Goal: Information Seeking & Learning: Learn about a topic

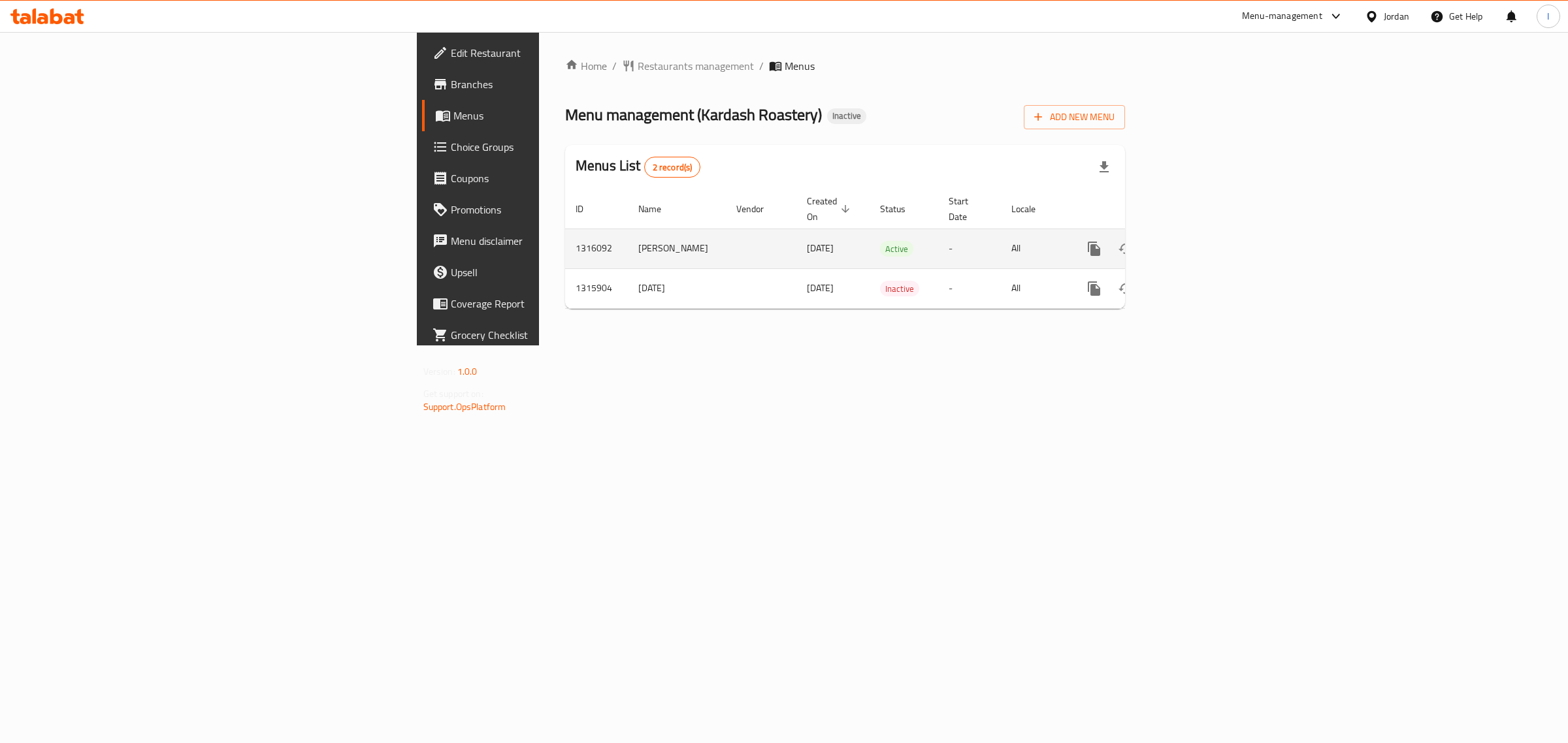
click at [1196, 241] on icon "enhanced table" at bounding box center [1188, 248] width 16 height 16
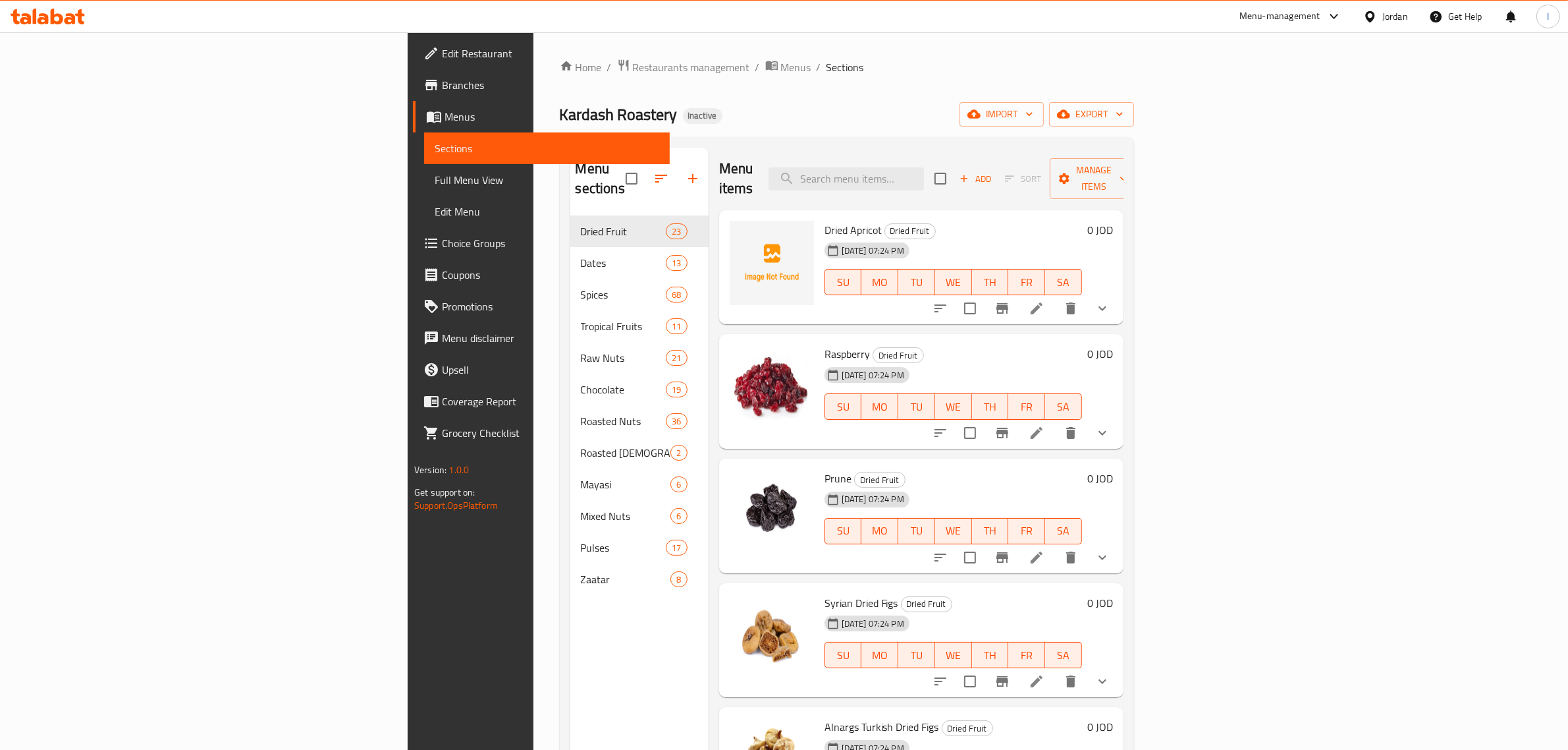
click at [434, 172] on span "Full Menu View" at bounding box center [547, 180] width 225 height 16
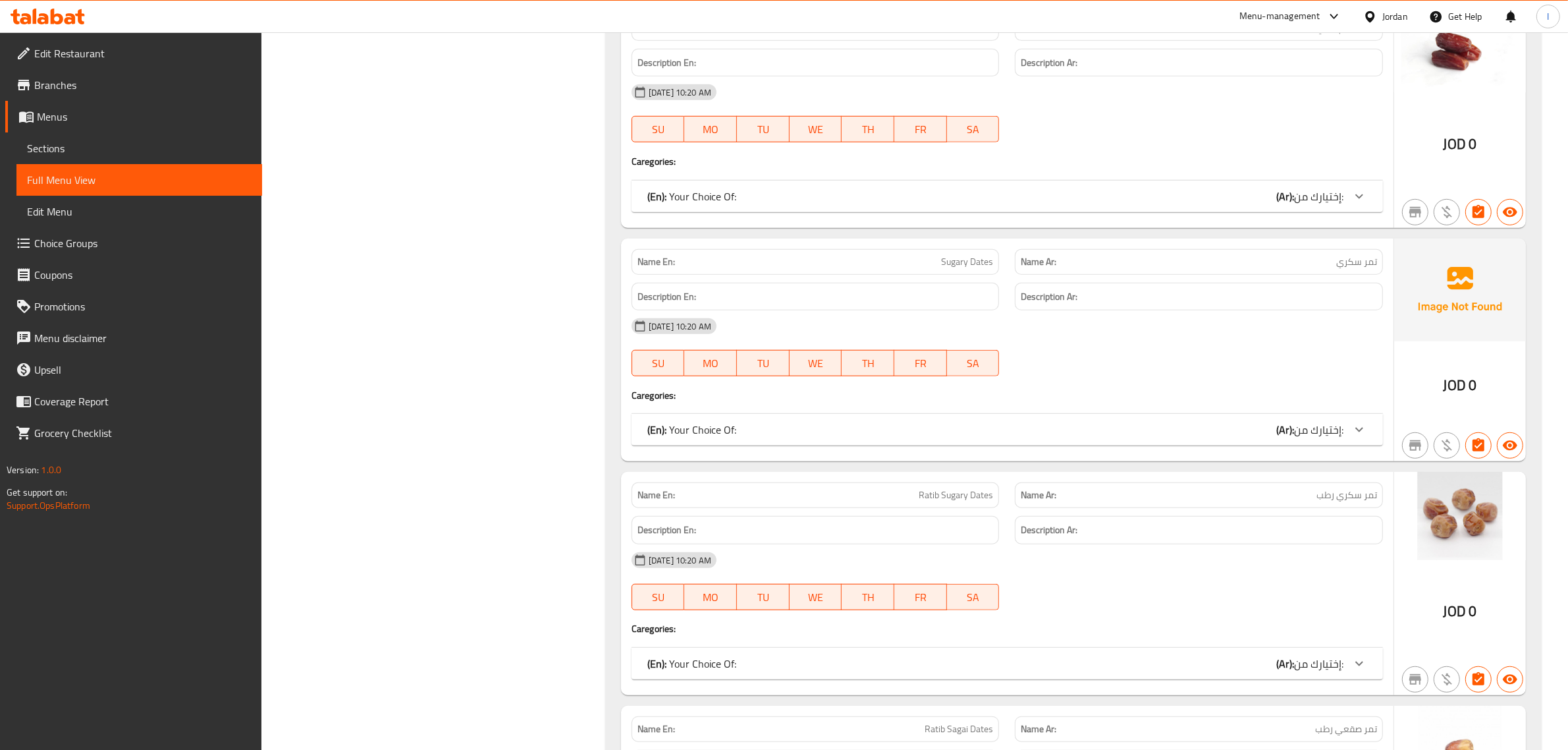
scroll to position [7459, 0]
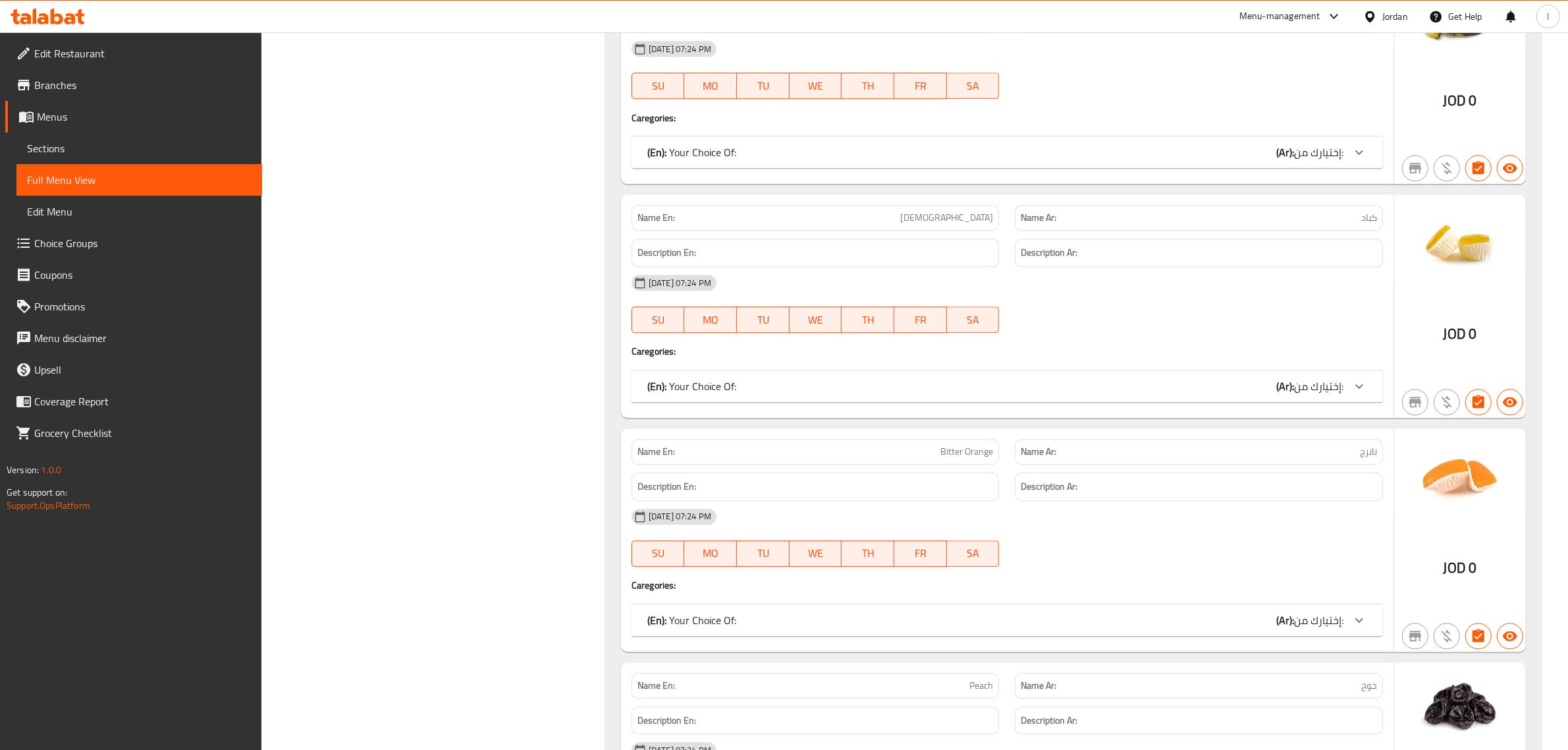
drag, startPoint x: 527, startPoint y: 312, endPoint x: 521, endPoint y: 164, distance: 148.1
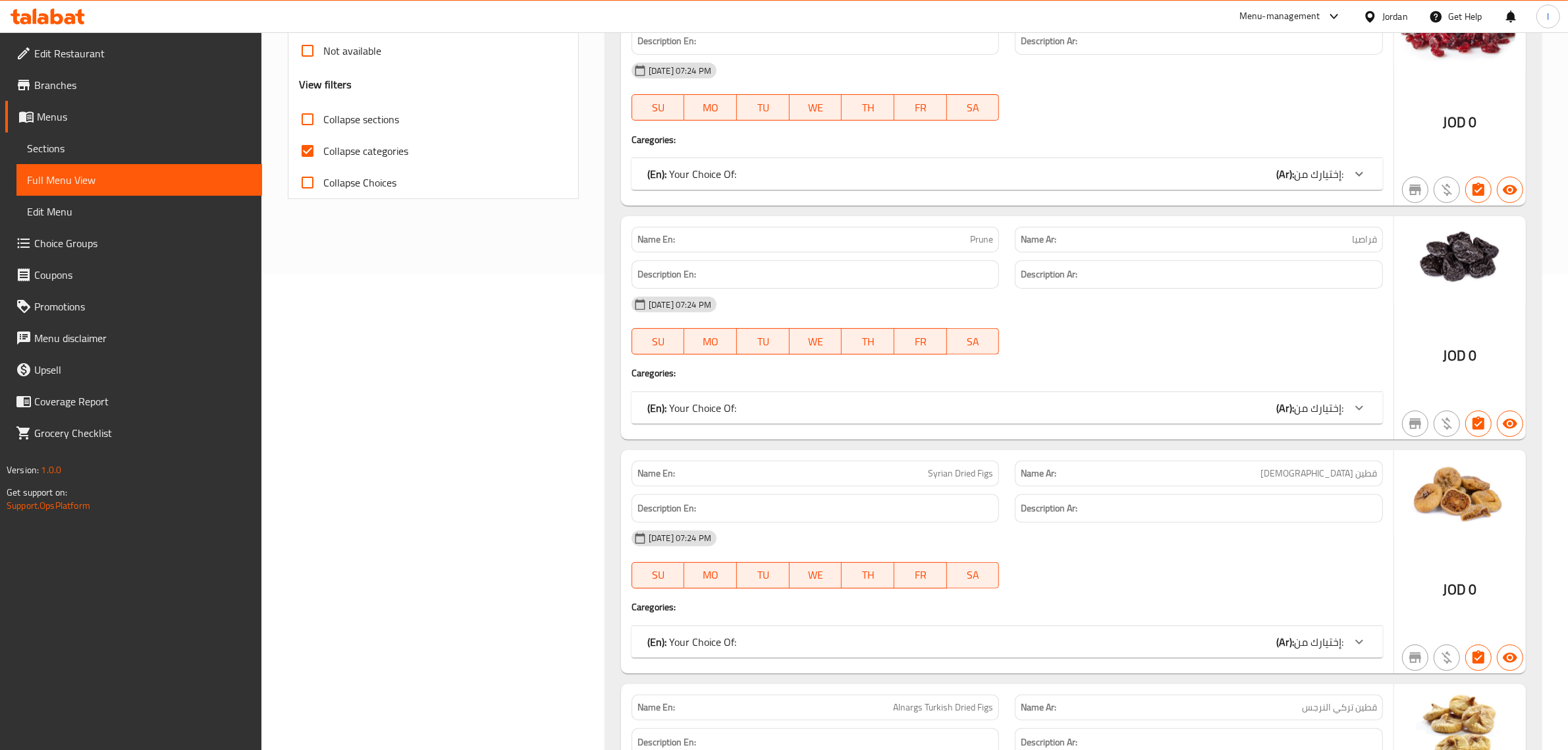
scroll to position [0, 0]
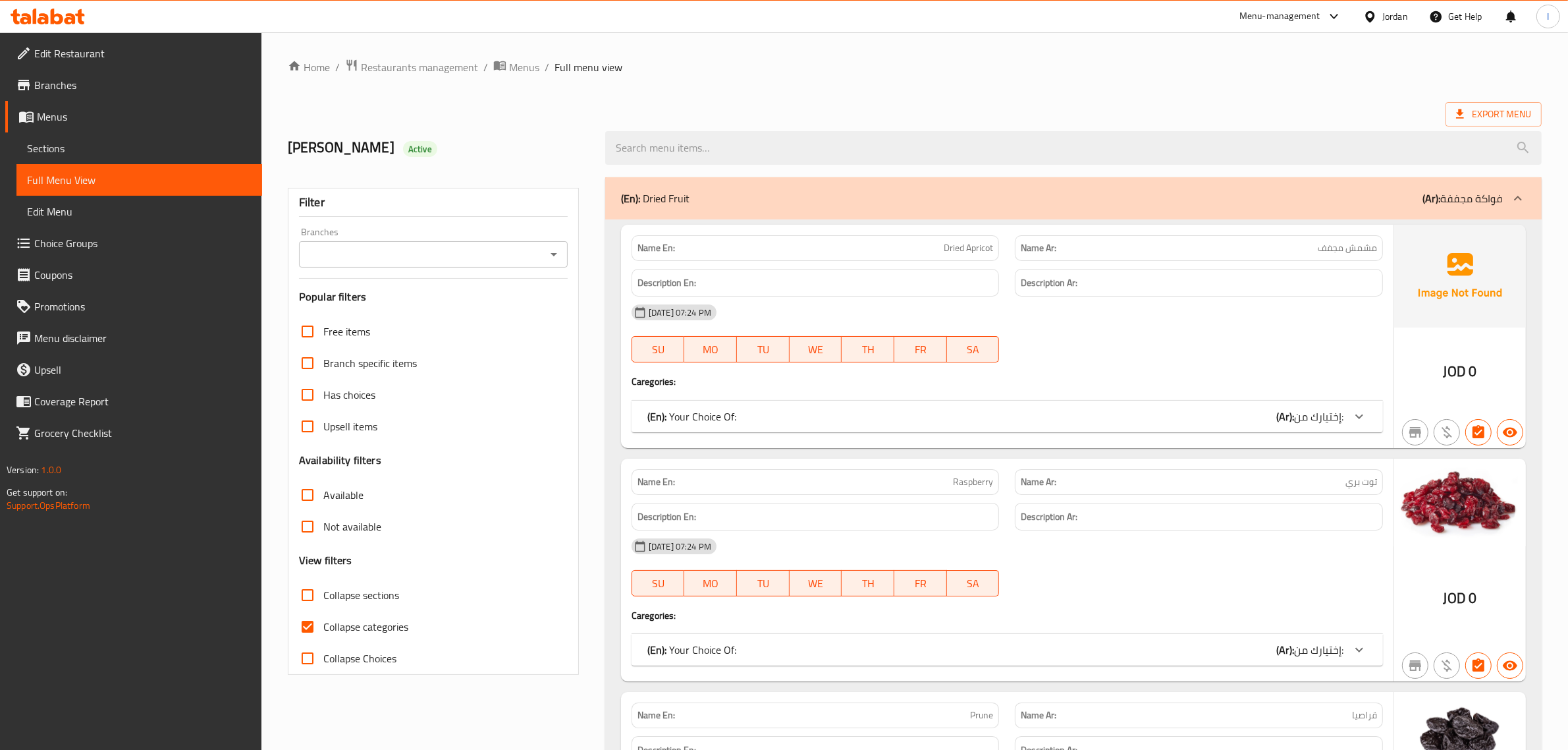
click at [309, 626] on input "Collapse categories" at bounding box center [307, 626] width 32 height 32
checkbox input "false"
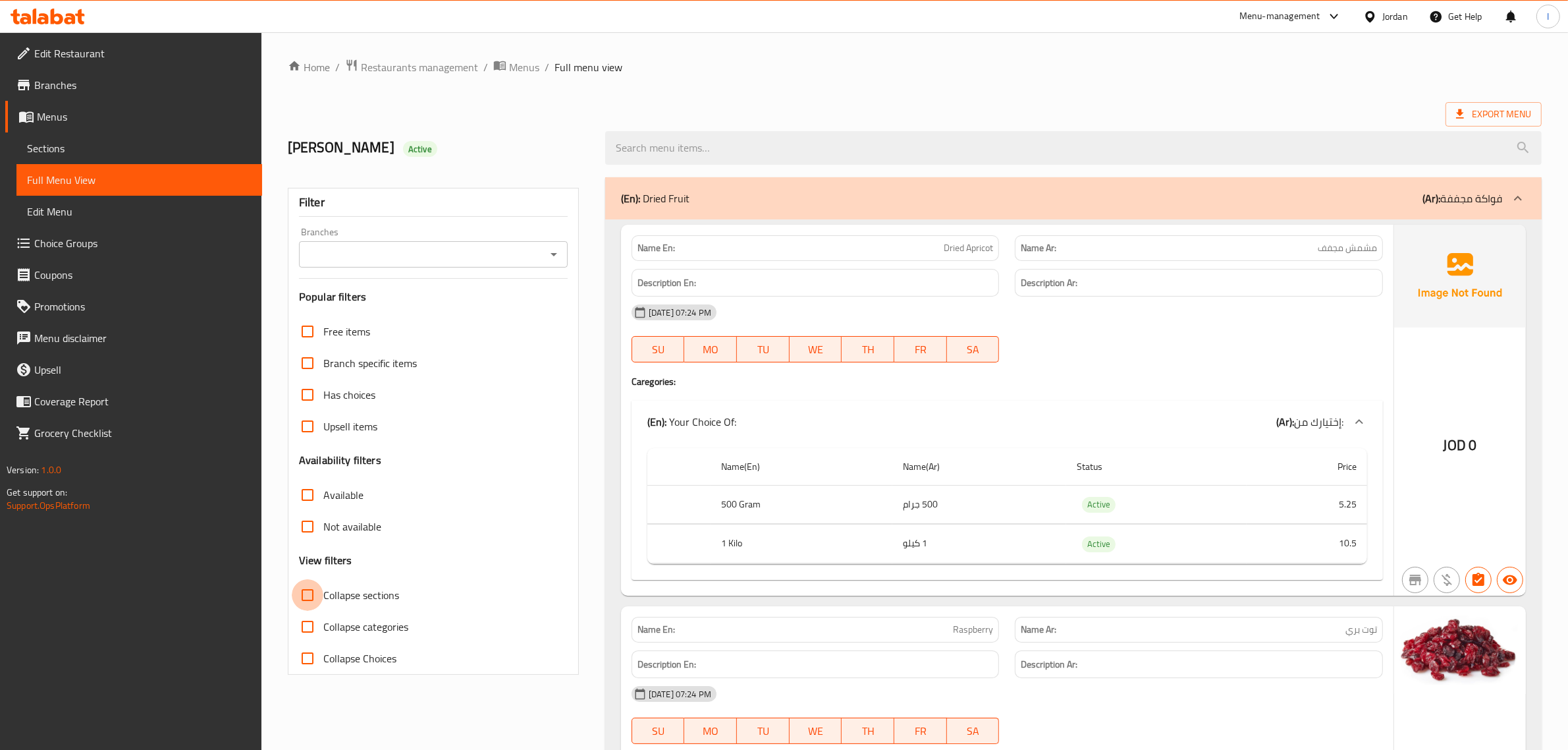
click at [308, 598] on input "Collapse sections" at bounding box center [307, 595] width 32 height 32
checkbox input "true"
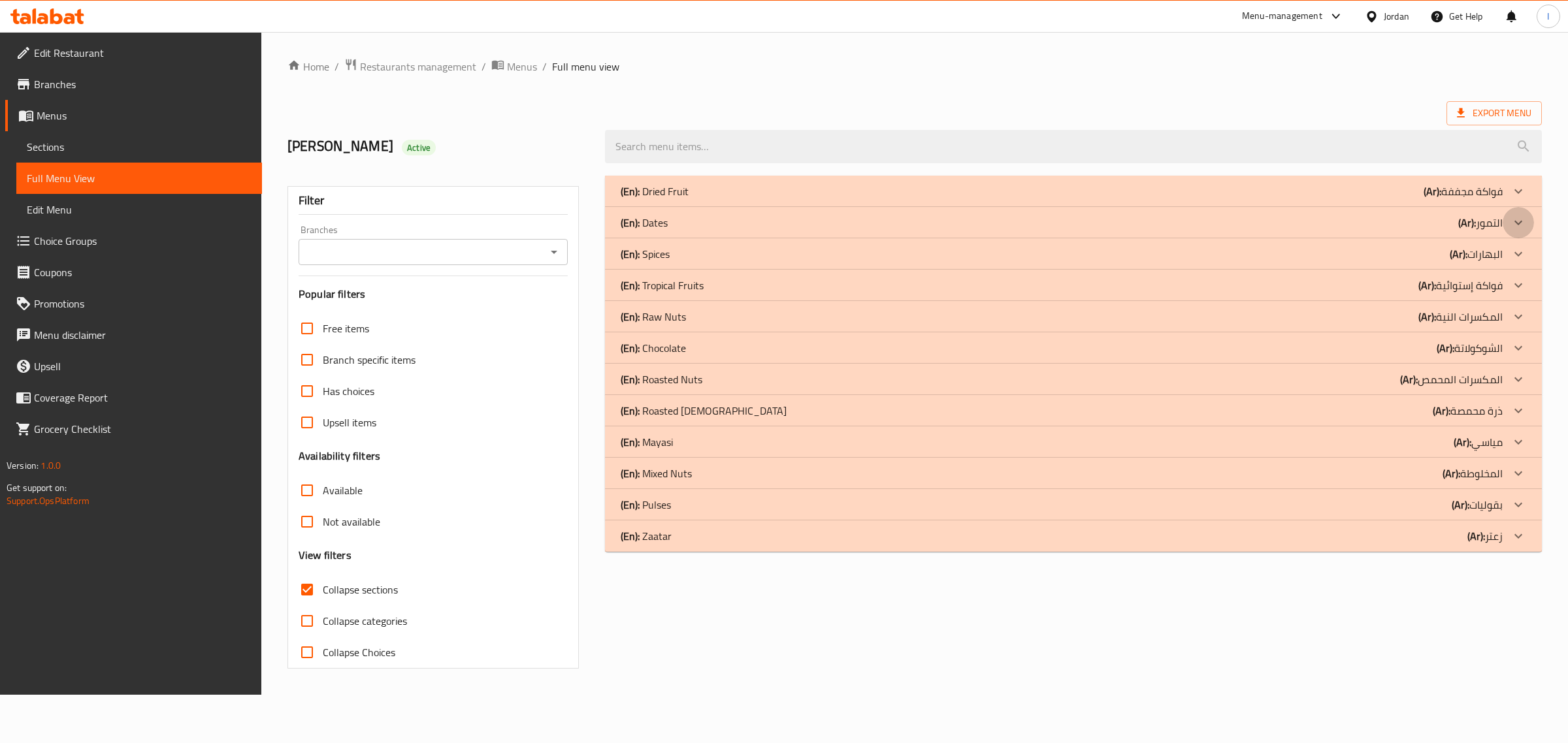
click at [1515, 220] on icon at bounding box center [1518, 222] width 16 height 16
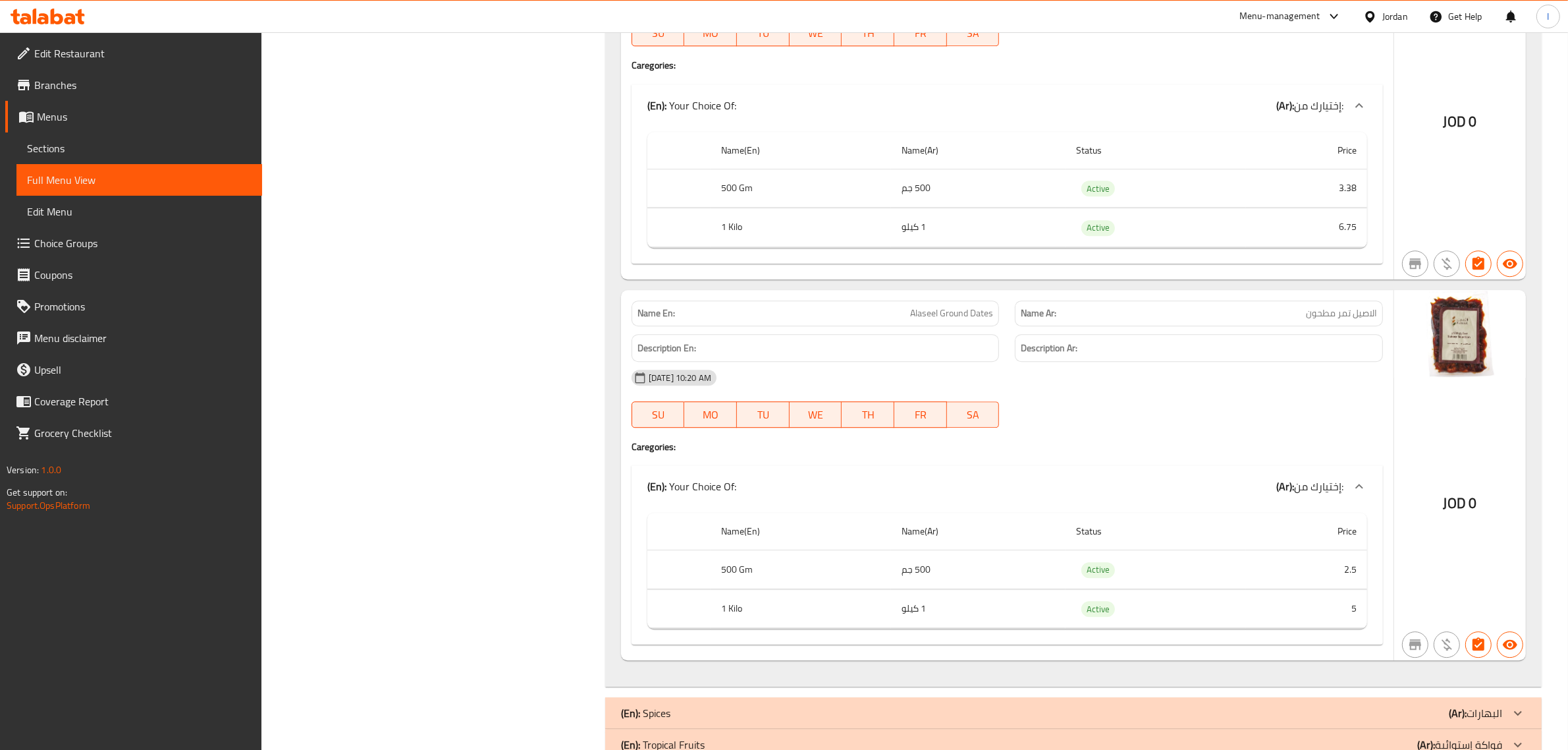
scroll to position [4871, 0]
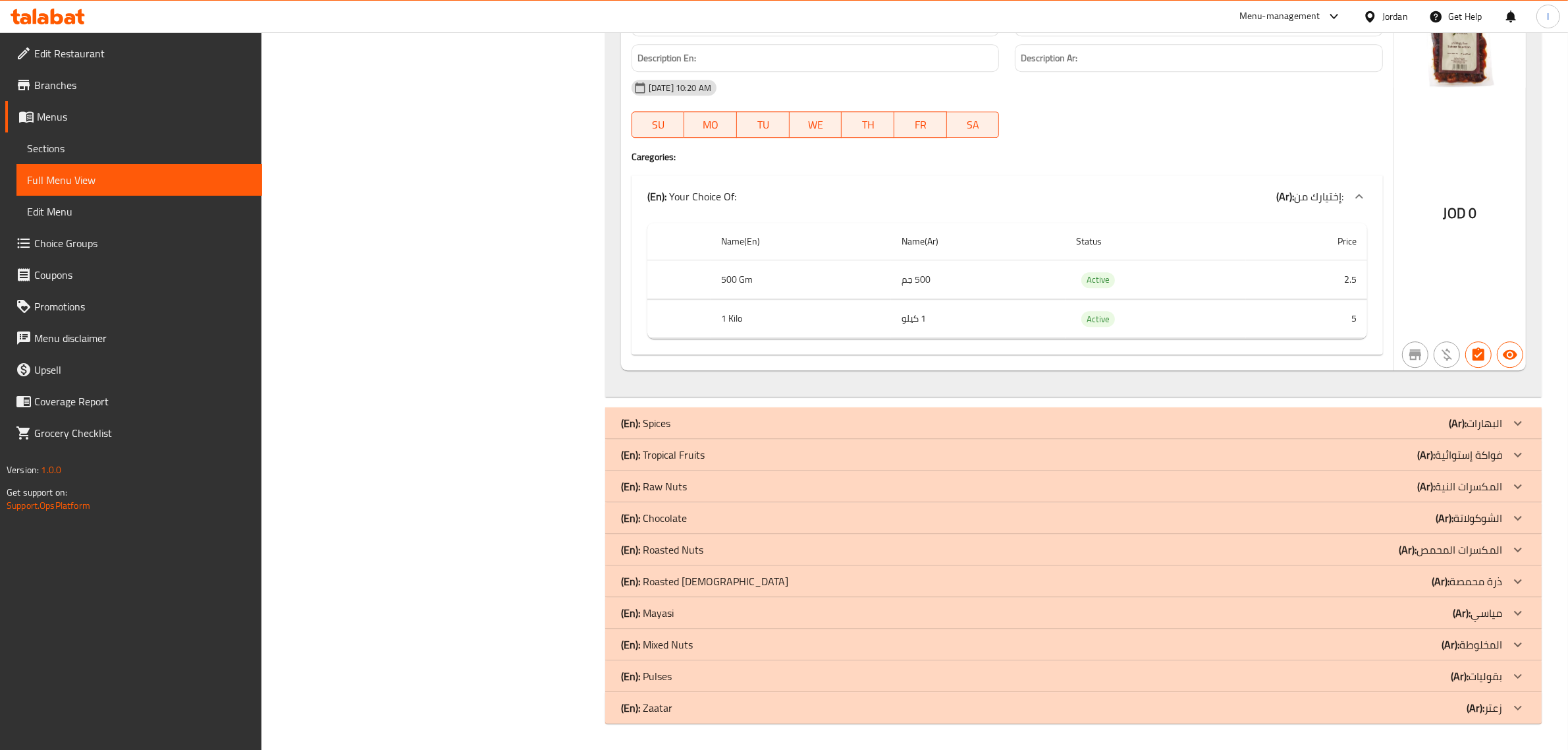
click at [698, 453] on p "(En): Tropical Fruits" at bounding box center [663, 454] width 83 height 16
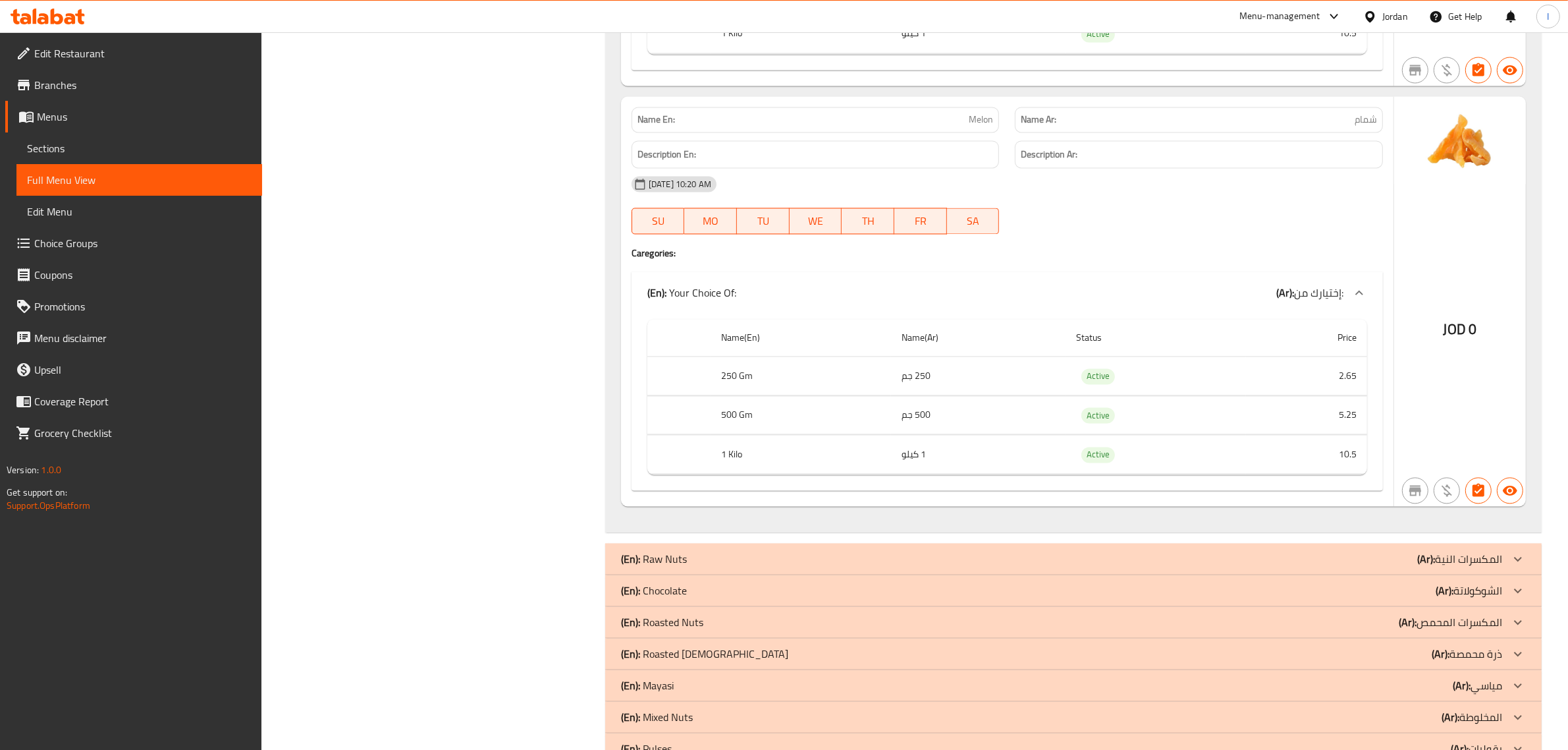
scroll to position [9580, 0]
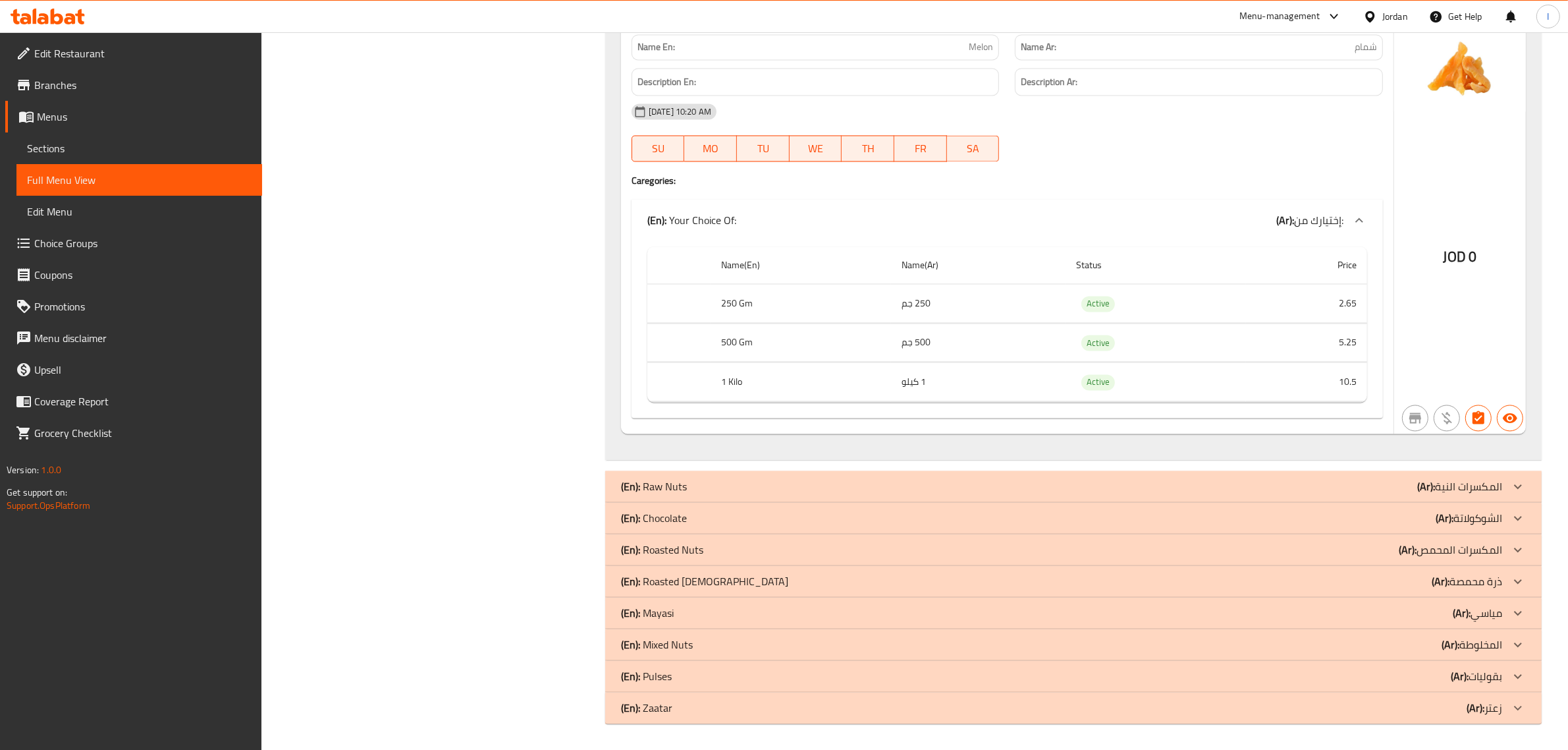
click at [662, 515] on p "(En): Chocolate" at bounding box center [653, 518] width 66 height 16
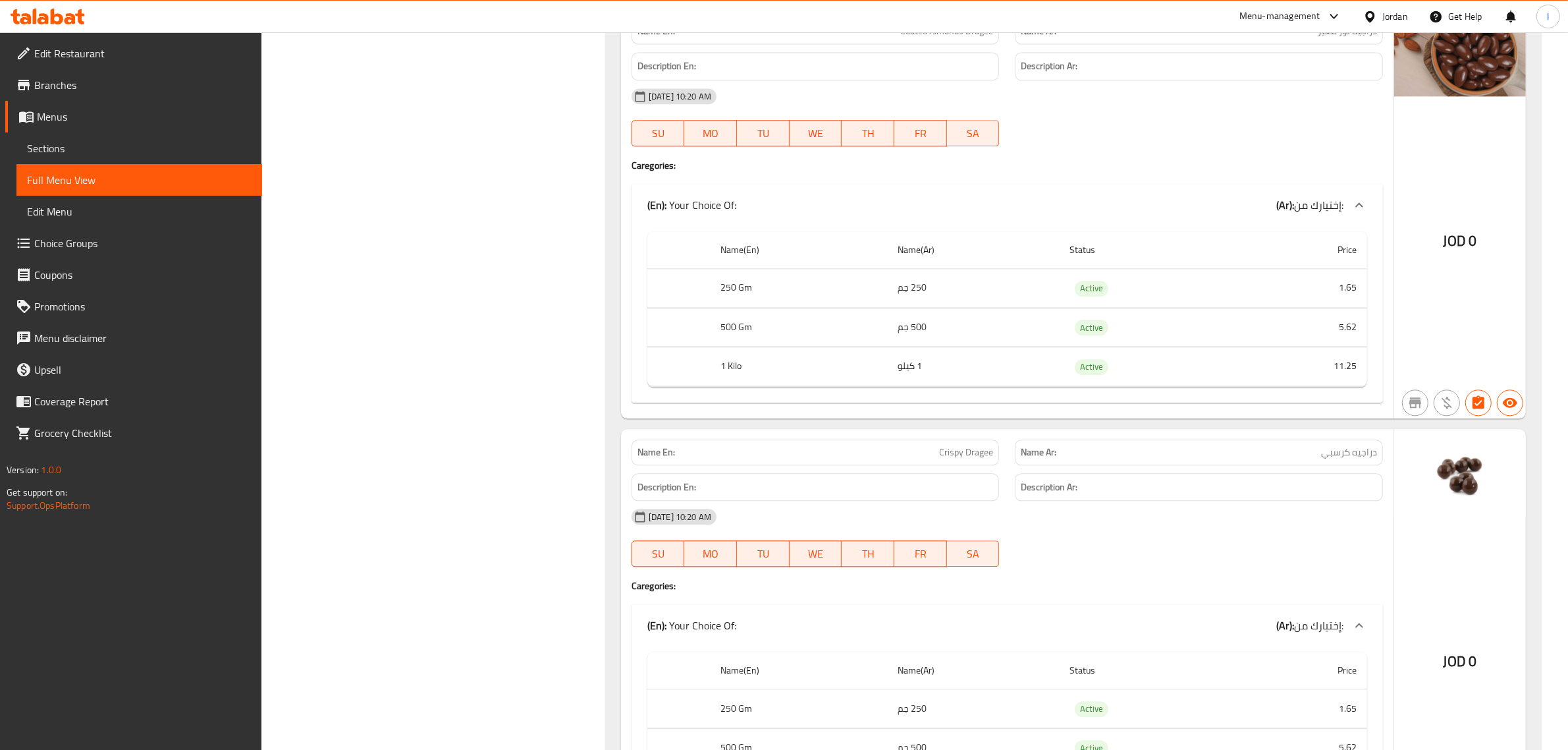
scroll to position [16788, 0]
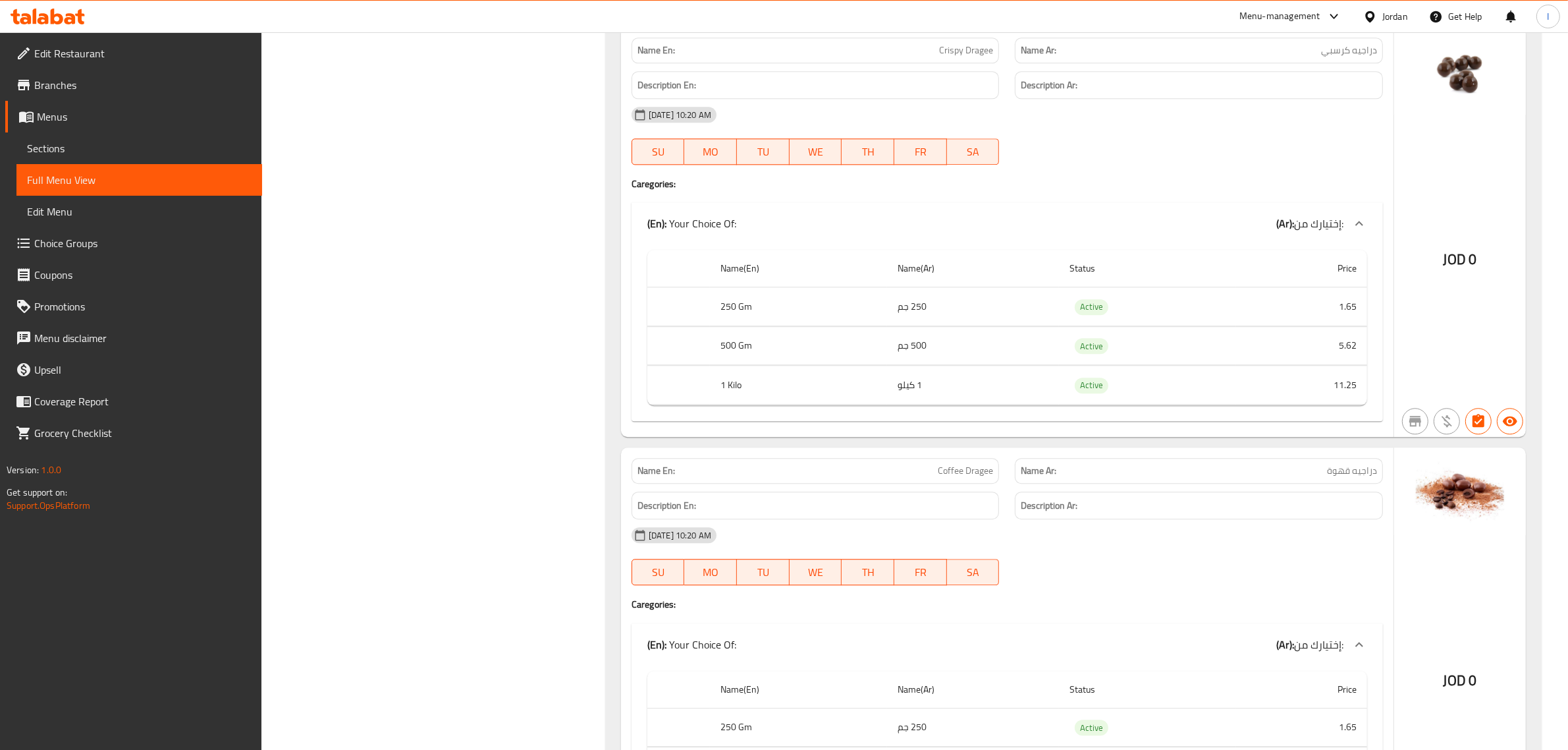
click at [1330, 57] on span "دراجيه كرسبي" at bounding box center [1349, 50] width 56 height 14
copy span "دراجيه كرسبي"
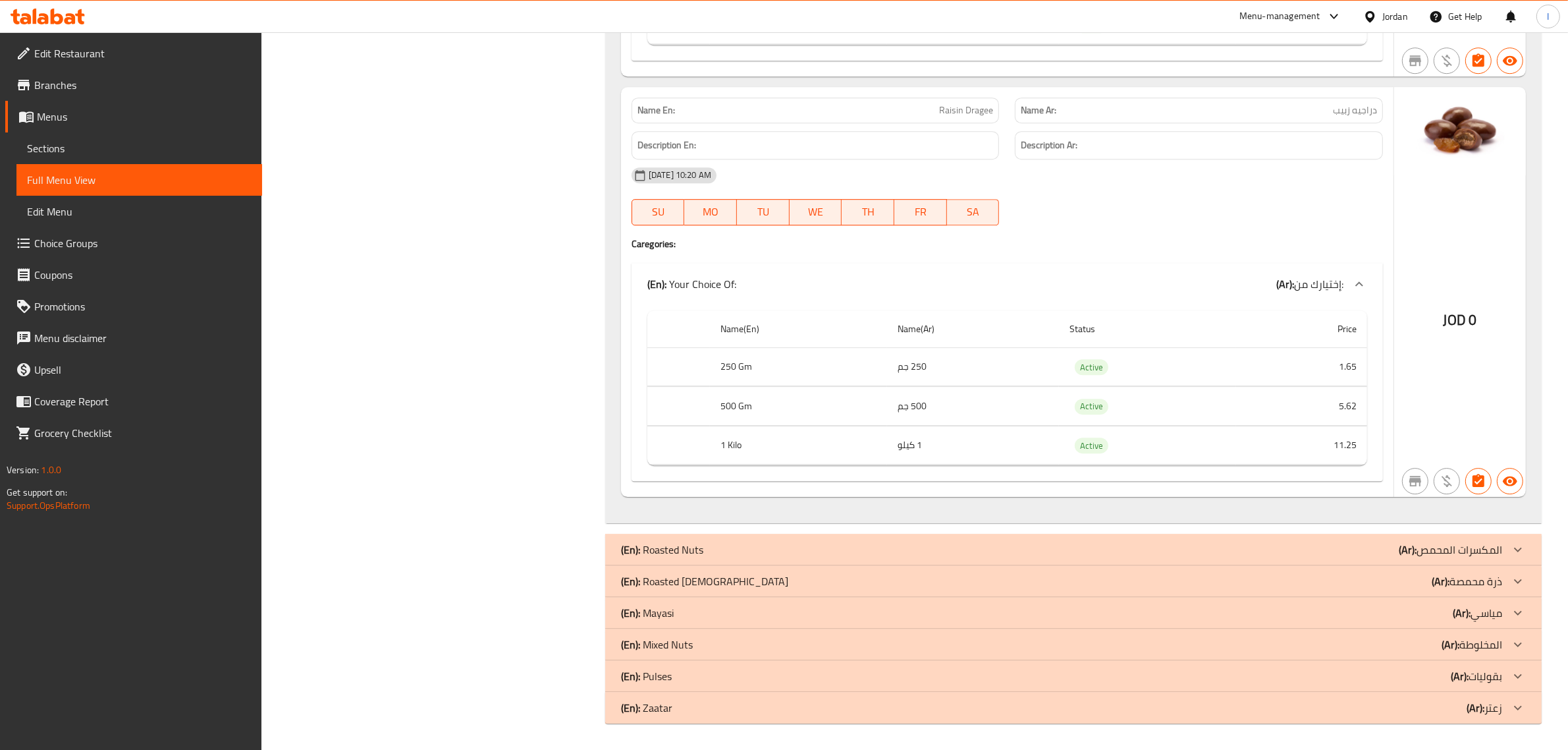
scroll to position [17675, 0]
click at [652, 554] on p "(En): Roasted Nuts" at bounding box center [662, 550] width 83 height 16
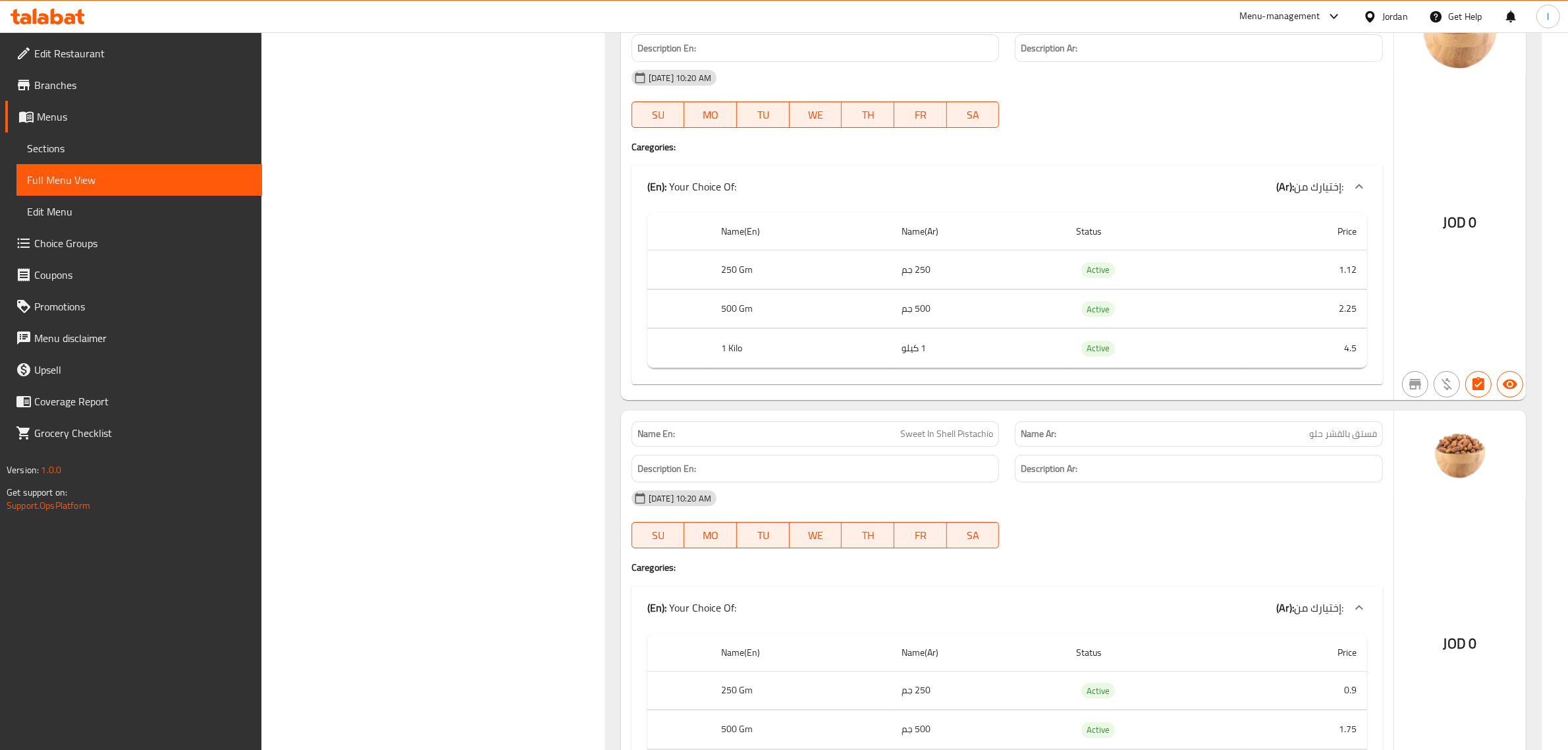
scroll to position [18004, 0]
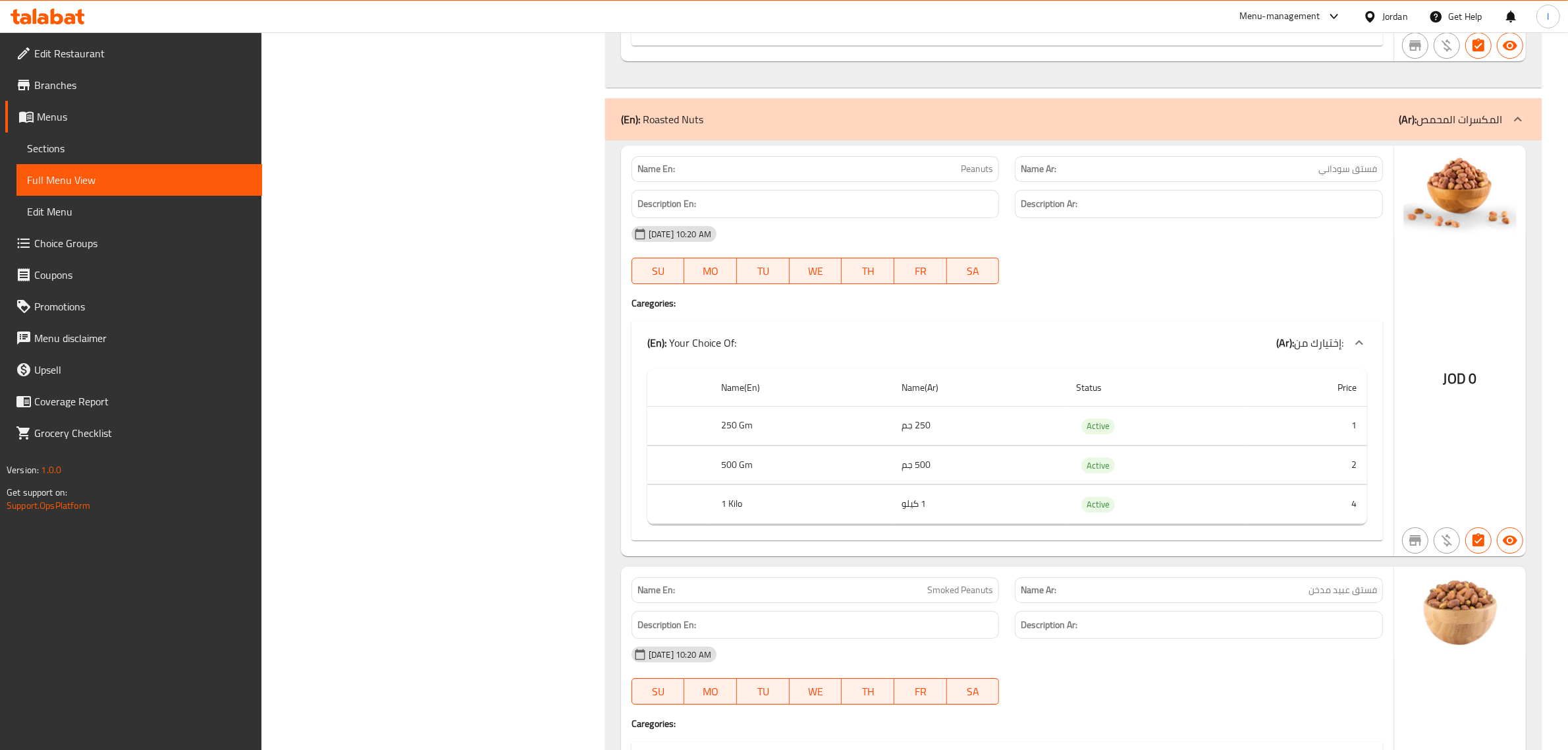
click at [1391, 4] on div "Jordan" at bounding box center [1385, 16] width 66 height 32
click at [1390, 10] on div "Jordan" at bounding box center [1395, 16] width 26 height 14
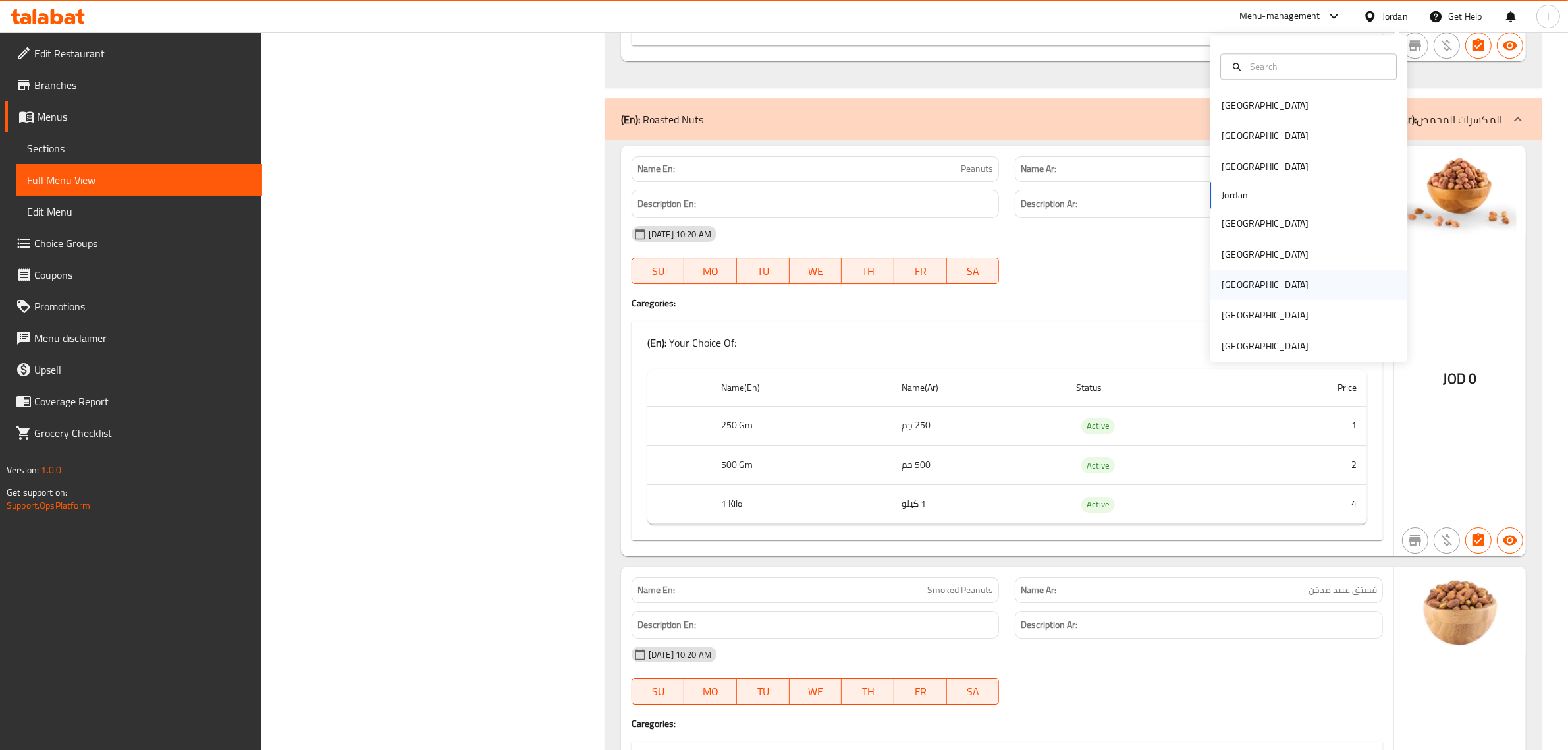
click at [1211, 278] on div "[GEOGRAPHIC_DATA]" at bounding box center [1265, 285] width 108 height 31
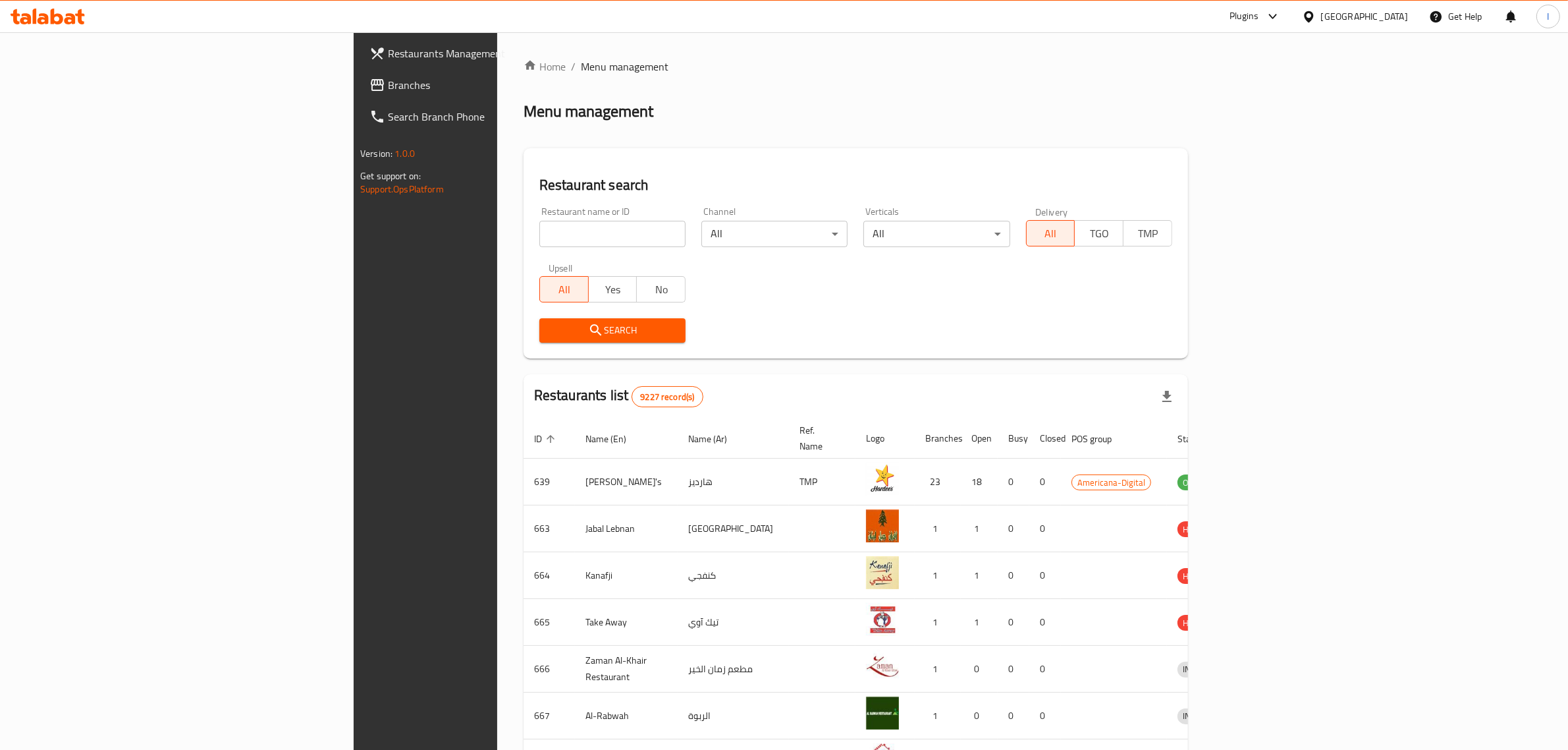
click at [388, 92] on span "Branches" at bounding box center [496, 84] width 217 height 16
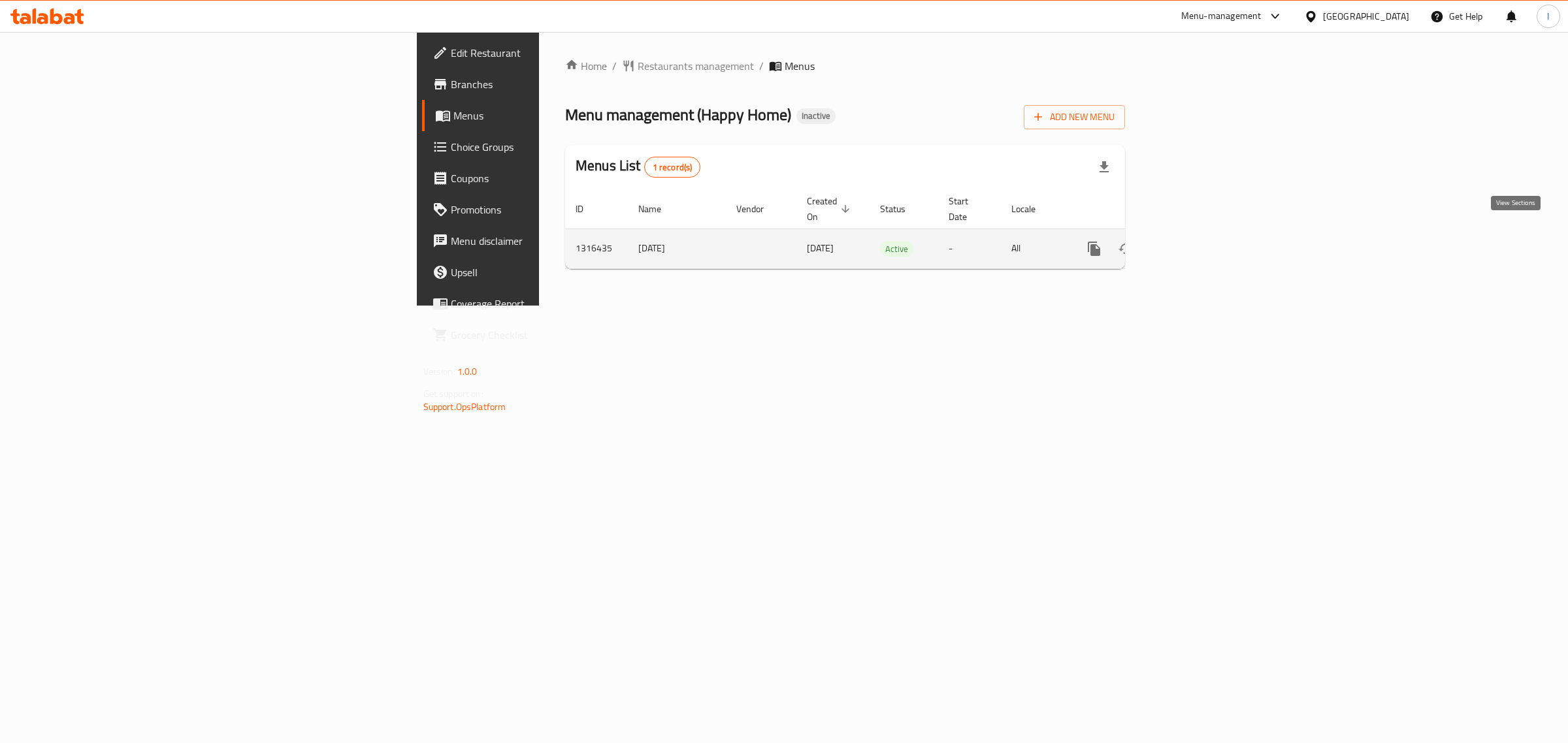
click at [1204, 233] on link "enhanced table" at bounding box center [1188, 248] width 31 height 31
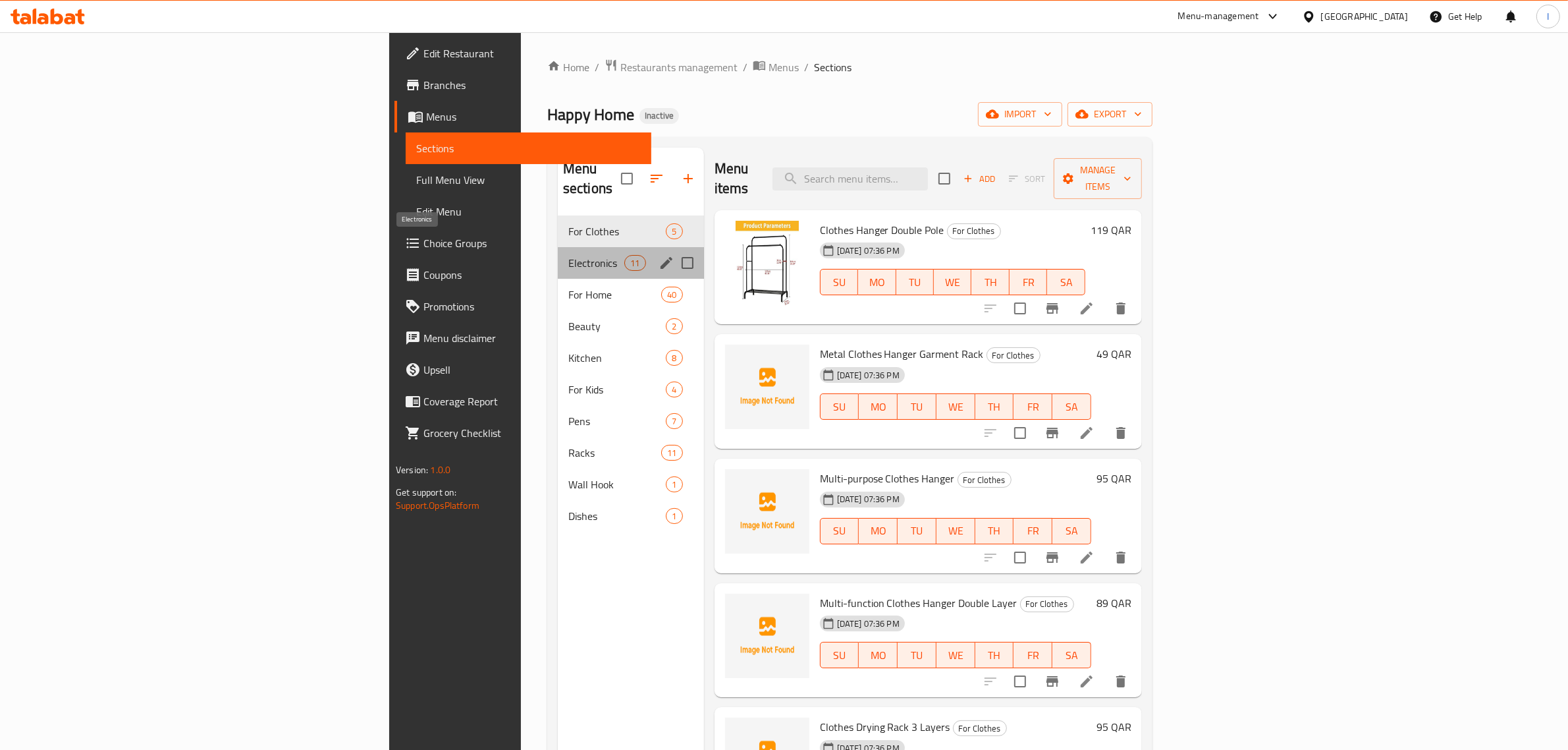
click at [568, 255] on span "Electronics" at bounding box center [596, 262] width 56 height 16
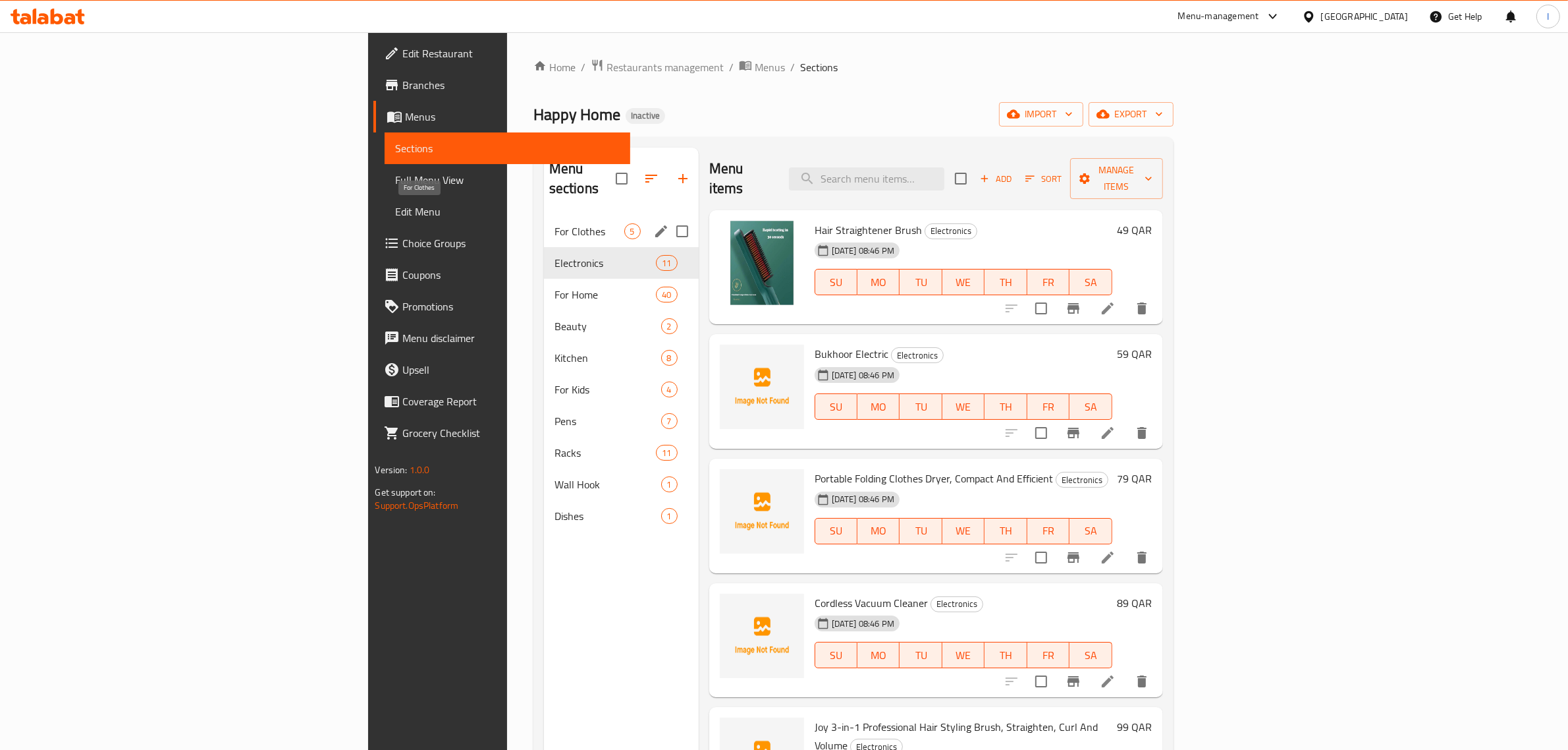
click at [554, 223] on span "For Clothes" at bounding box center [589, 231] width 70 height 16
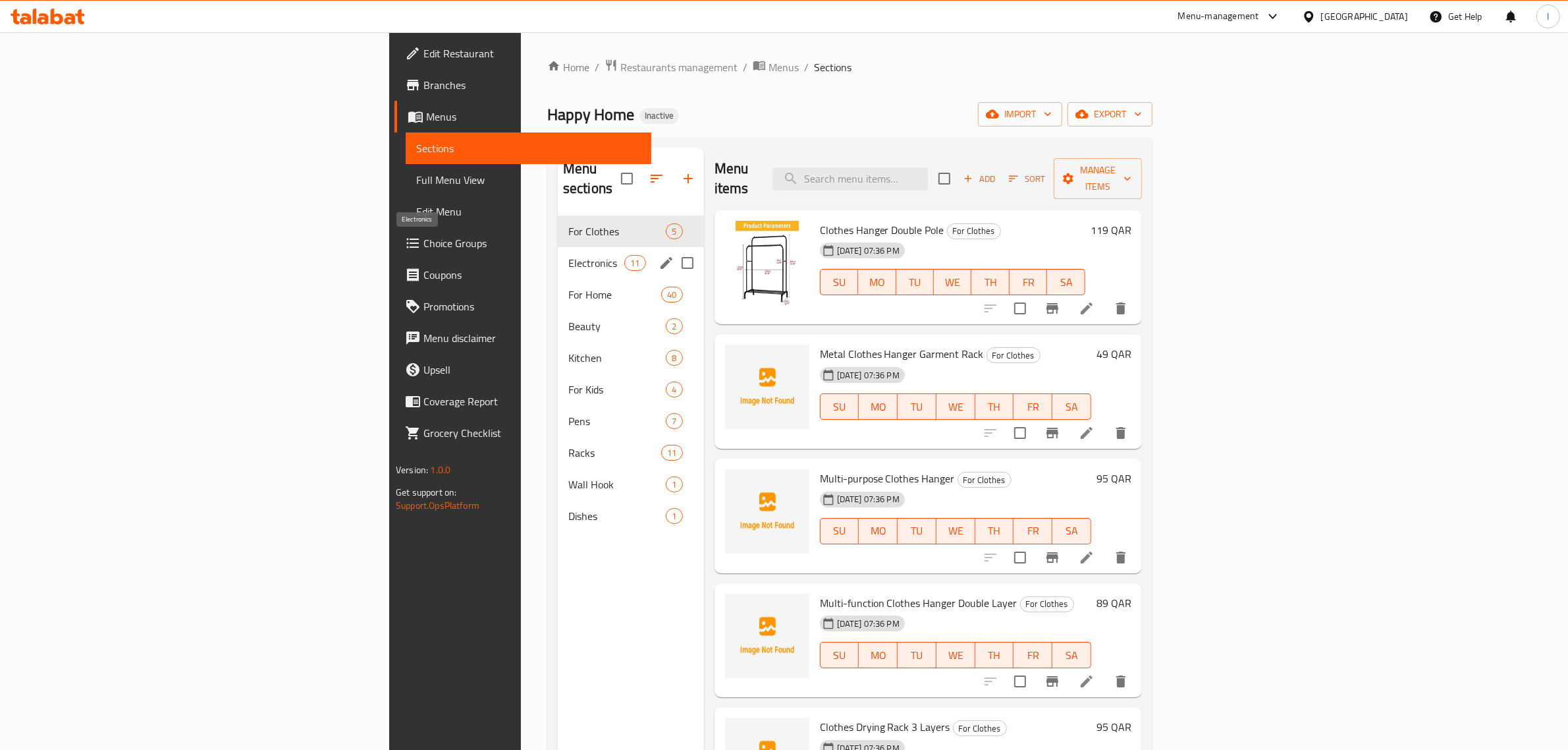
drag, startPoint x: 377, startPoint y: 239, endPoint x: 449, endPoint y: 252, distance: 73.2
click at [568, 255] on span "Electronics" at bounding box center [596, 262] width 56 height 16
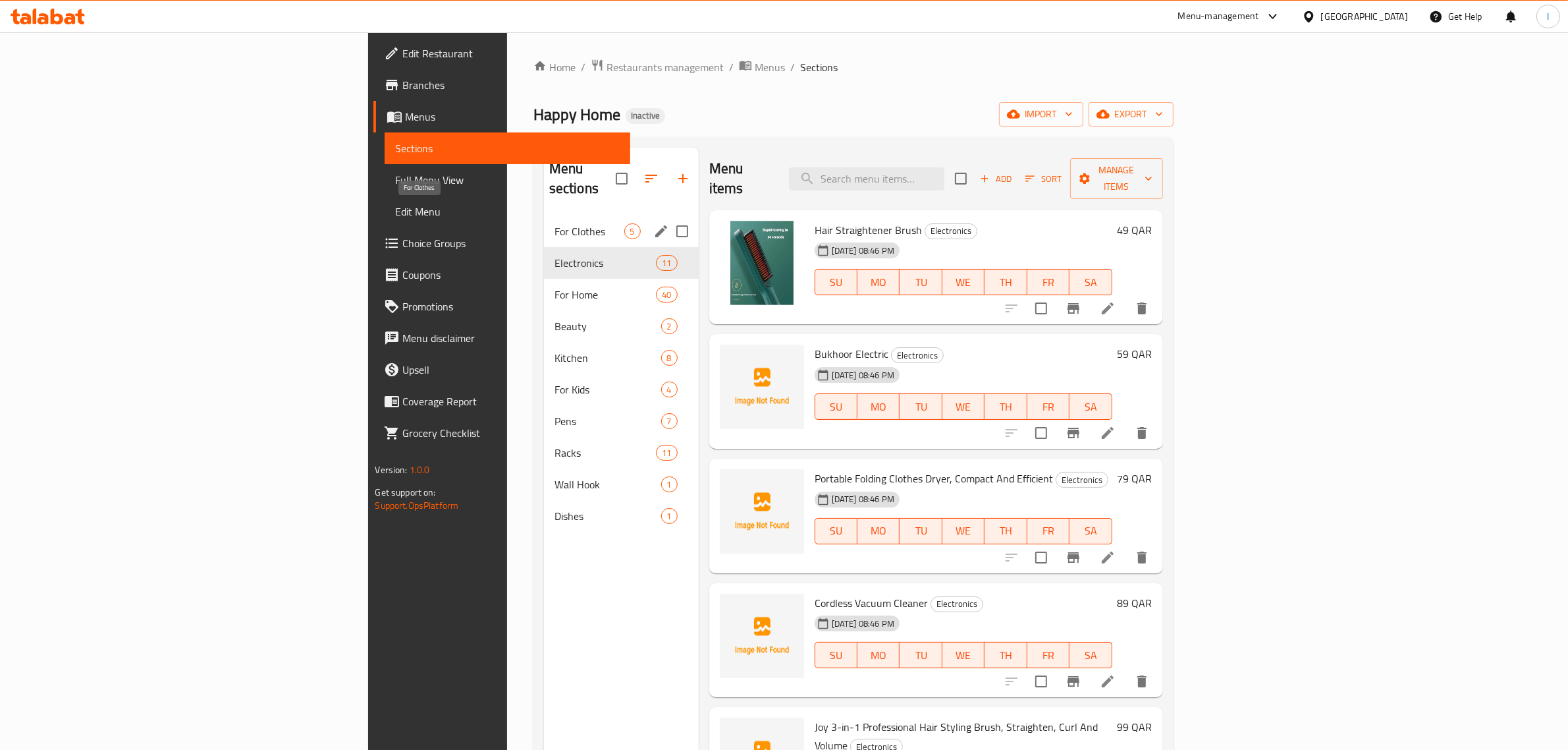
click at [554, 223] on span "For Clothes" at bounding box center [589, 231] width 70 height 16
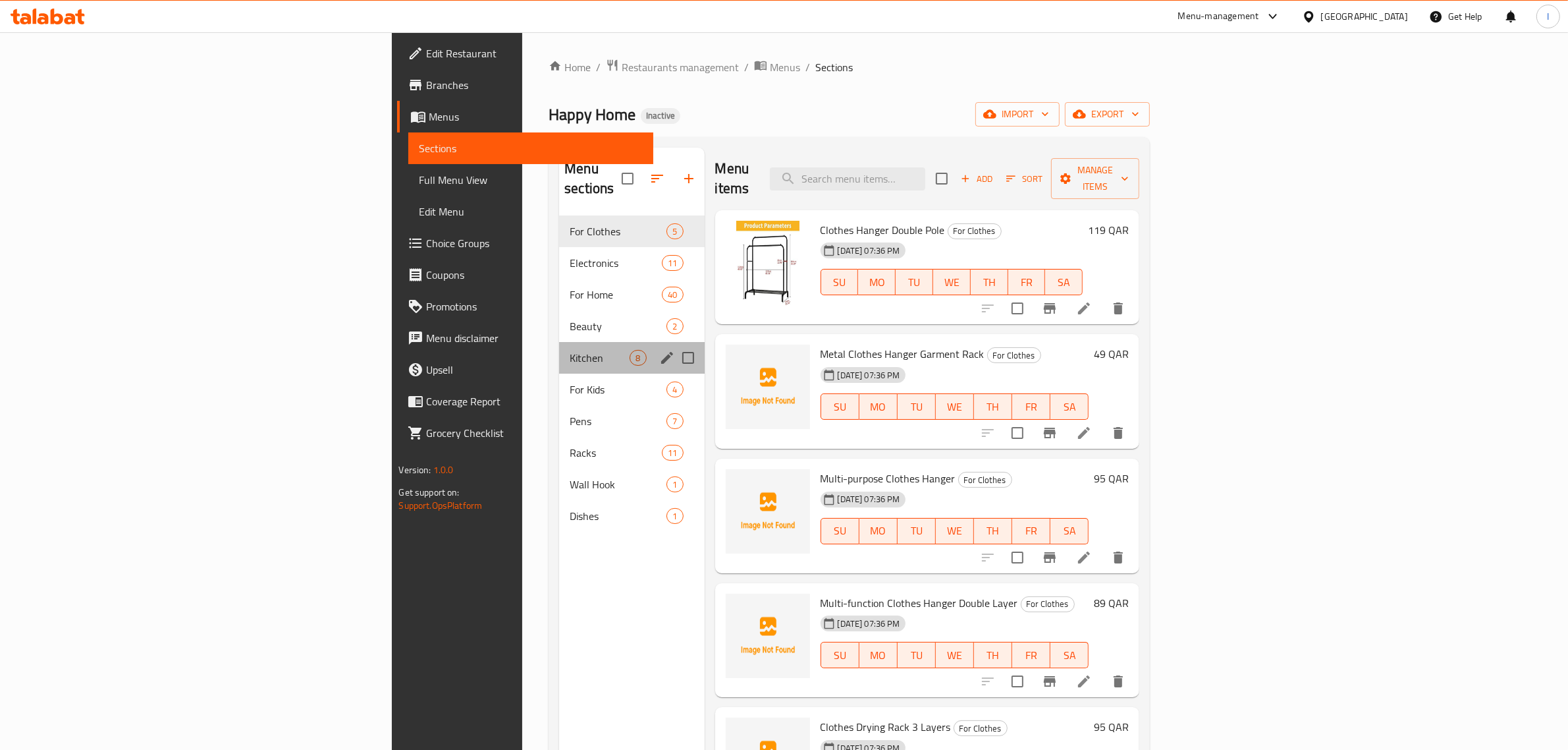
click at [560, 348] on div "Kitchen 8" at bounding box center [632, 357] width 145 height 32
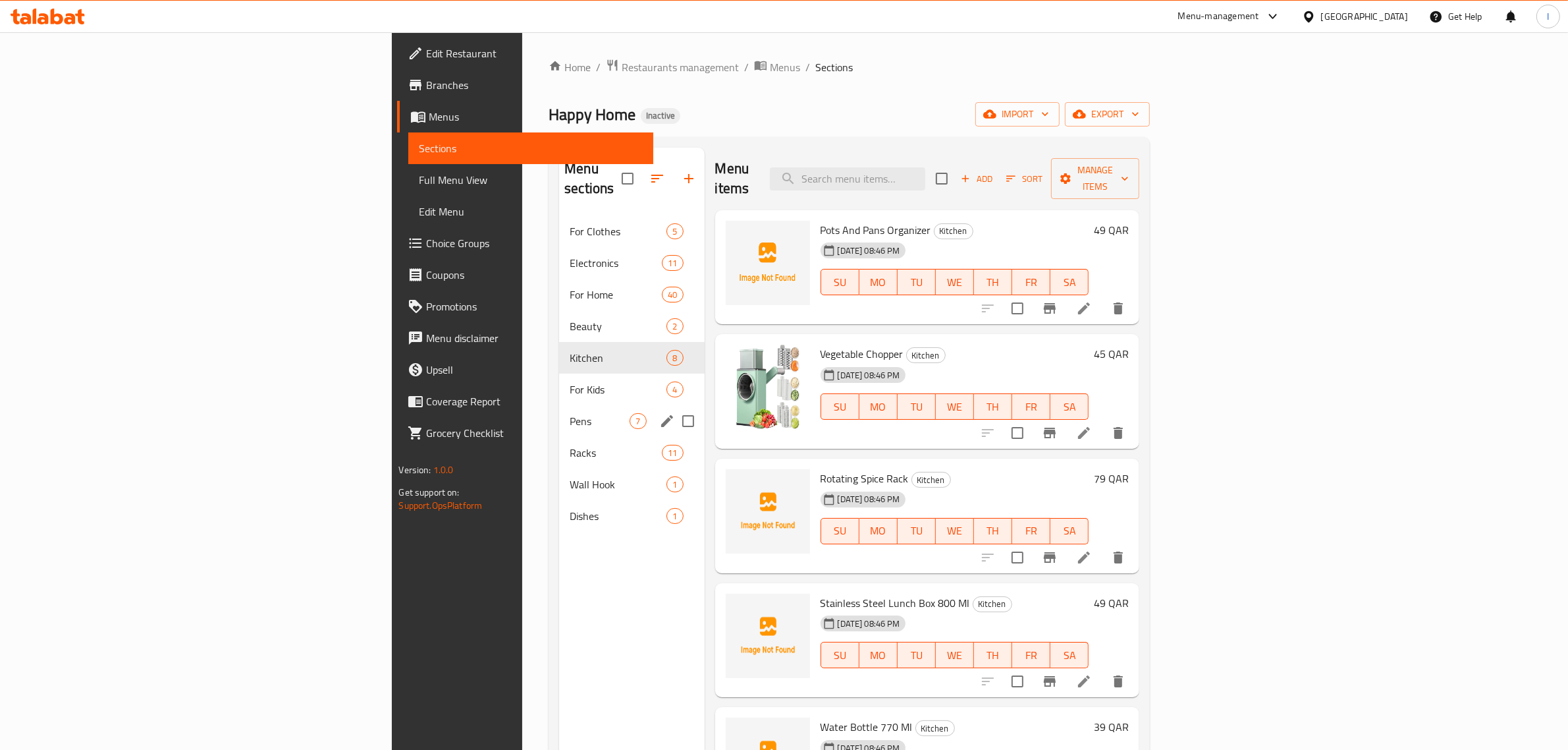
click at [560, 406] on div "Pens 7" at bounding box center [632, 421] width 145 height 32
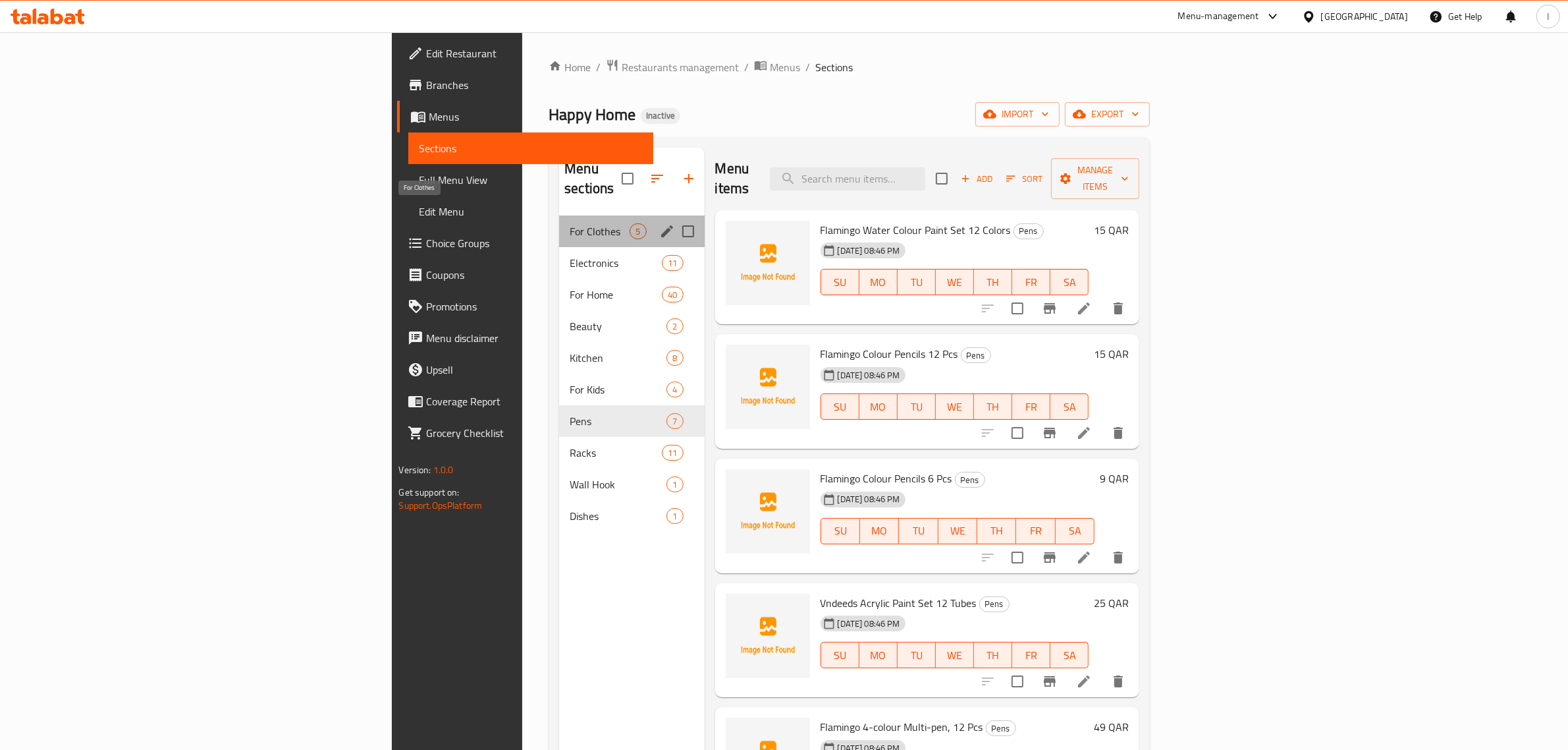
click at [570, 223] on span "For Clothes" at bounding box center [600, 231] width 60 height 16
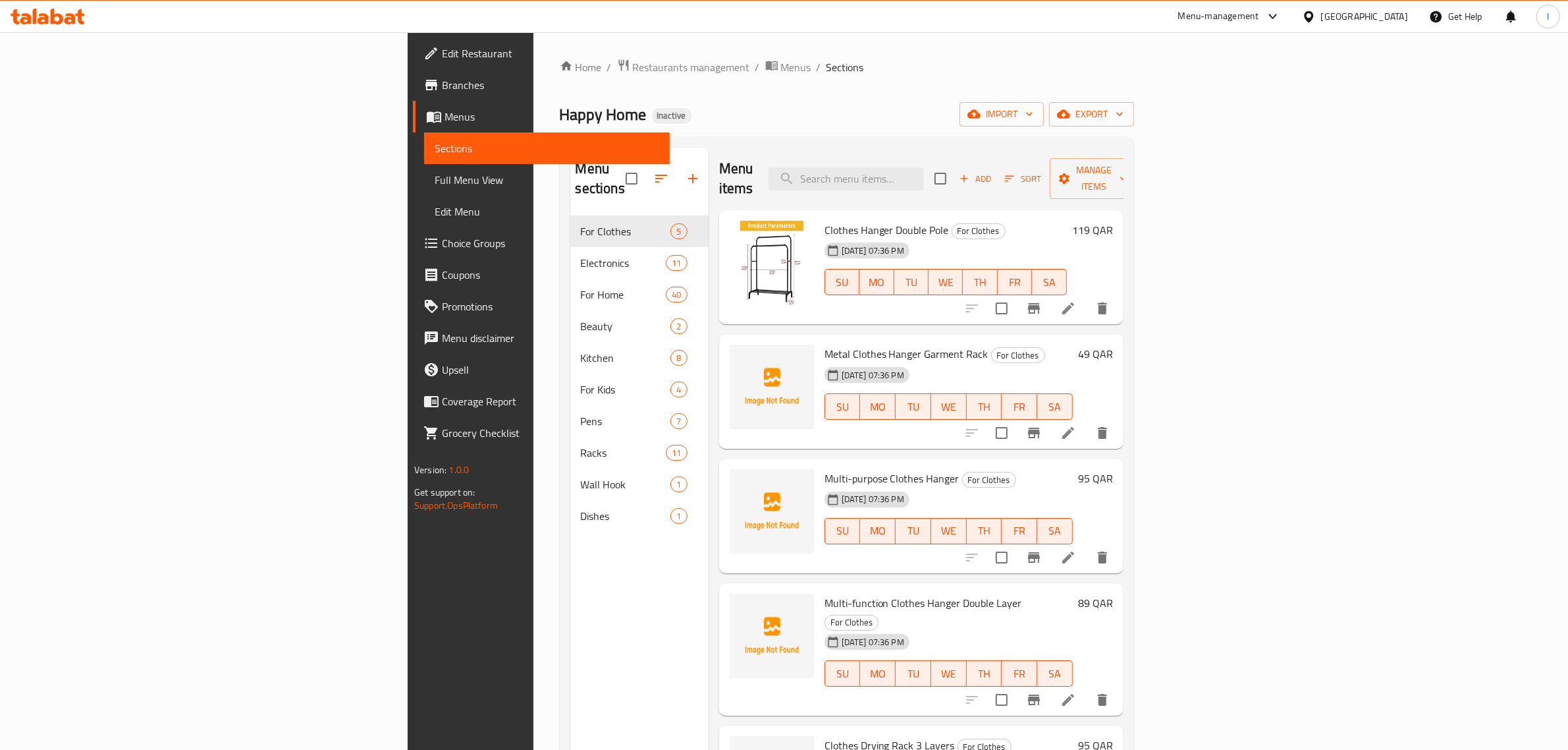
click at [824, 344] on span "Metal Clothes Hanger Garment Rack" at bounding box center [906, 354] width 164 height 20
copy span "Hanger"
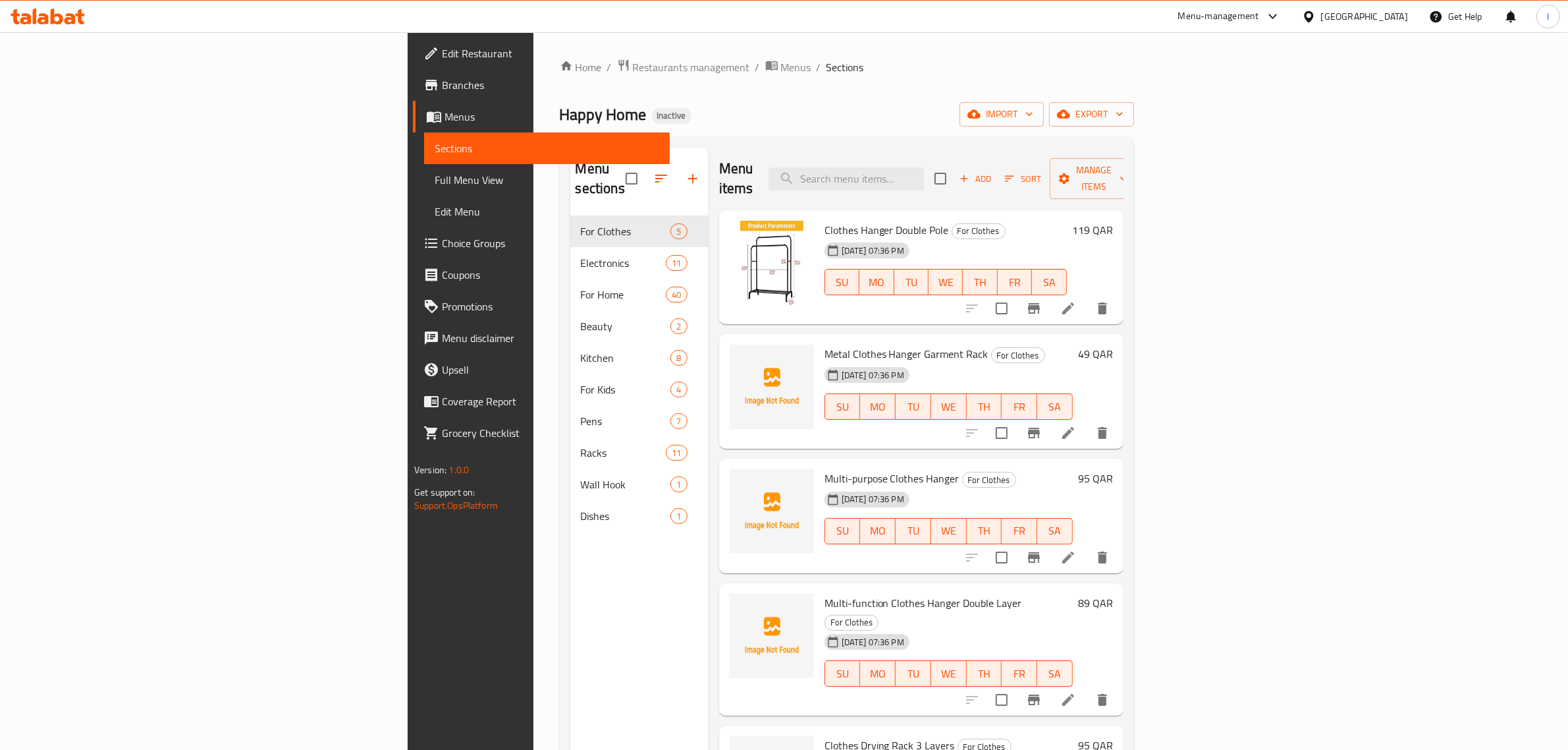
click at [884, 66] on ol "Home / Restaurants management / Menus / Sections" at bounding box center [847, 67] width 574 height 17
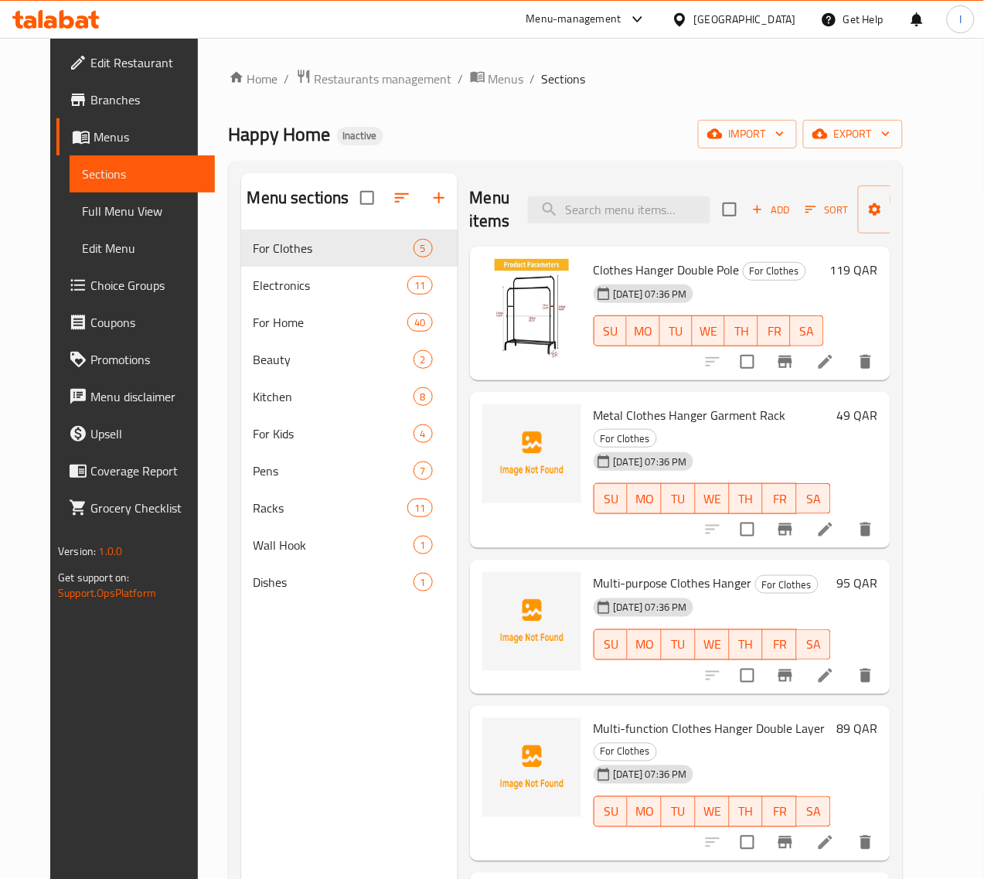
click at [878, 285] on div "119 QAR" at bounding box center [851, 314] width 54 height 110
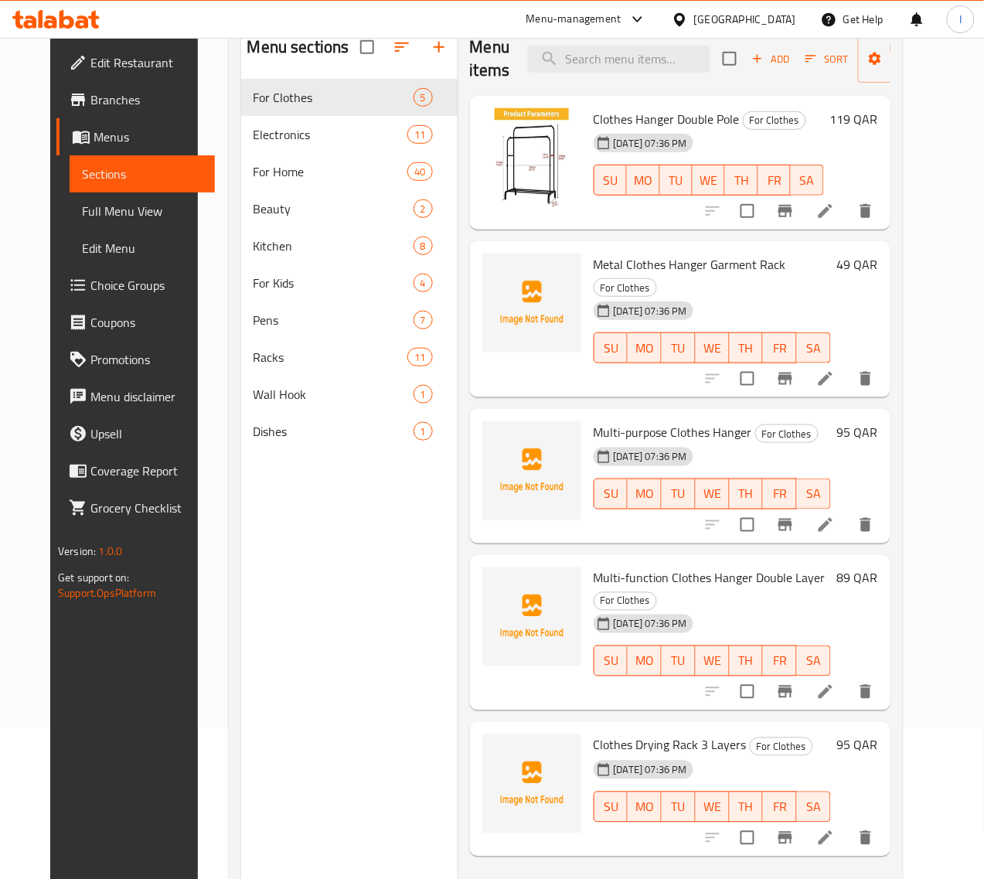
scroll to position [217, 0]
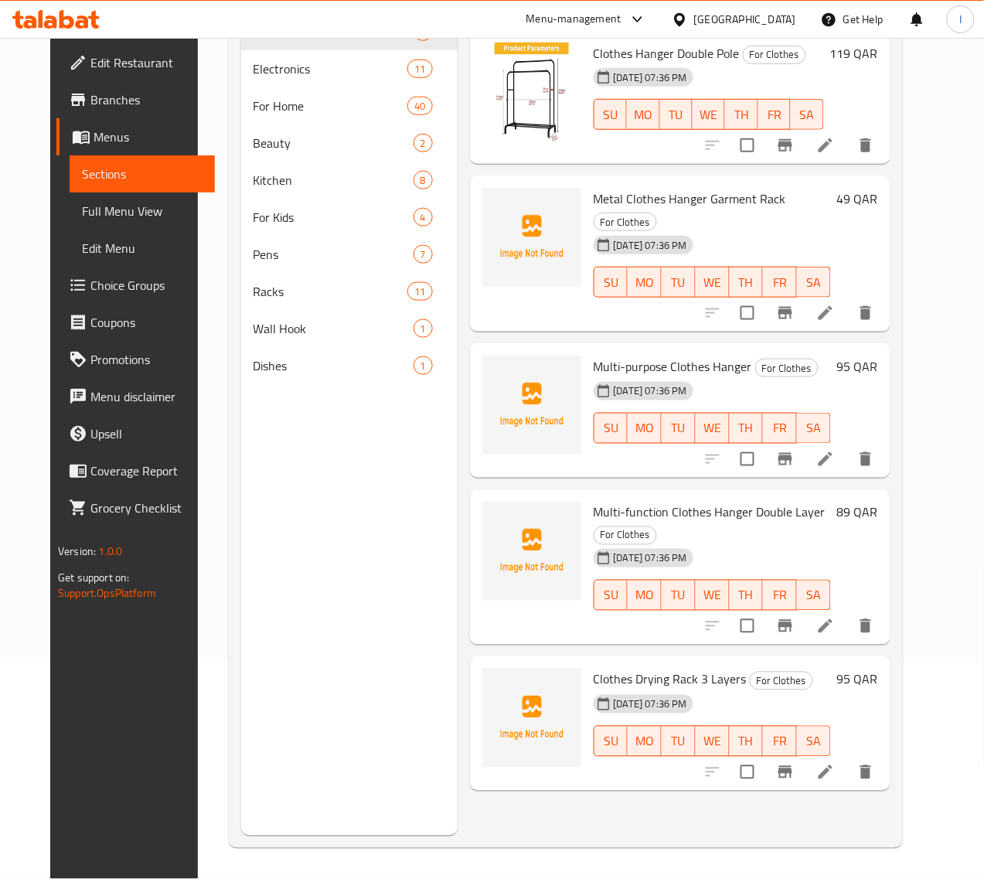
click at [594, 501] on span "Multi-function Clothes Hanger Double Layer" at bounding box center [710, 512] width 232 height 23
click at [267, 534] on div "Menu sections For Clothes 5 Electronics 11 For Home 40 Beauty 2 Kitchen 8 For K…" at bounding box center [349, 396] width 217 height 879
click at [594, 668] on span "Clothes Drying Rack 3 Layers" at bounding box center [670, 679] width 153 height 23
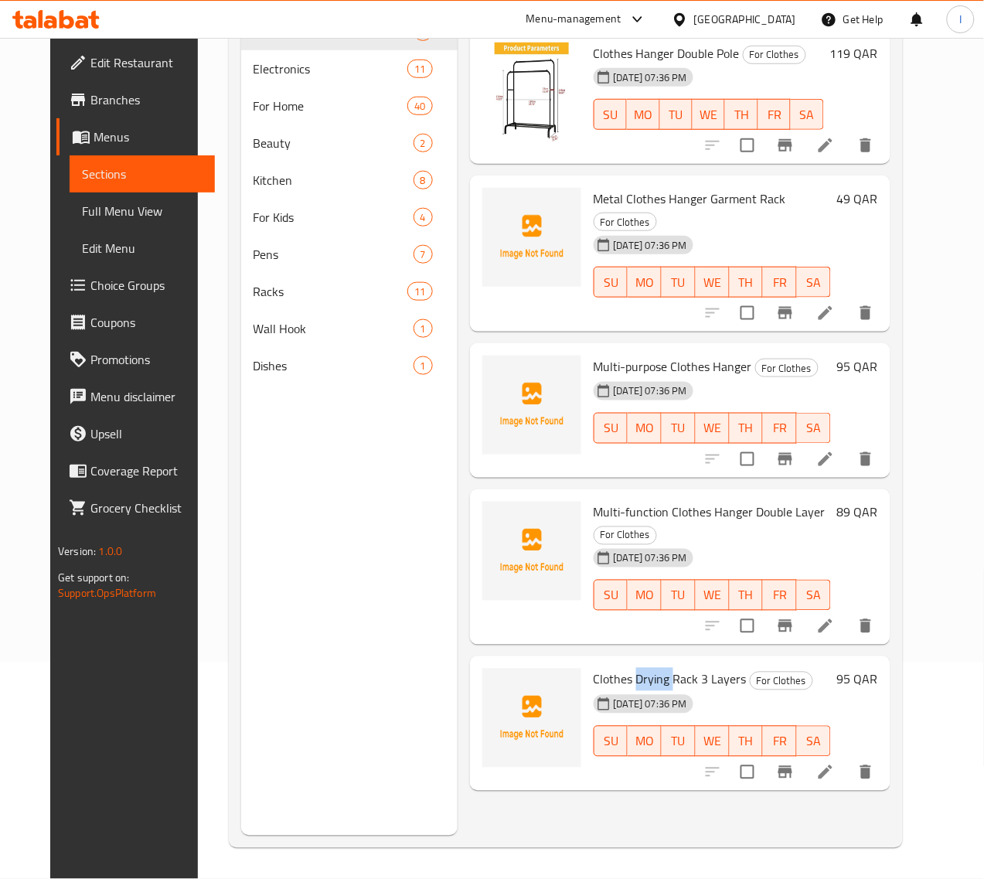
click at [594, 668] on span "Clothes Drying Rack 3 Layers" at bounding box center [670, 679] width 153 height 23
copy h6 "Clothes Drying Rack 3 Layers"
click at [609, 668] on span "Clothes Drying Rack 3 Layers" at bounding box center [670, 679] width 153 height 23
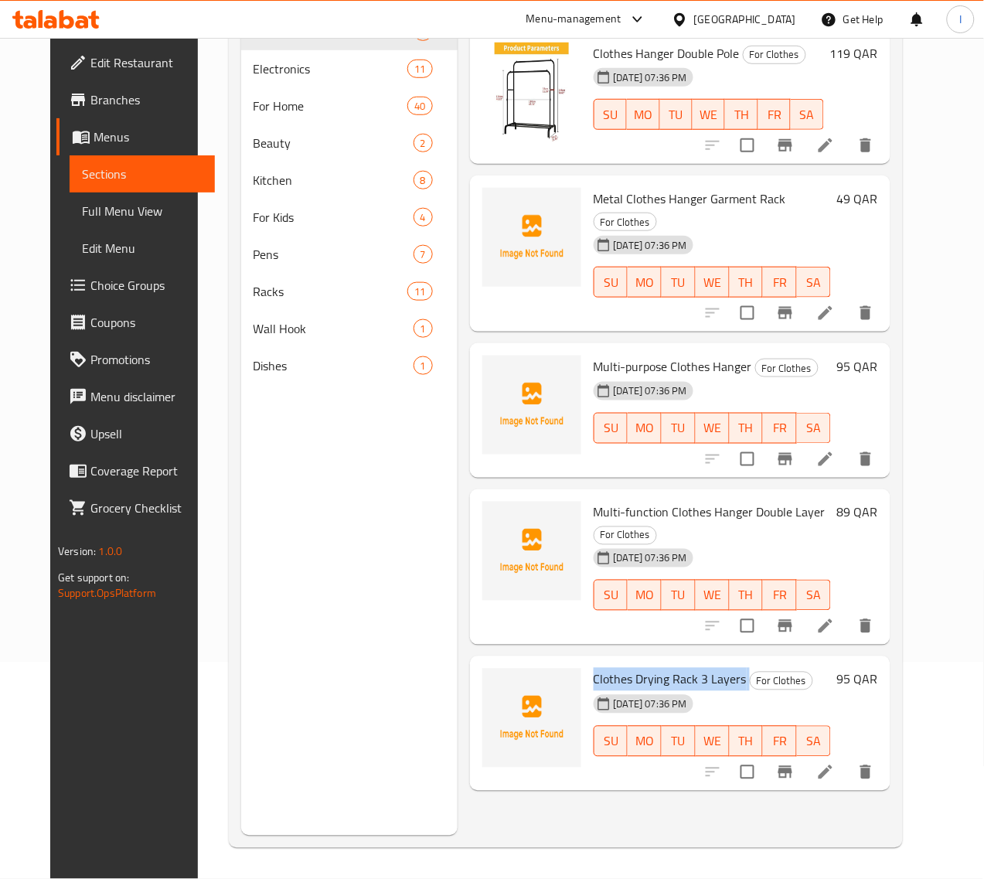
click at [609, 668] on span "Clothes Drying Rack 3 Layers" at bounding box center [670, 679] width 153 height 23
click at [606, 668] on span "Clothes Drying Rack 3 Layers" at bounding box center [670, 679] width 153 height 23
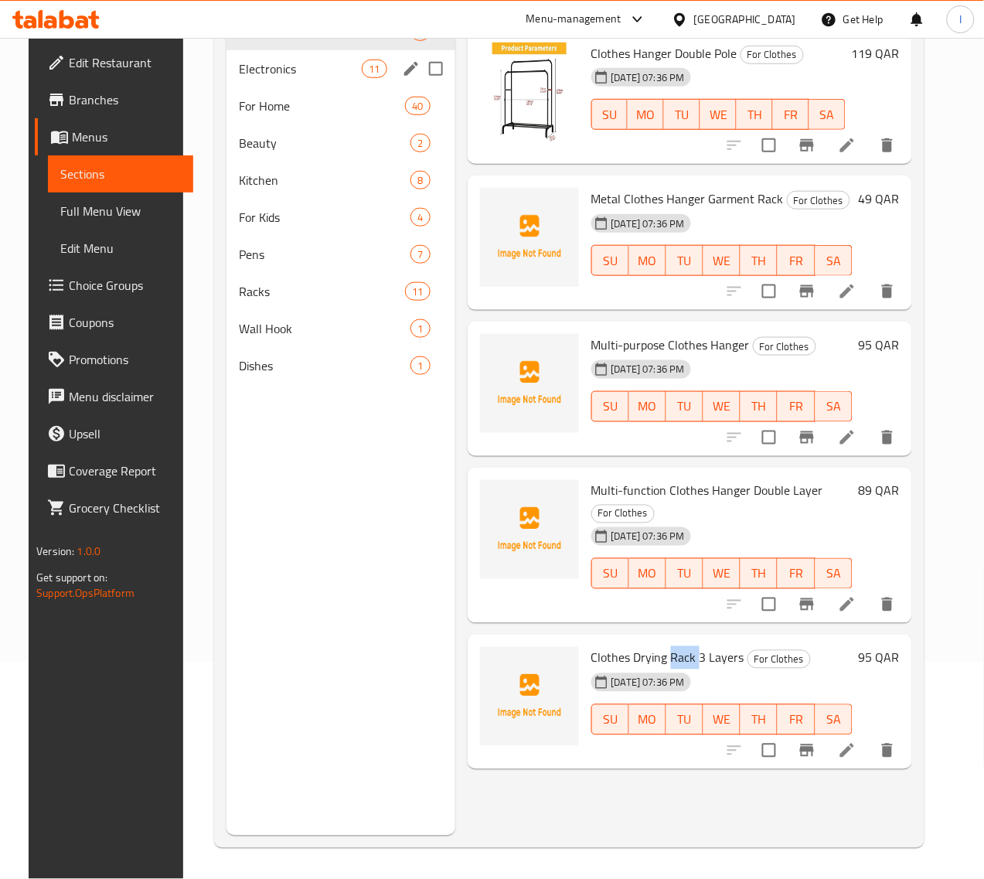
click at [254, 78] on span "Electronics" at bounding box center [300, 69] width 123 height 19
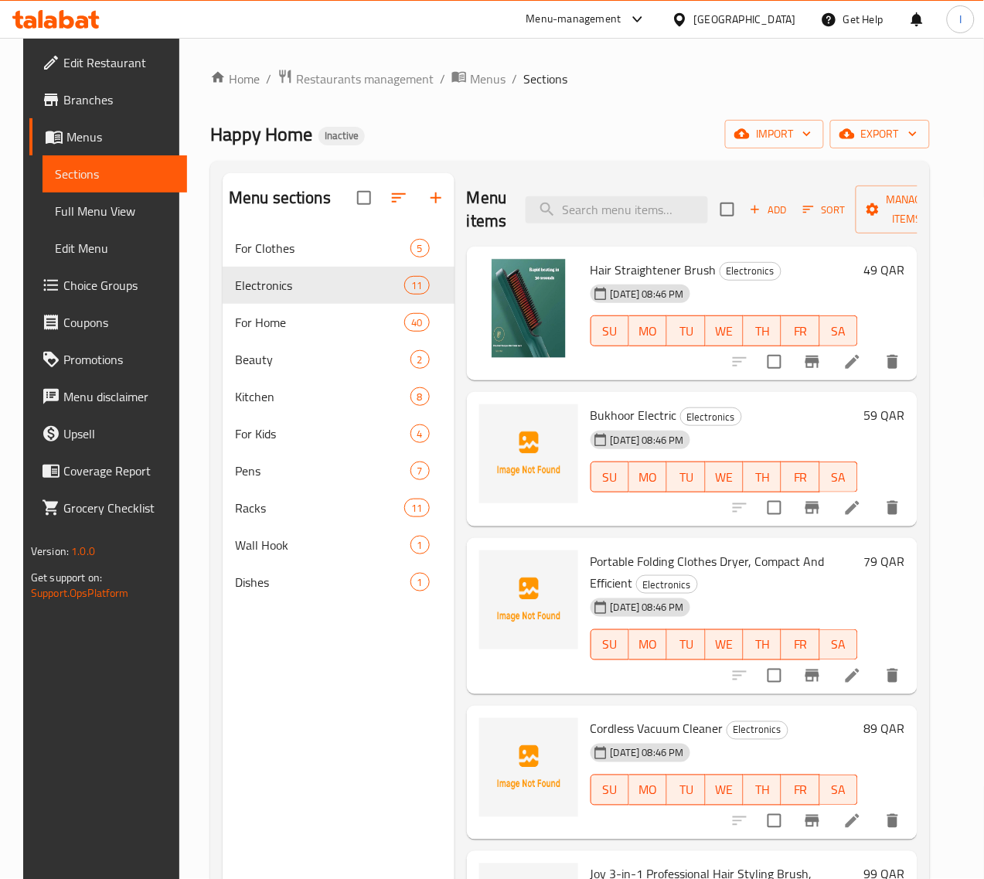
click at [591, 419] on span "Bukhoor Electric" at bounding box center [634, 415] width 87 height 23
copy span "Bukhoor"
click at [549, 202] on input "search" at bounding box center [617, 209] width 183 height 27
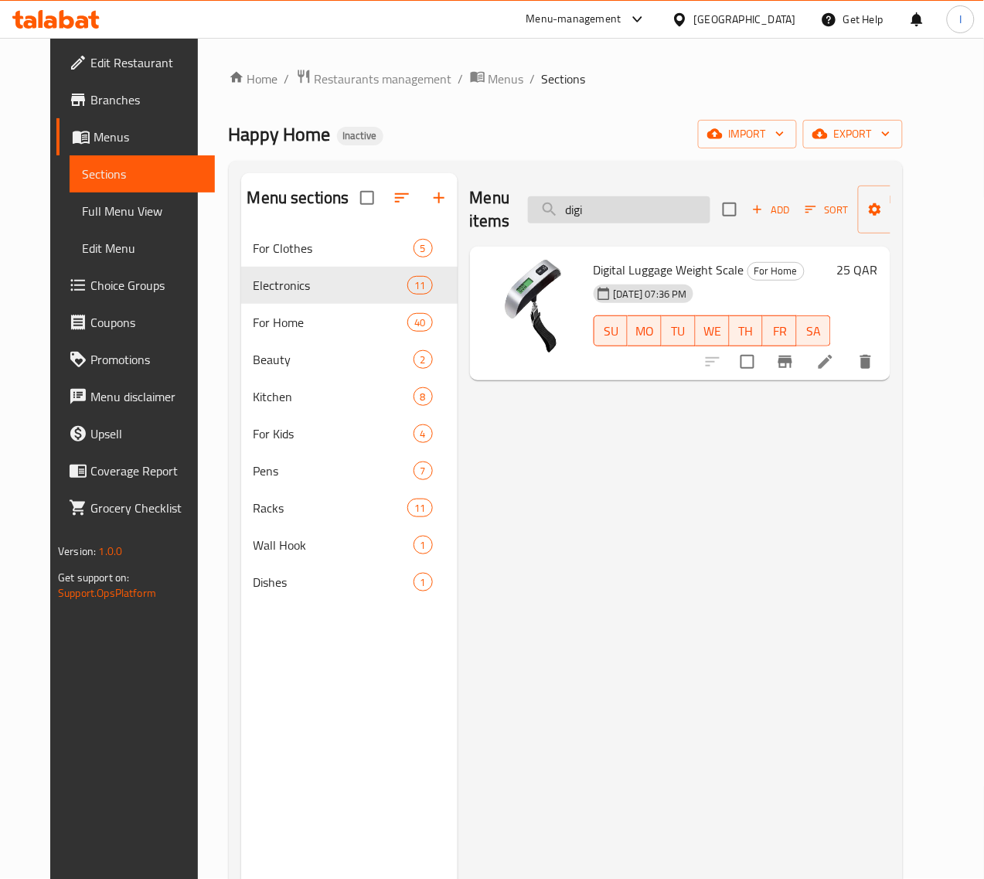
click at [600, 214] on input "digi" at bounding box center [619, 209] width 183 height 27
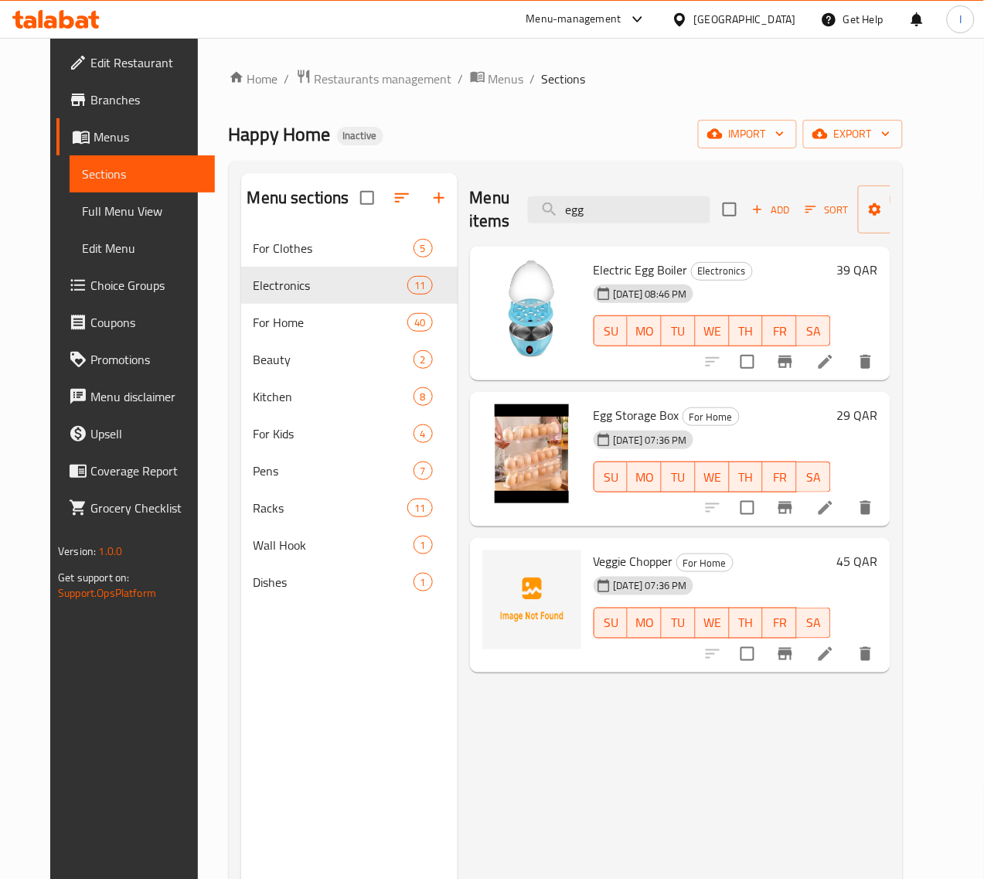
type input "egg"
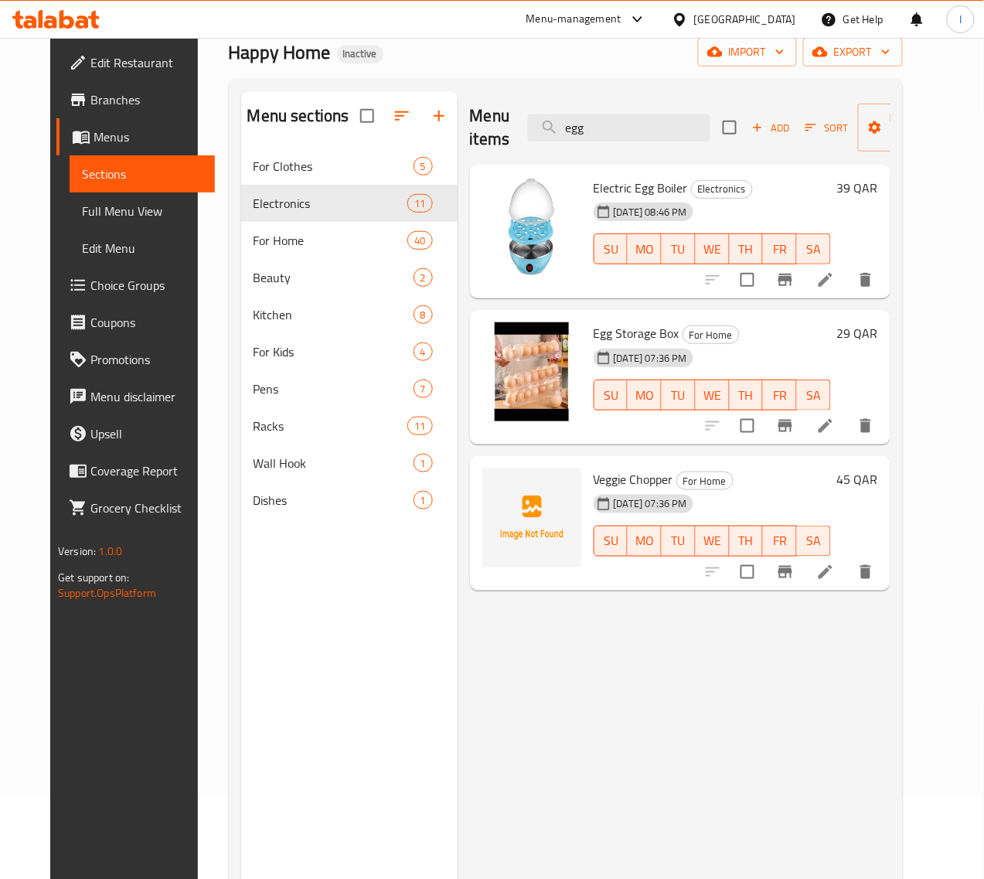
scroll to position [193, 0]
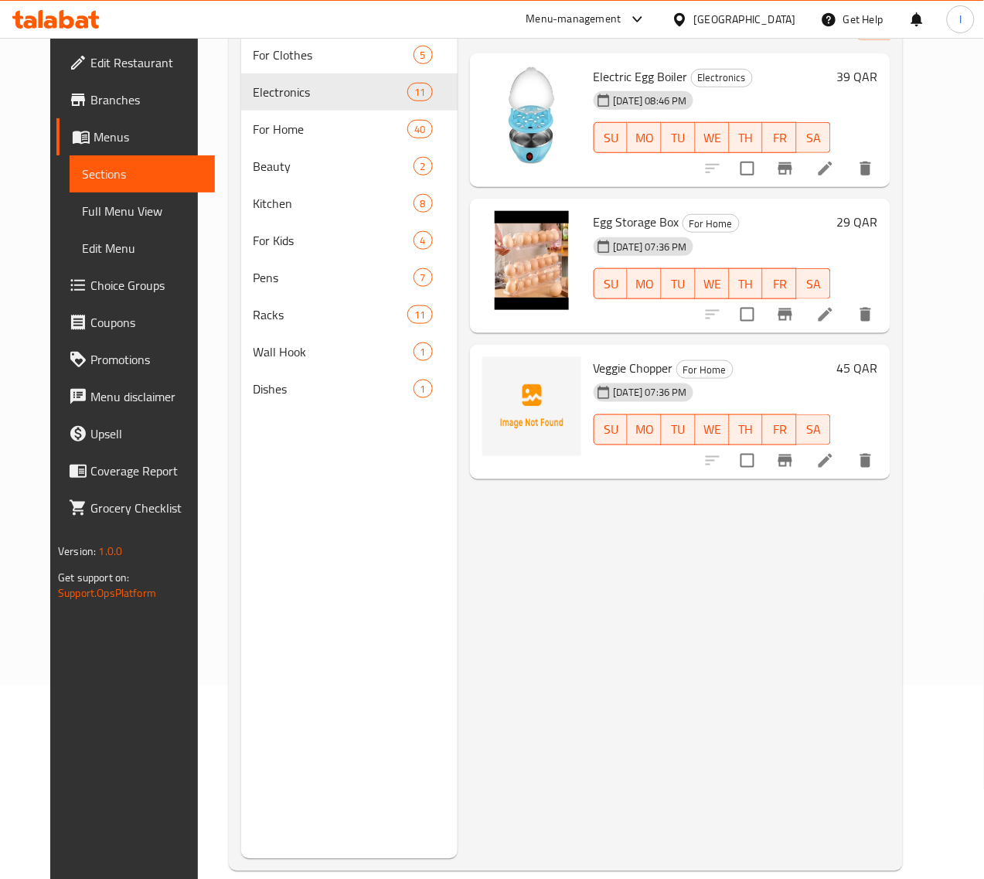
click at [594, 362] on span "Veggie Chopper" at bounding box center [634, 367] width 80 height 23
copy span "Veggie"
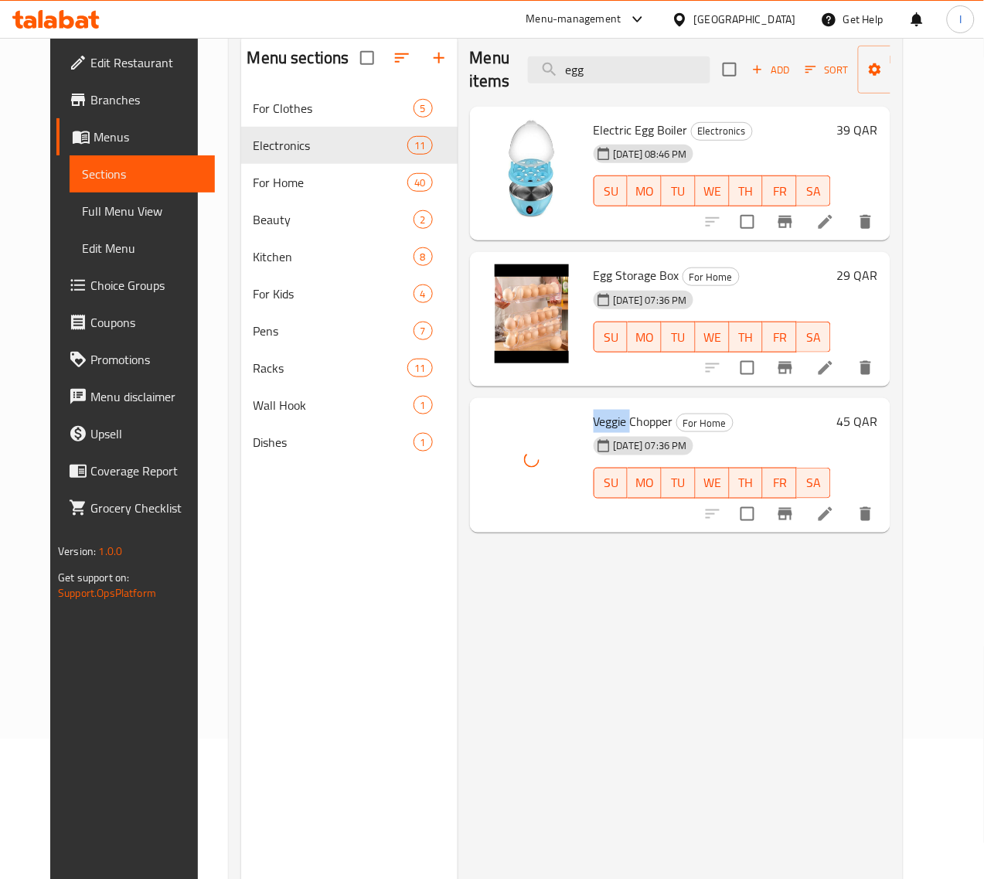
scroll to position [0, 0]
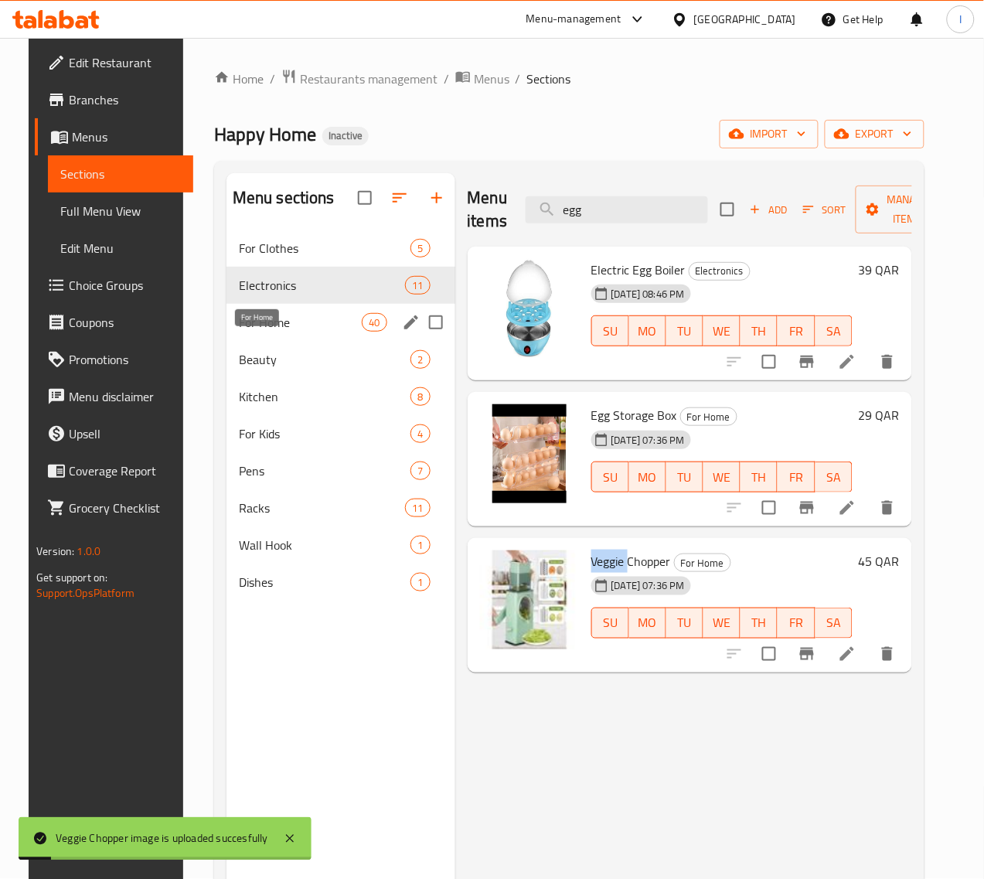
drag, startPoint x: 261, startPoint y: 339, endPoint x: 358, endPoint y: 361, distance: 100.0
click at [261, 332] on span "For Home" at bounding box center [300, 322] width 123 height 19
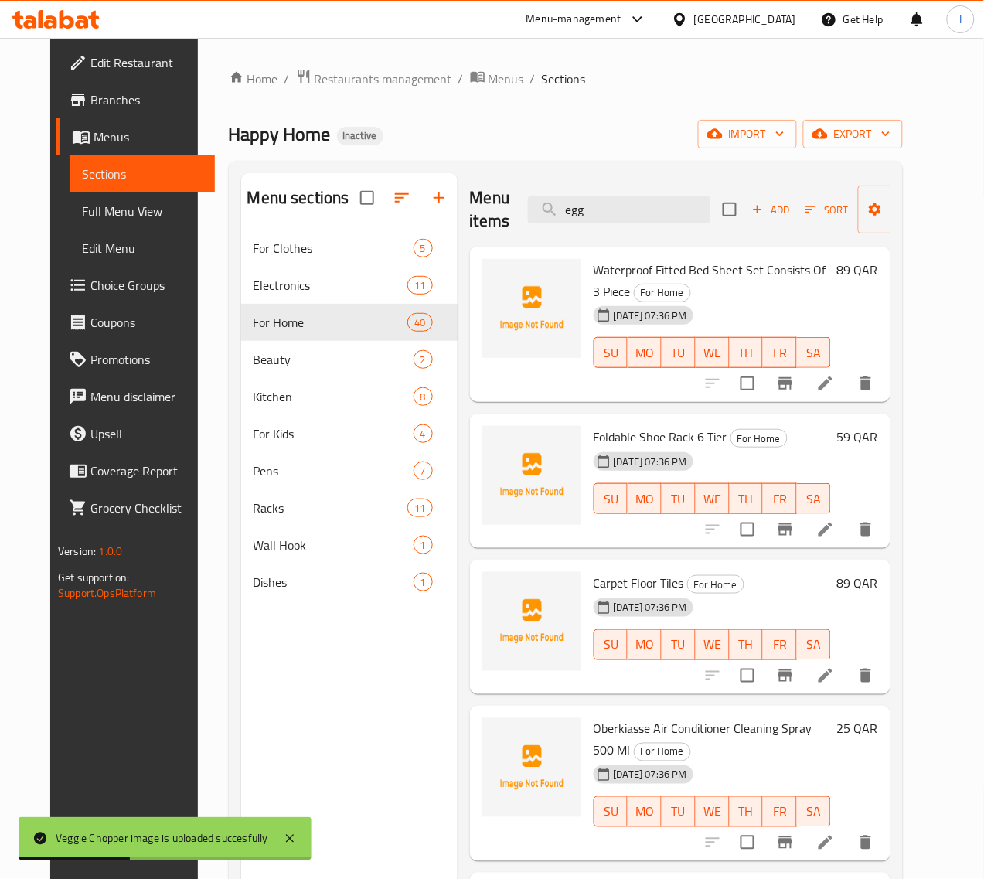
click at [604, 275] on span "Waterproof Fitted Bed Sheet Set Consists Of 3 Piece" at bounding box center [710, 280] width 233 height 45
copy span "Fitted"
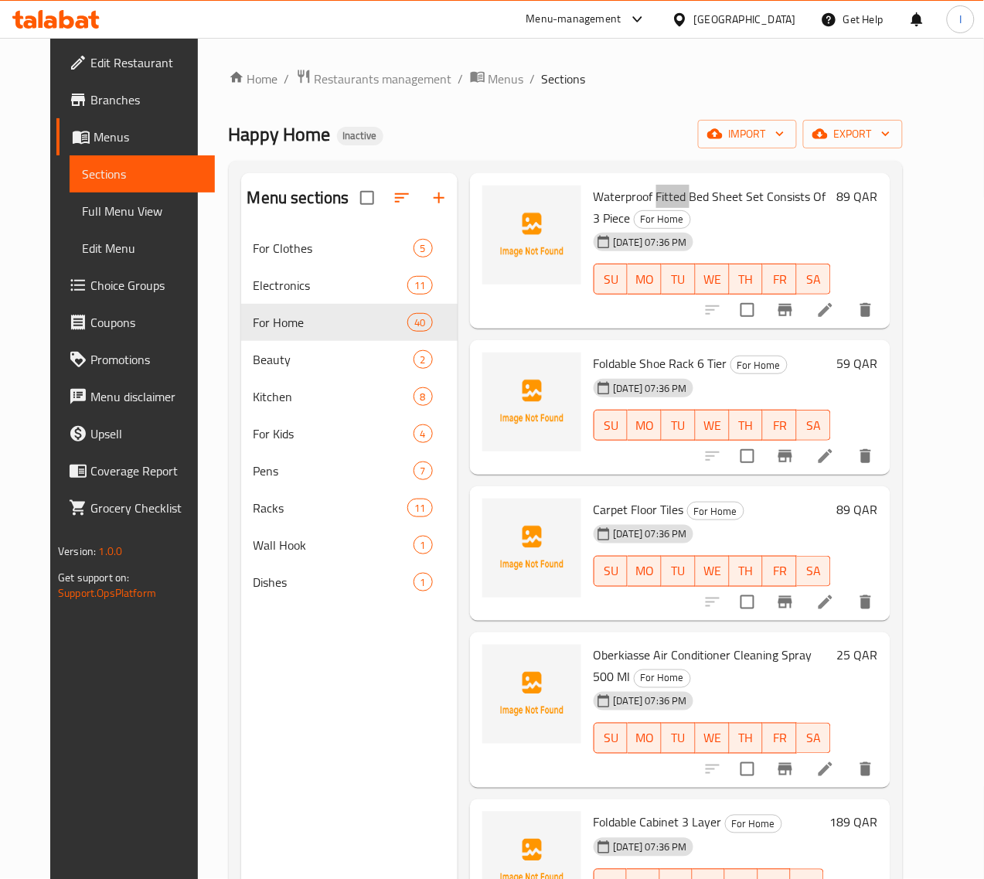
scroll to position [193, 0]
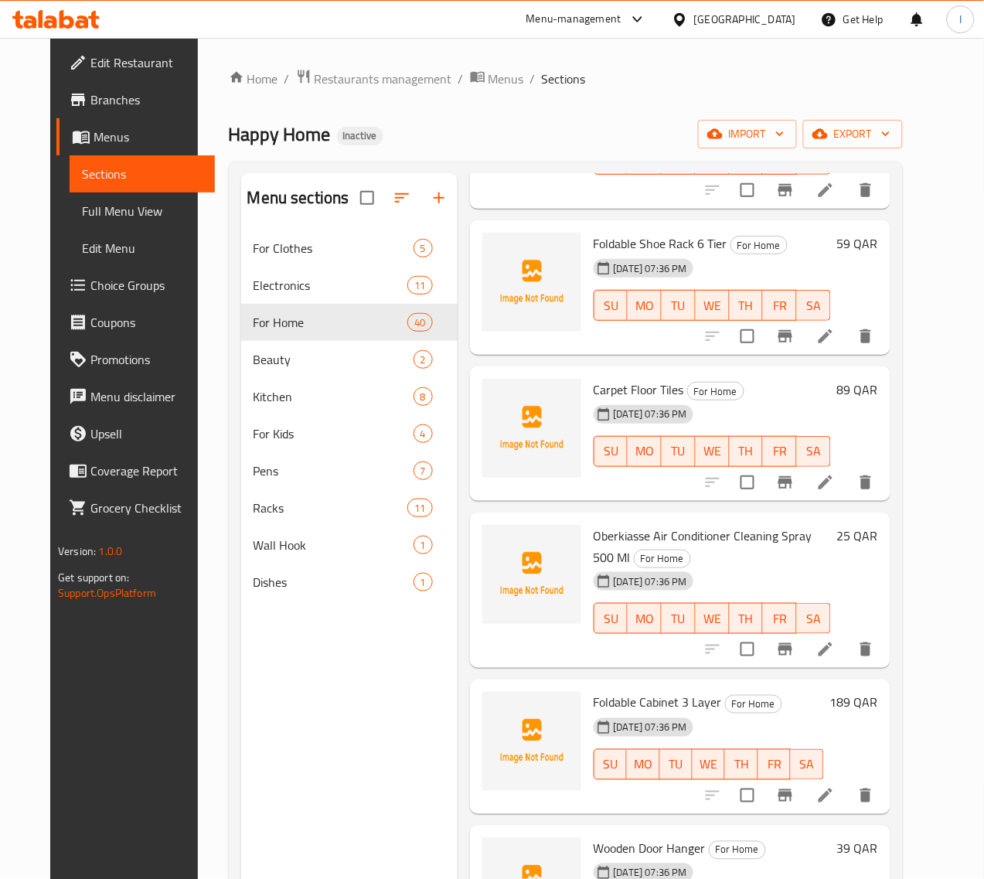
click at [594, 378] on span "Carpet Floor Tiles" at bounding box center [639, 389] width 90 height 23
copy span "Carpet"
click at [588, 566] on div "08-10-2025 07:36 PM" at bounding box center [619, 581] width 63 height 31
click at [594, 524] on span "Oberkiasse Air Conditioner Cleaning Spray 500 Ml" at bounding box center [703, 546] width 219 height 45
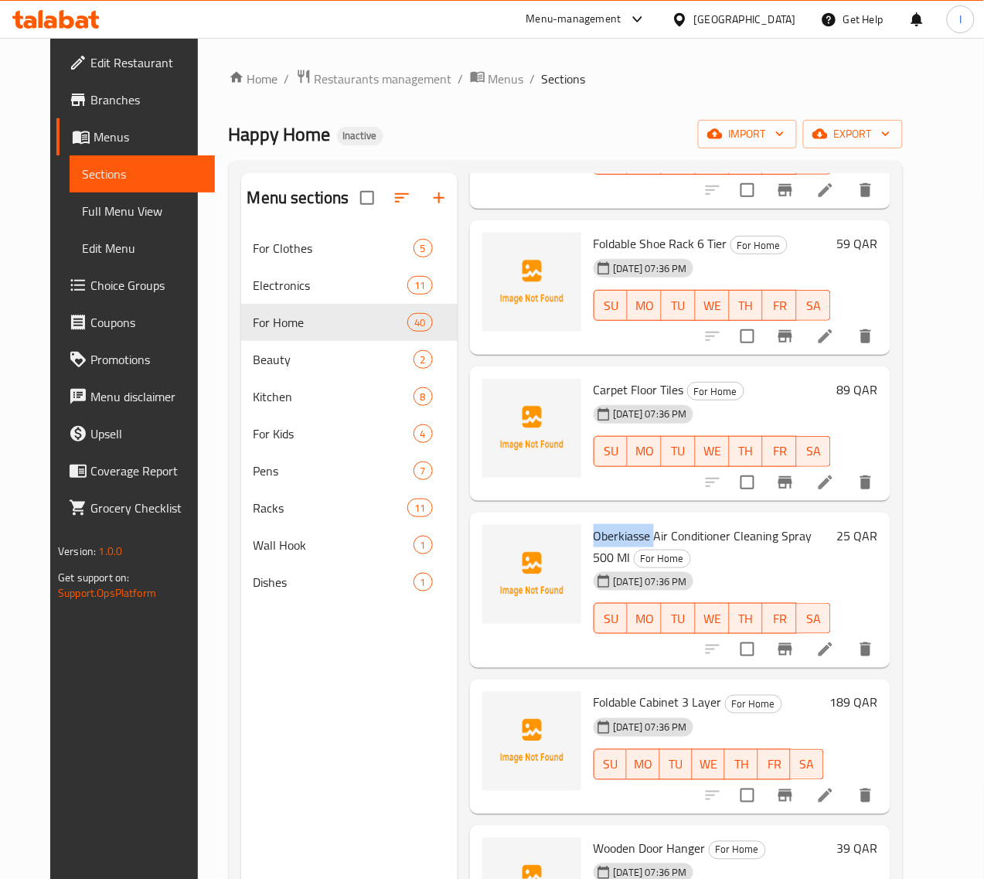
click at [594, 524] on span "Oberkiasse Air Conditioner Cleaning Spray 500 Ml" at bounding box center [703, 546] width 219 height 45
copy span "Oberkiasse"
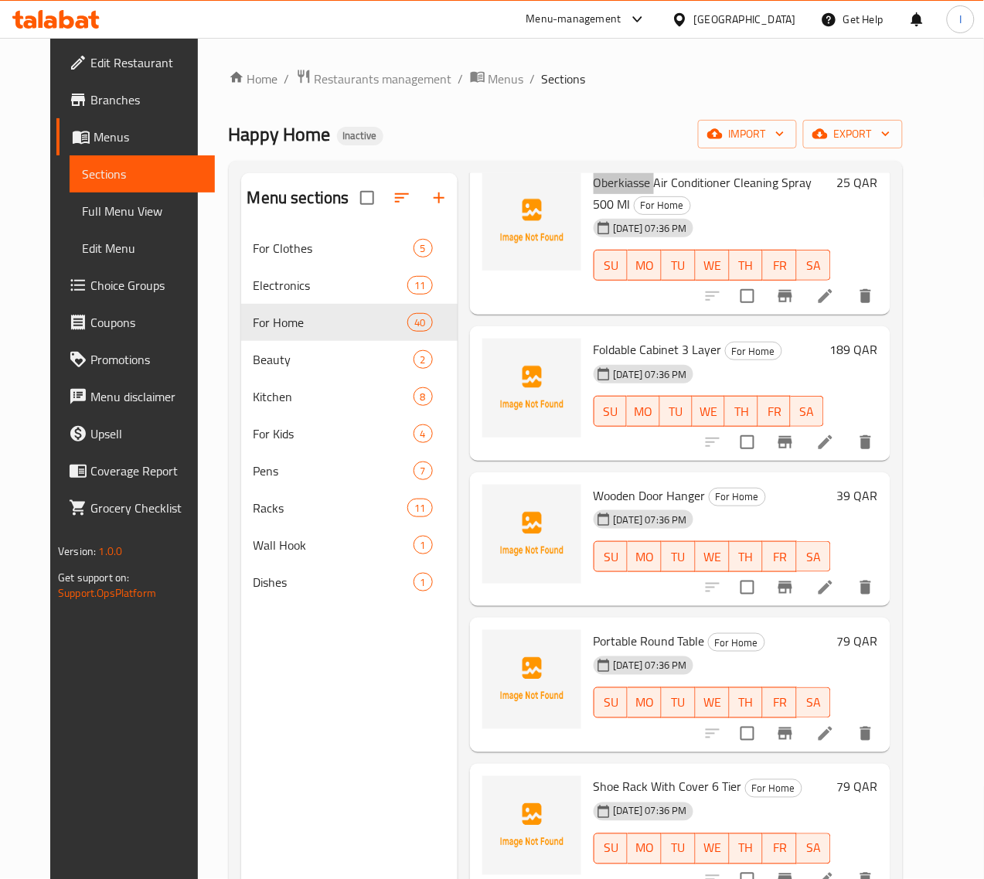
scroll to position [580, 0]
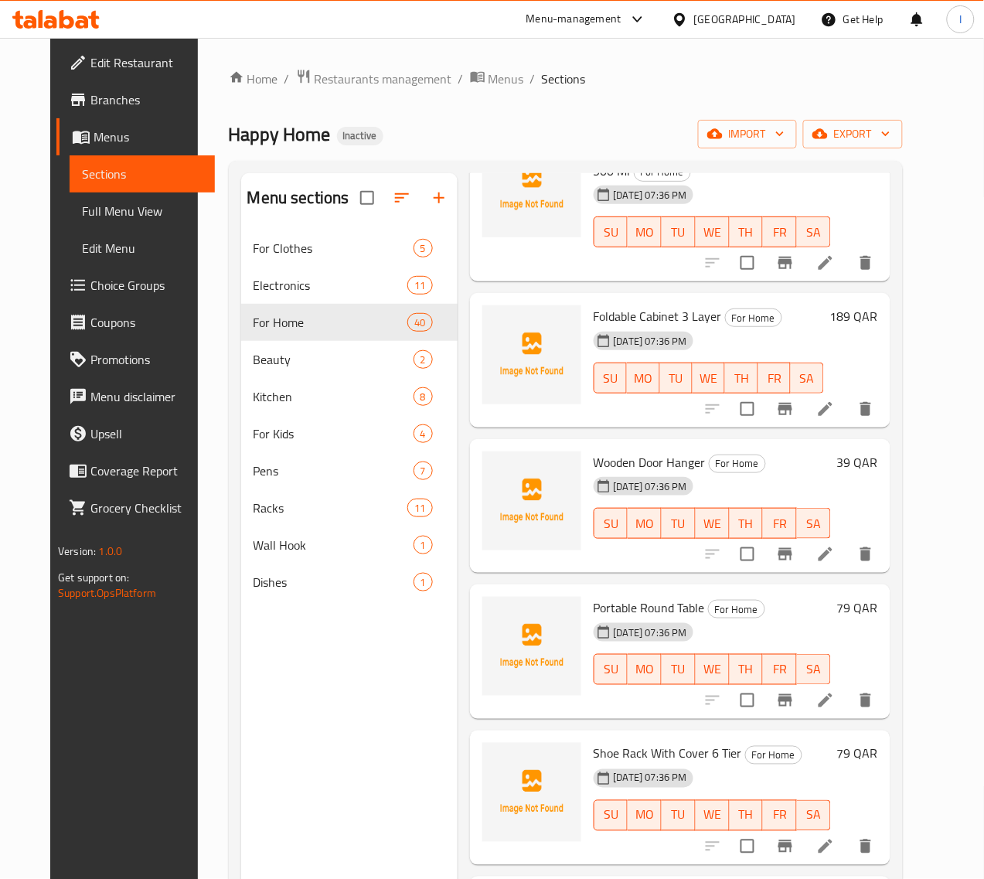
click at [594, 451] on span "Wooden Door Hanger" at bounding box center [650, 462] width 112 height 23
copy span "Door"
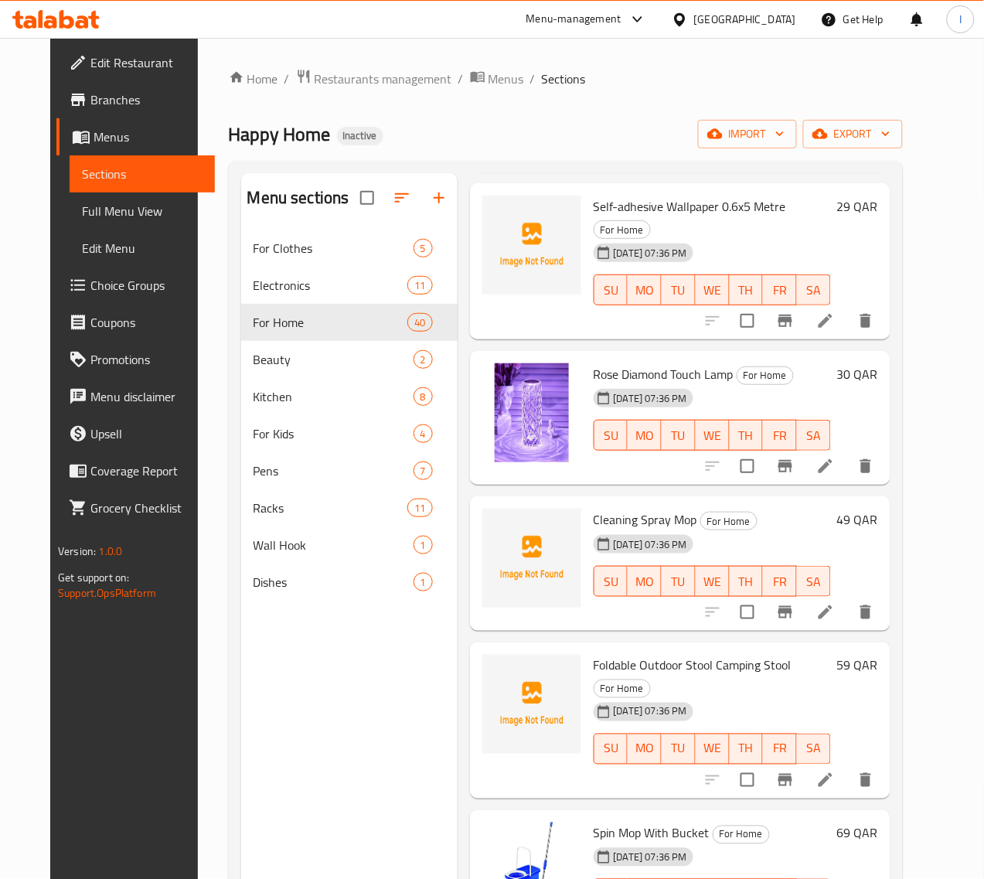
scroll to position [1450, 0]
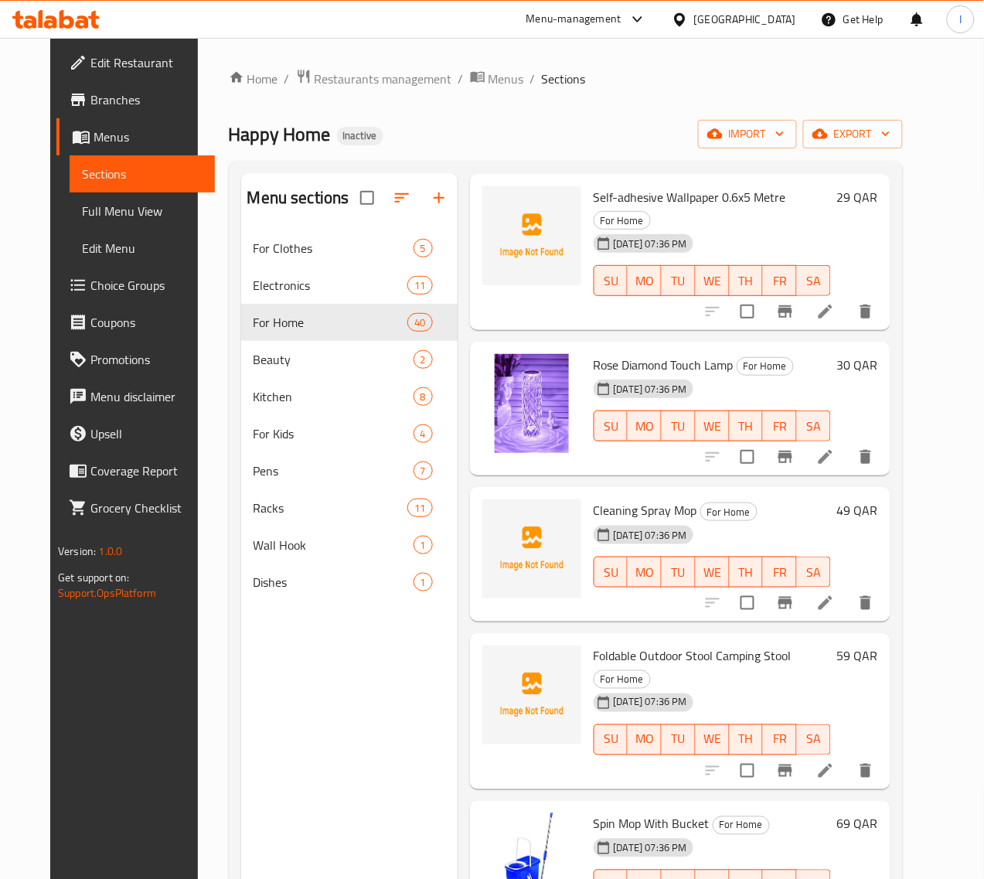
click at [588, 520] on div "08-10-2025 07:36 PM" at bounding box center [619, 535] width 63 height 31
click at [594, 499] on span "Cleaning Spray Mop" at bounding box center [646, 510] width 104 height 23
copy span "Cleaning"
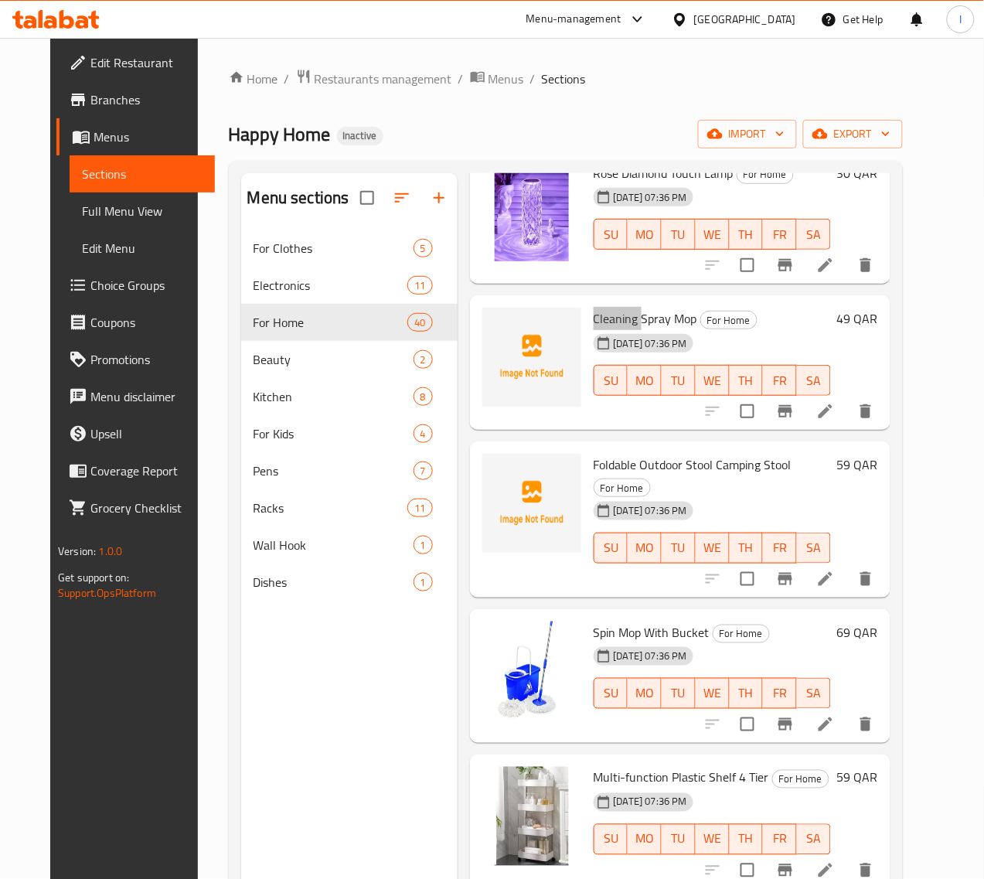
scroll to position [1643, 0]
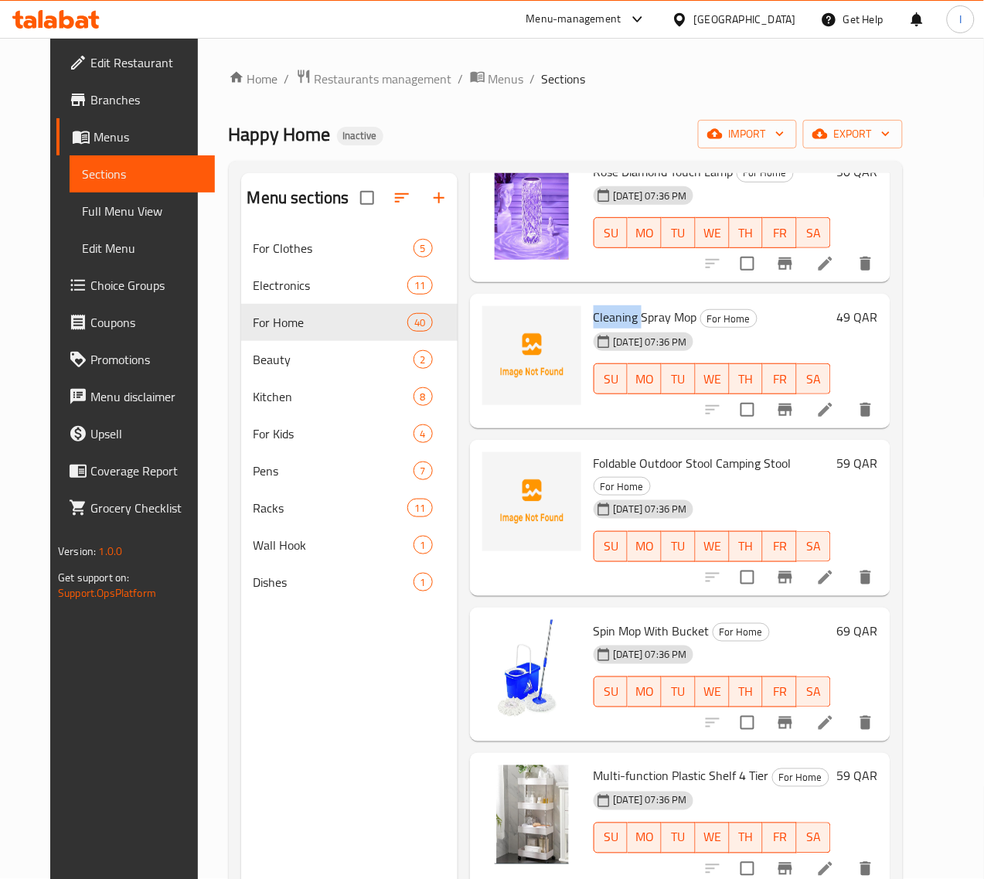
click at [594, 452] on span "Foldable Outdoor Stool Camping Stool" at bounding box center [693, 463] width 198 height 23
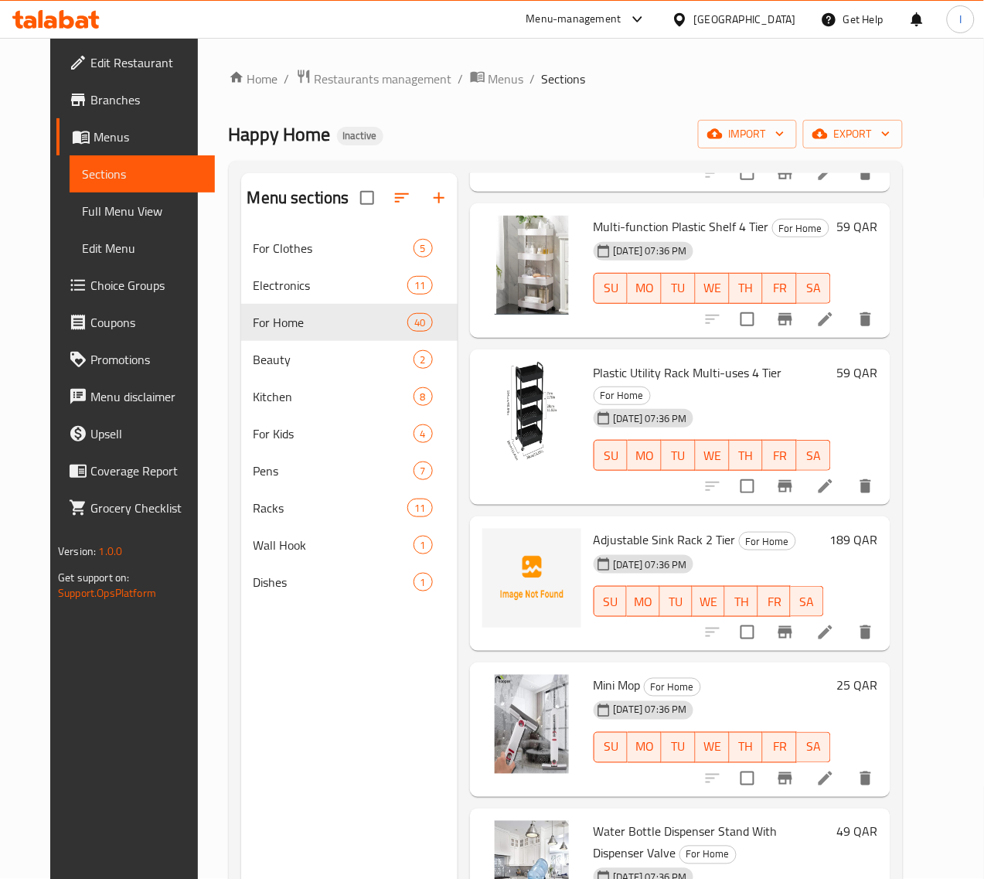
scroll to position [2223, 0]
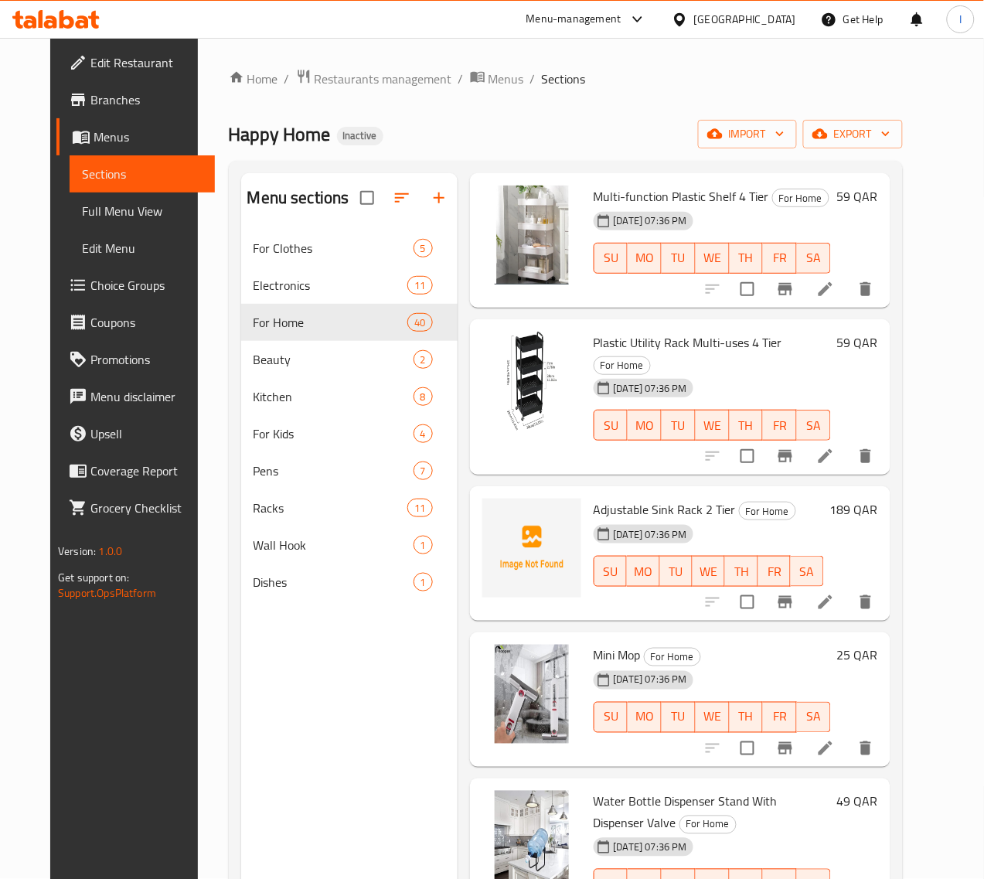
click at [594, 498] on span "Adjustable Sink Rack 2 Tier" at bounding box center [665, 509] width 142 height 23
click at [605, 498] on span "Adjustable Sink Rack 2 Tier" at bounding box center [665, 509] width 142 height 23
click at [597, 498] on span "Adjustable Sink Rack 2 Tier" at bounding box center [665, 509] width 142 height 23
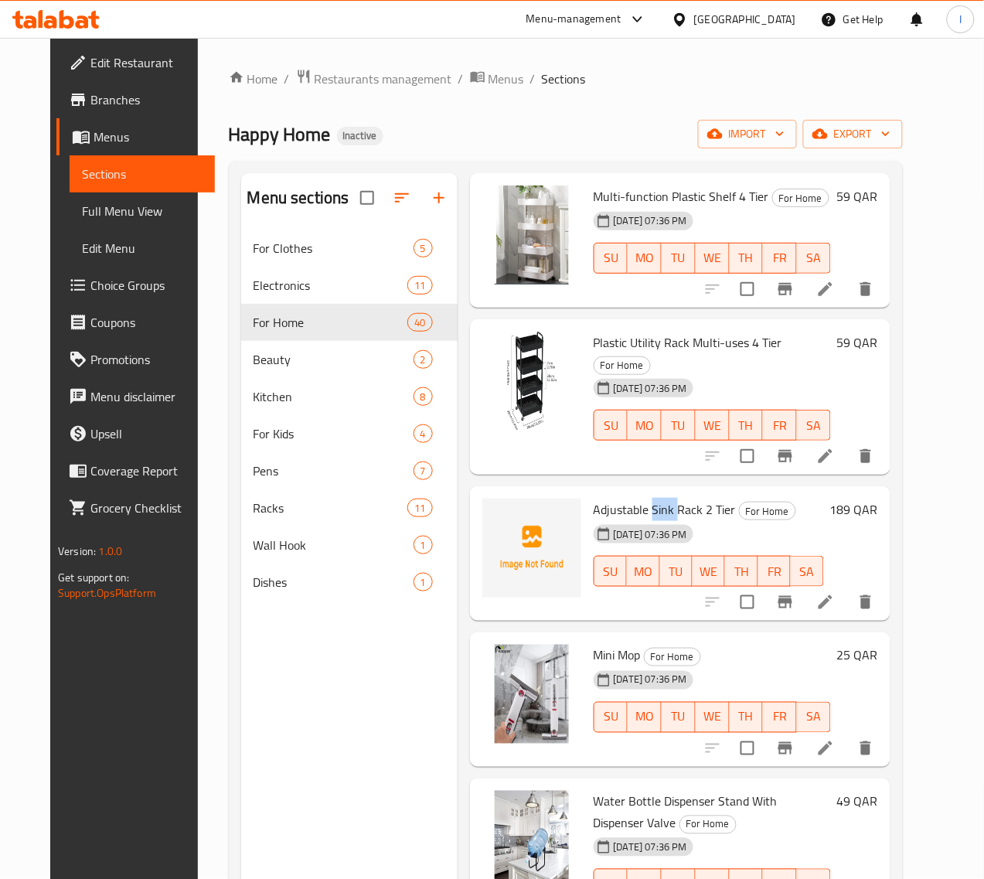
click at [597, 498] on span "Adjustable Sink Rack 2 Tier" at bounding box center [665, 509] width 142 height 23
copy span "Sink"
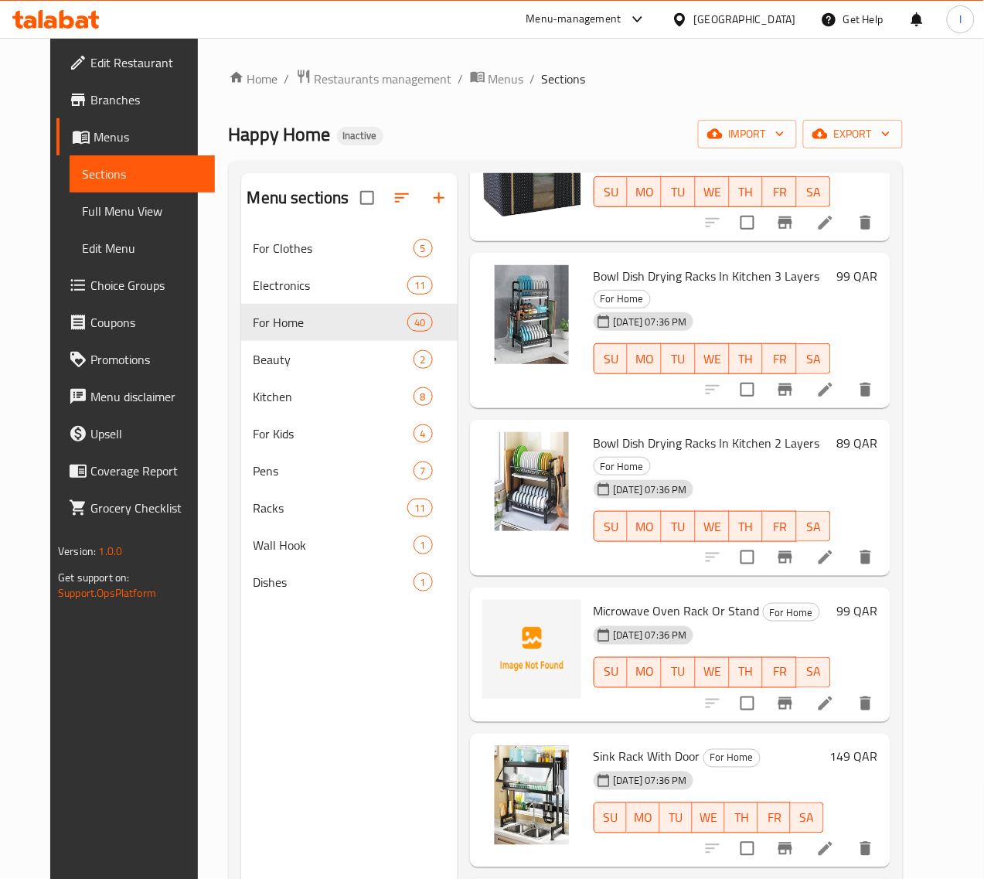
scroll to position [4833, 0]
click at [594, 600] on span "Microwave Oven Rack Or Stand" at bounding box center [677, 611] width 166 height 23
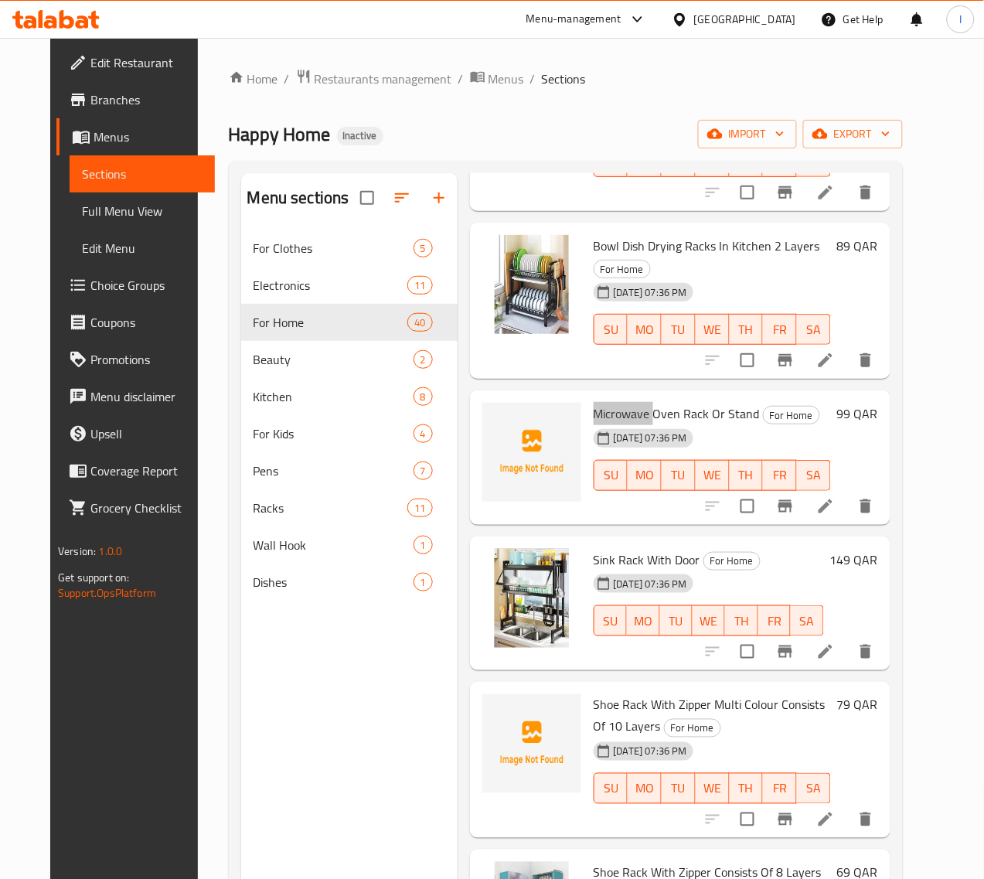
scroll to position [5034, 0]
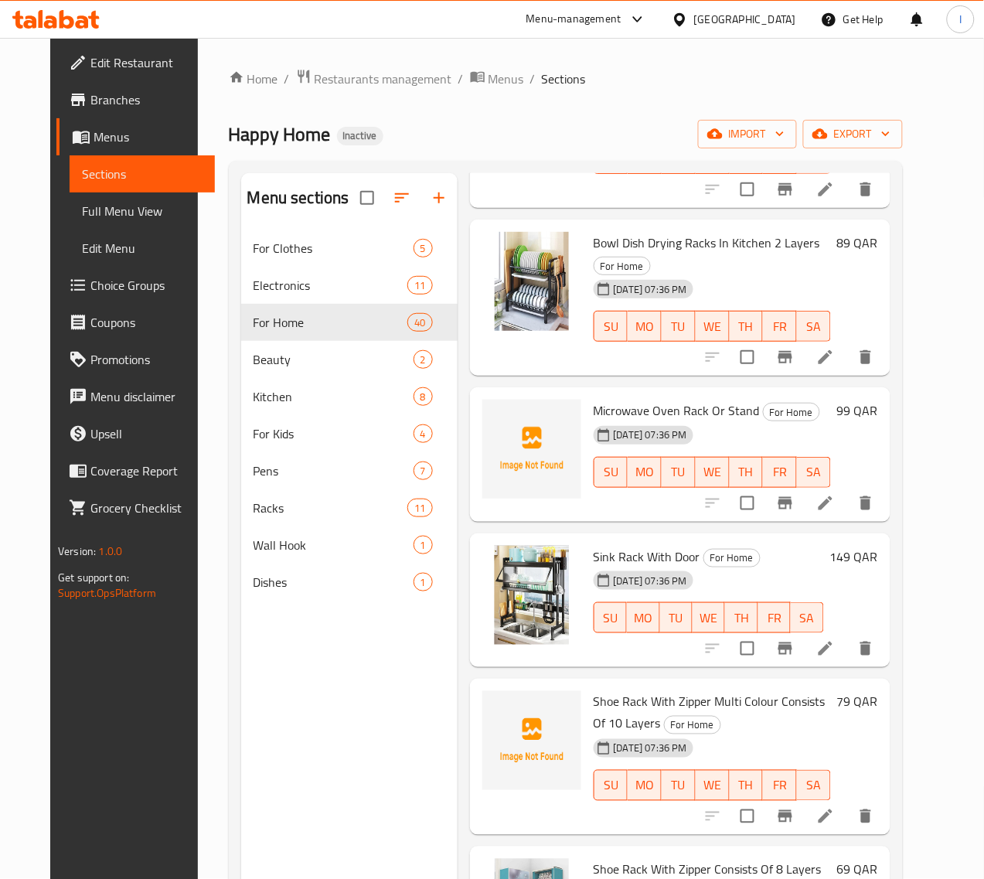
click at [594, 691] on span "Shoe Rack With Zipper Multi Colour Consists Of 10 Layers" at bounding box center [710, 713] width 232 height 45
click at [517, 685] on div at bounding box center [531, 757] width 111 height 144
drag, startPoint x: 528, startPoint y: 480, endPoint x: 616, endPoint y: 484, distance: 88.2
click at [594, 691] on span "Shoe Rack With Zipper Multi Colour Consists Of 10 Layers" at bounding box center [710, 713] width 232 height 45
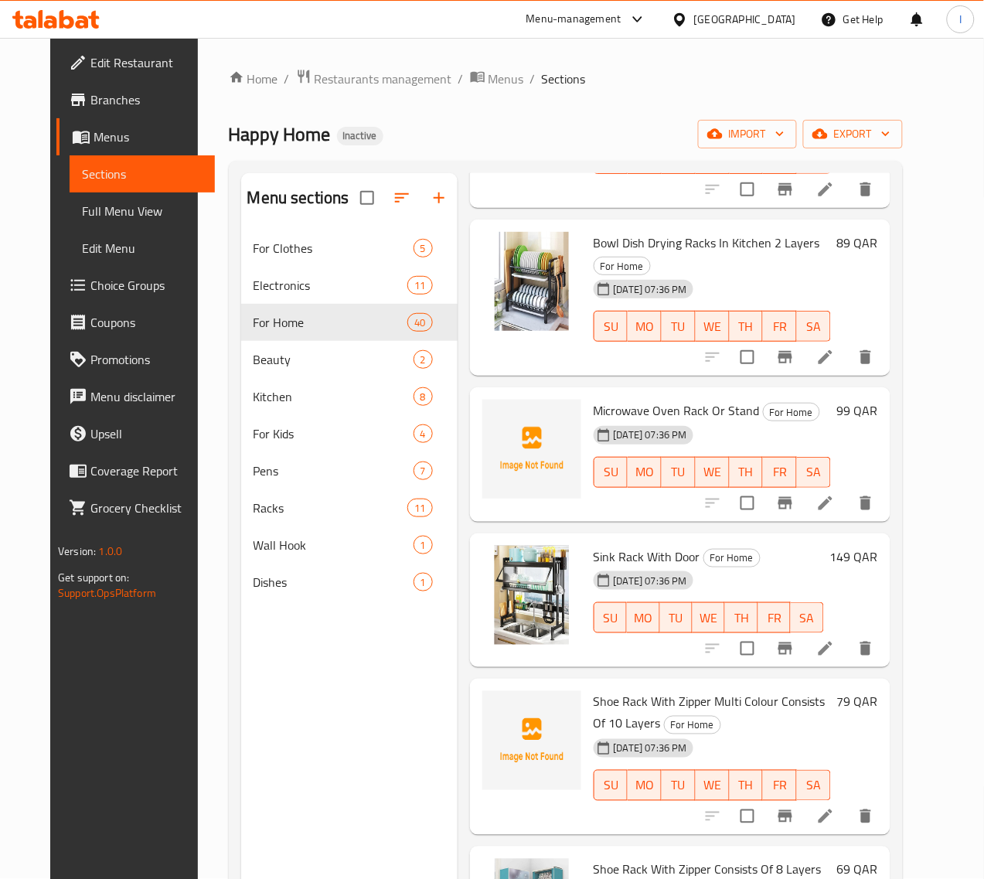
click at [635, 691] on span "Shoe Rack With Zipper Multi Colour Consists Of 10 Layers" at bounding box center [710, 713] width 232 height 45
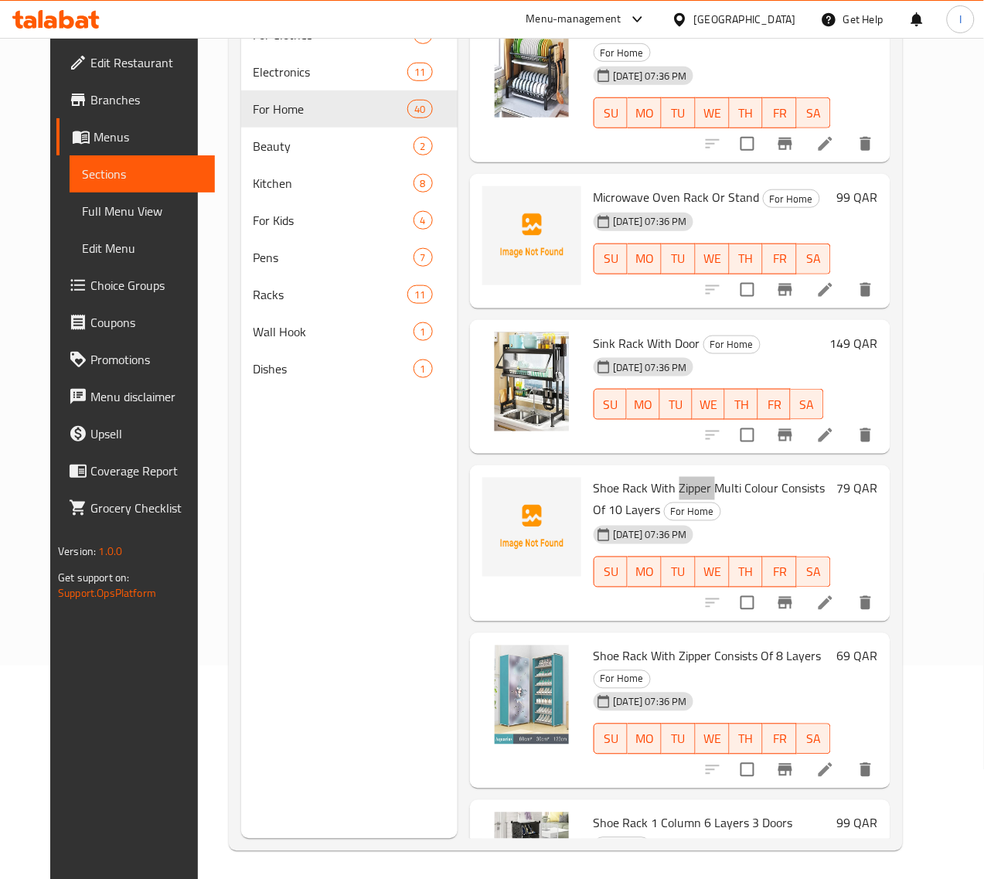
scroll to position [217, 0]
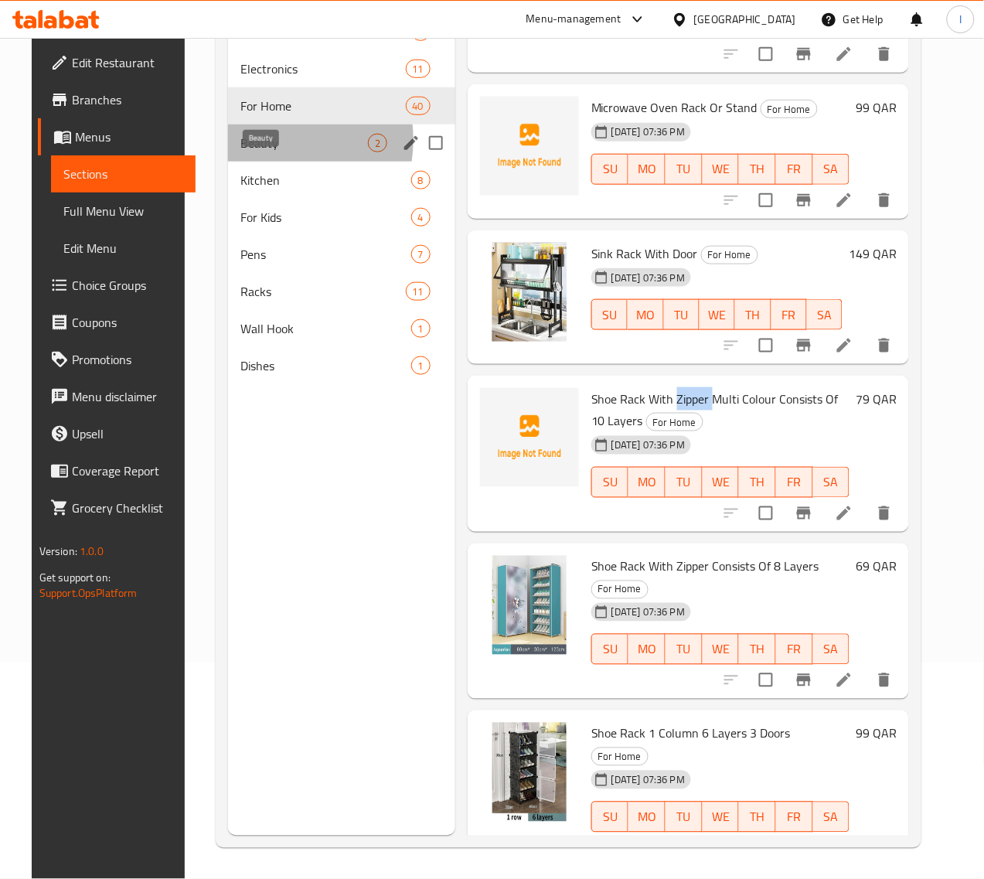
click at [240, 152] on span "Beauty" at bounding box center [304, 143] width 128 height 19
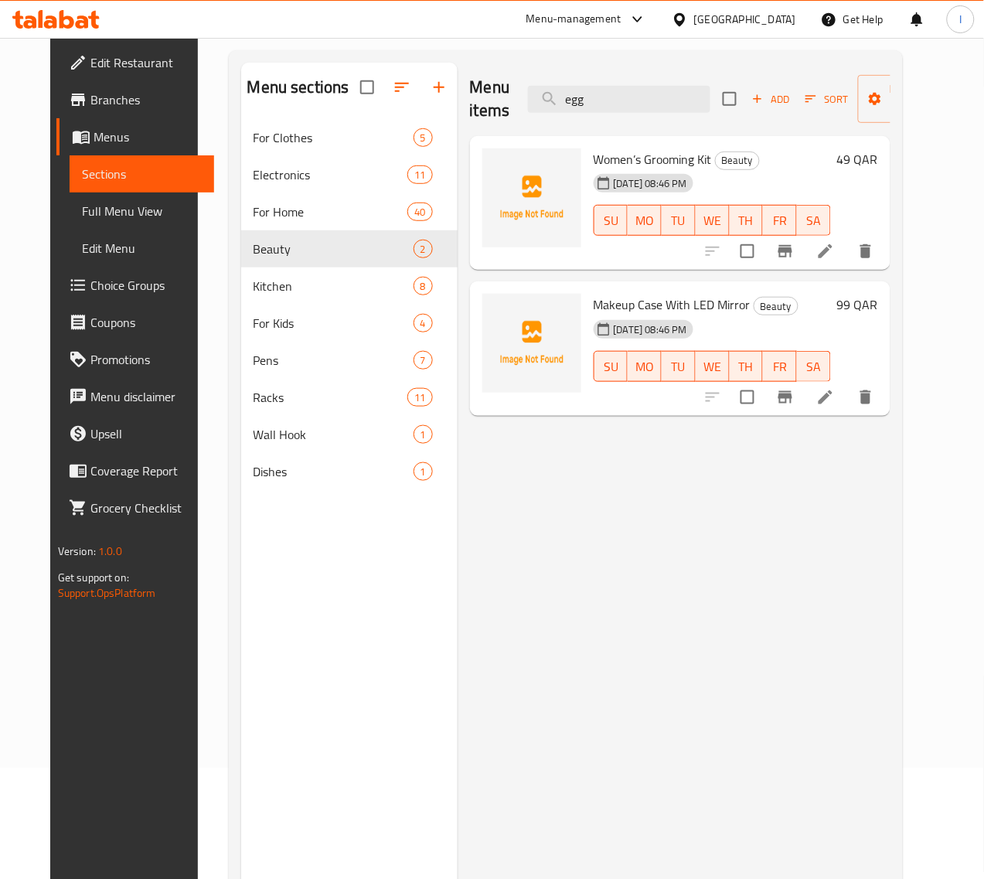
scroll to position [24, 0]
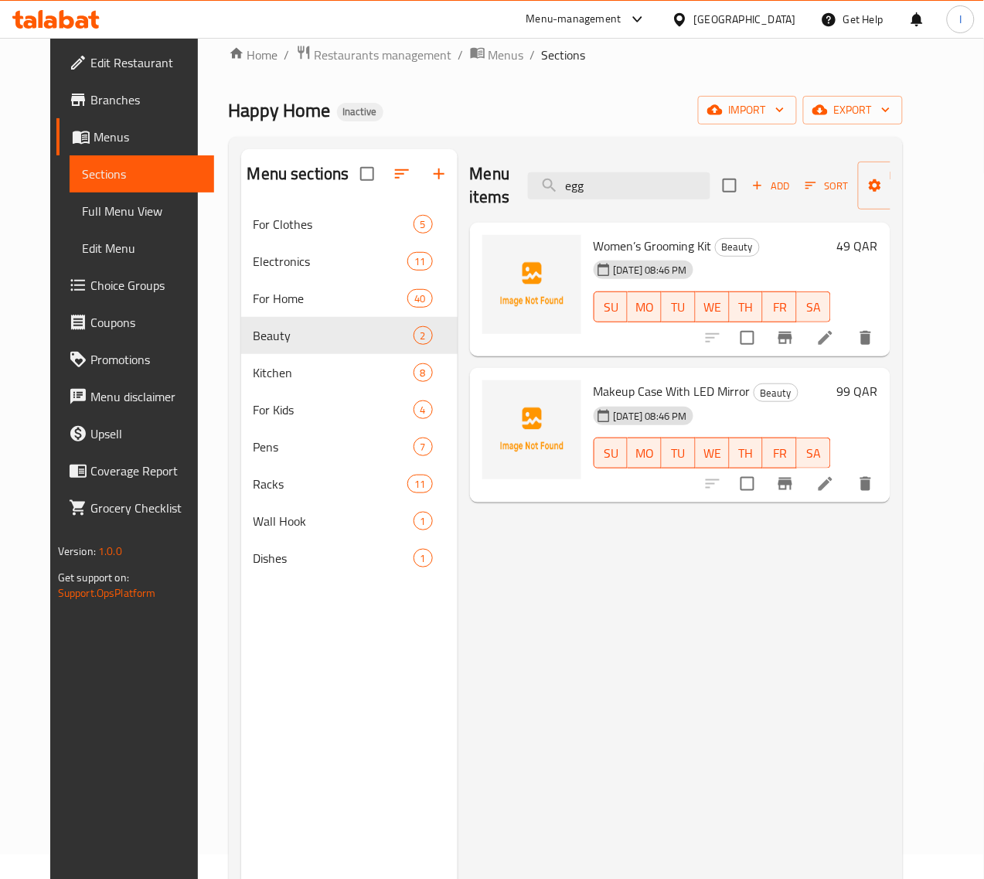
click at [588, 255] on div "08-10-2025 08:46 PM" at bounding box center [619, 269] width 63 height 31
click at [594, 393] on span "Makeup Case With LED Mirror" at bounding box center [672, 391] width 157 height 23
drag, startPoint x: 524, startPoint y: 391, endPoint x: 596, endPoint y: 393, distance: 72.0
click at [596, 393] on div "Makeup Case With LED Mirror Beauty 08-10-2025 08:46 PM SU MO TU WE TH FR SA" at bounding box center [713, 435] width 250 height 122
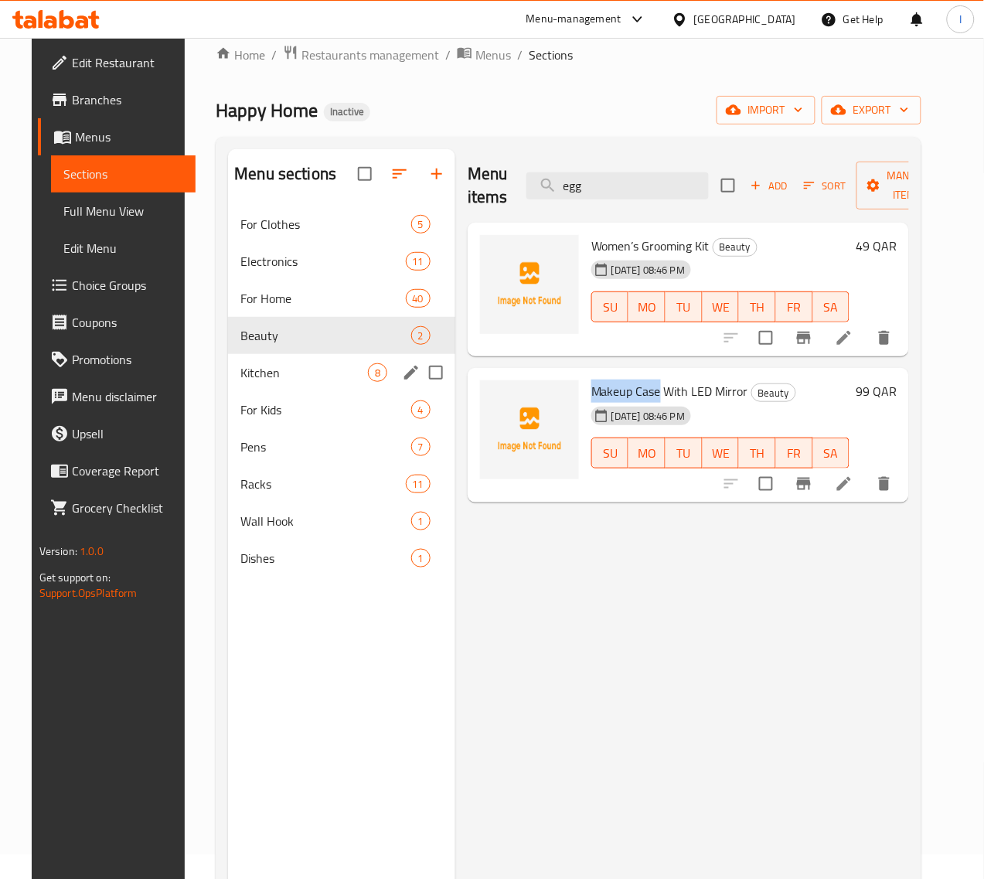
click at [237, 381] on div "Kitchen 8" at bounding box center [341, 372] width 227 height 37
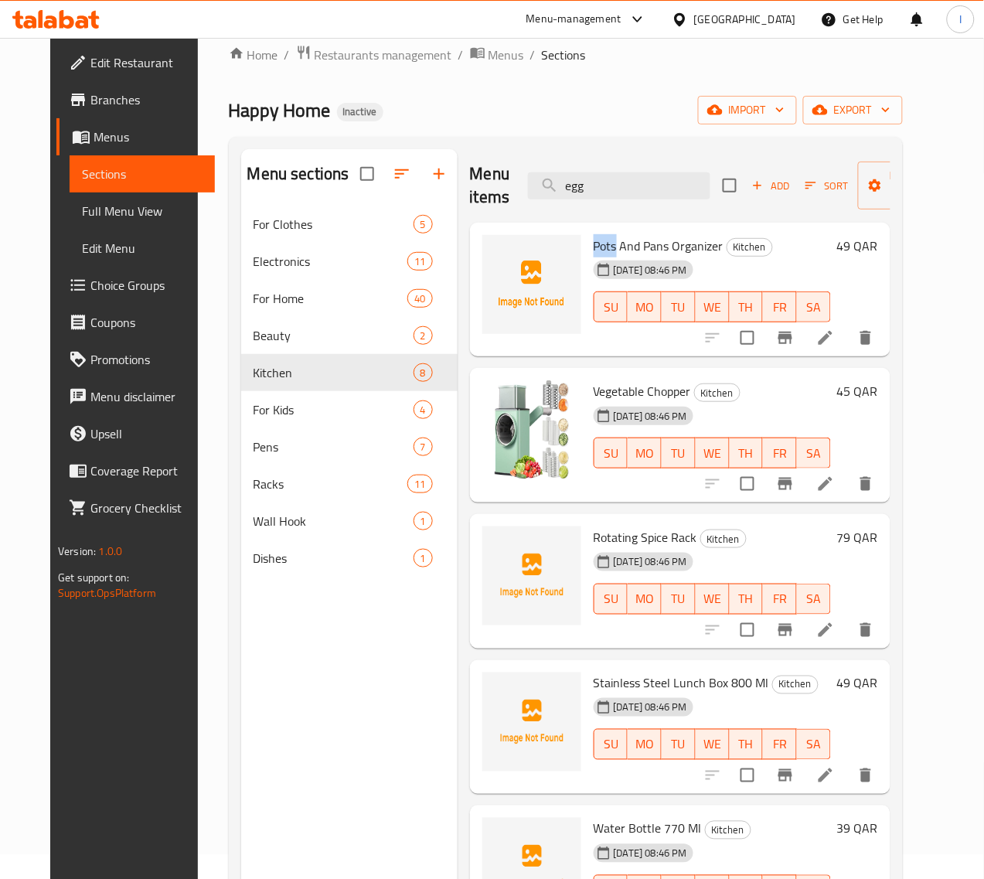
drag, startPoint x: 524, startPoint y: 248, endPoint x: 548, endPoint y: 247, distance: 23.2
click at [588, 247] on div "Pots And Pans Organizer Kitchen 08-10-2025 08:46 PM SU MO TU WE TH FR SA" at bounding box center [713, 290] width 250 height 122
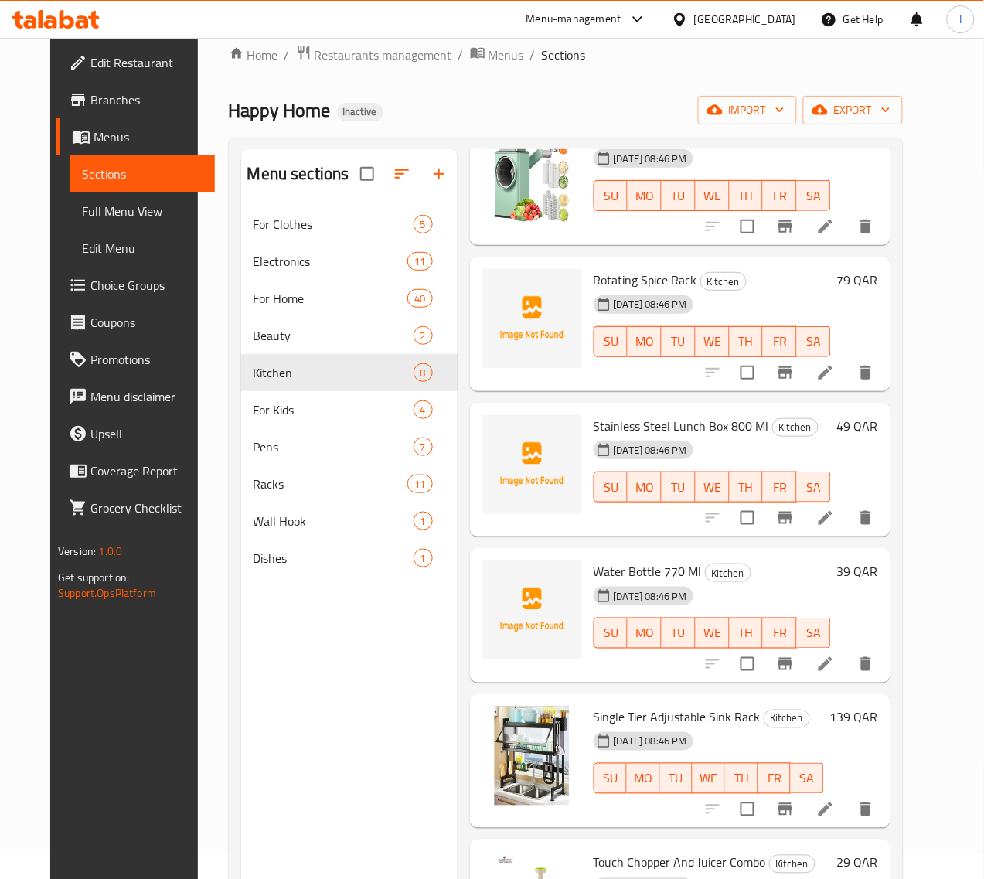
scroll to position [290, 0]
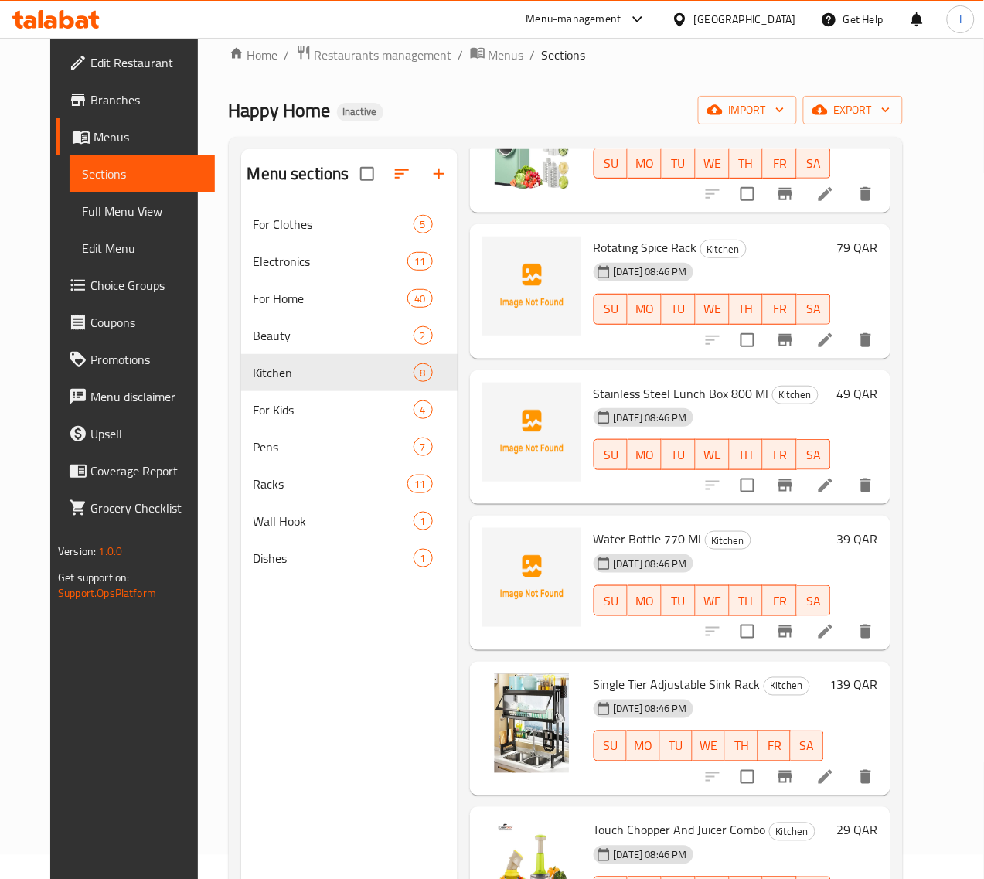
click at [640, 395] on span "Stainless Steel Lunch Box 800 Ml" at bounding box center [682, 393] width 176 height 23
click at [612, 393] on span "Stainless Steel Lunch Box 800 Ml" at bounding box center [682, 393] width 176 height 23
click at [594, 535] on span "Water Bottle 770 Ml" at bounding box center [648, 538] width 108 height 23
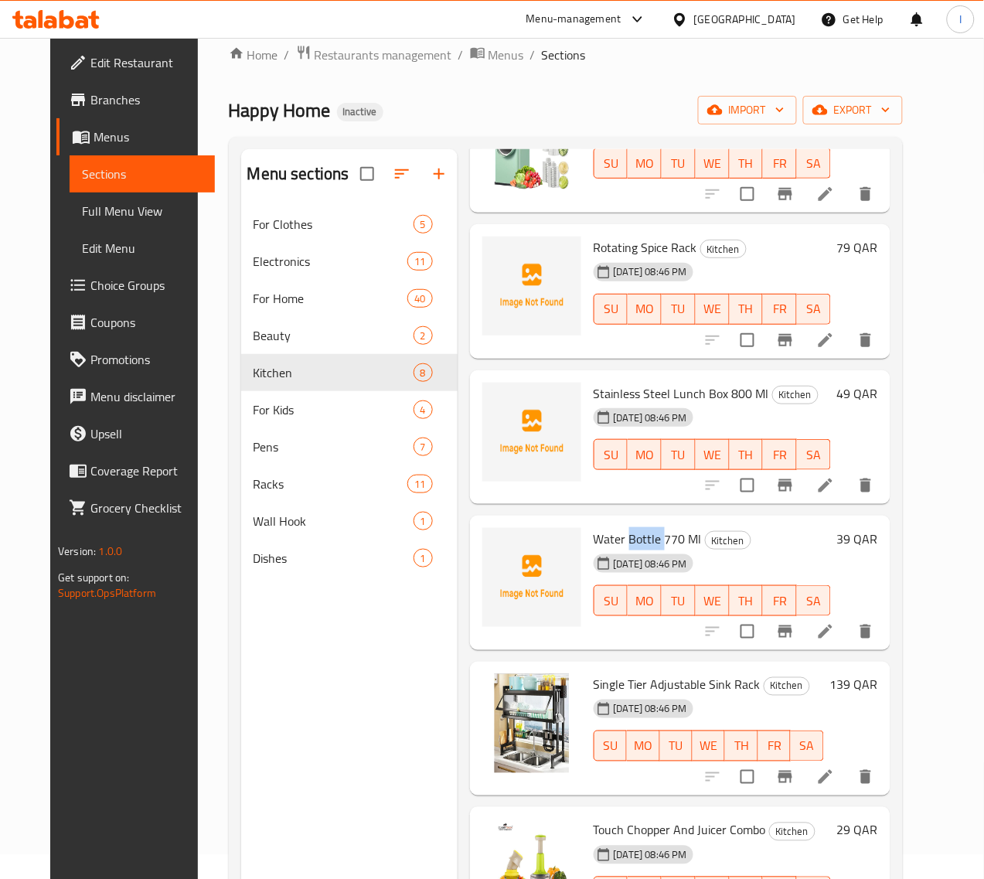
scroll to position [348, 0]
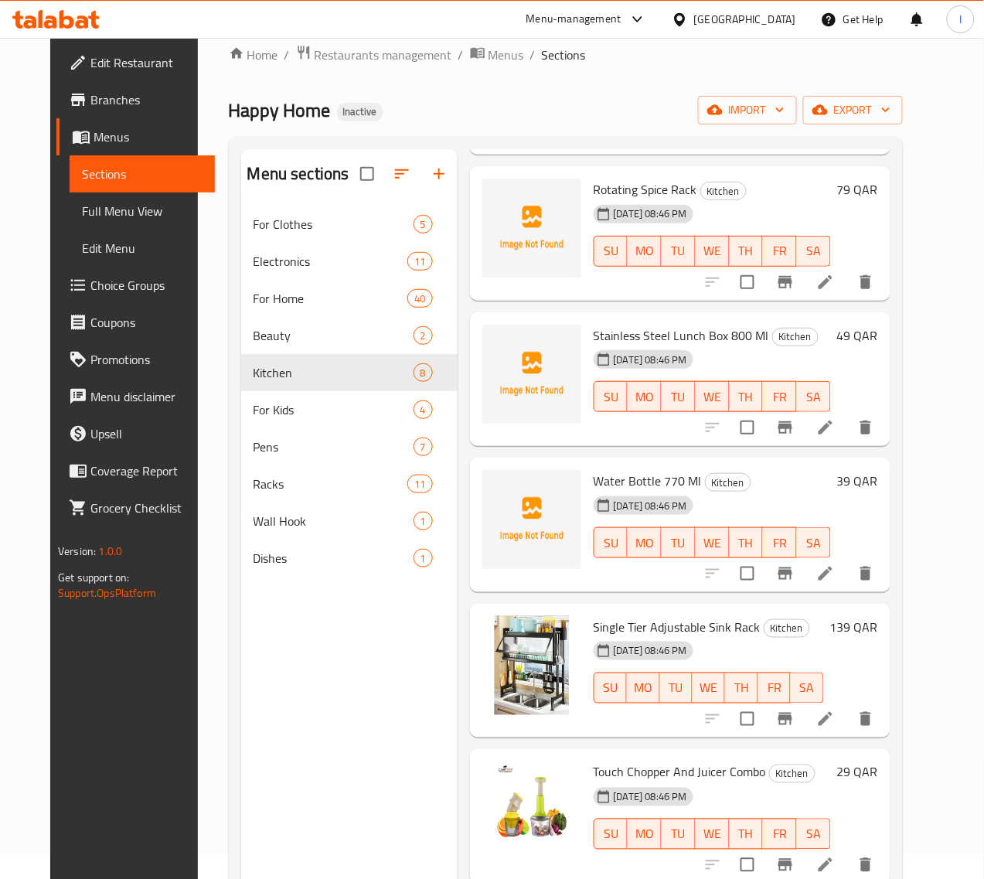
click at [594, 476] on span "Water Bottle 770 Ml" at bounding box center [648, 480] width 108 height 23
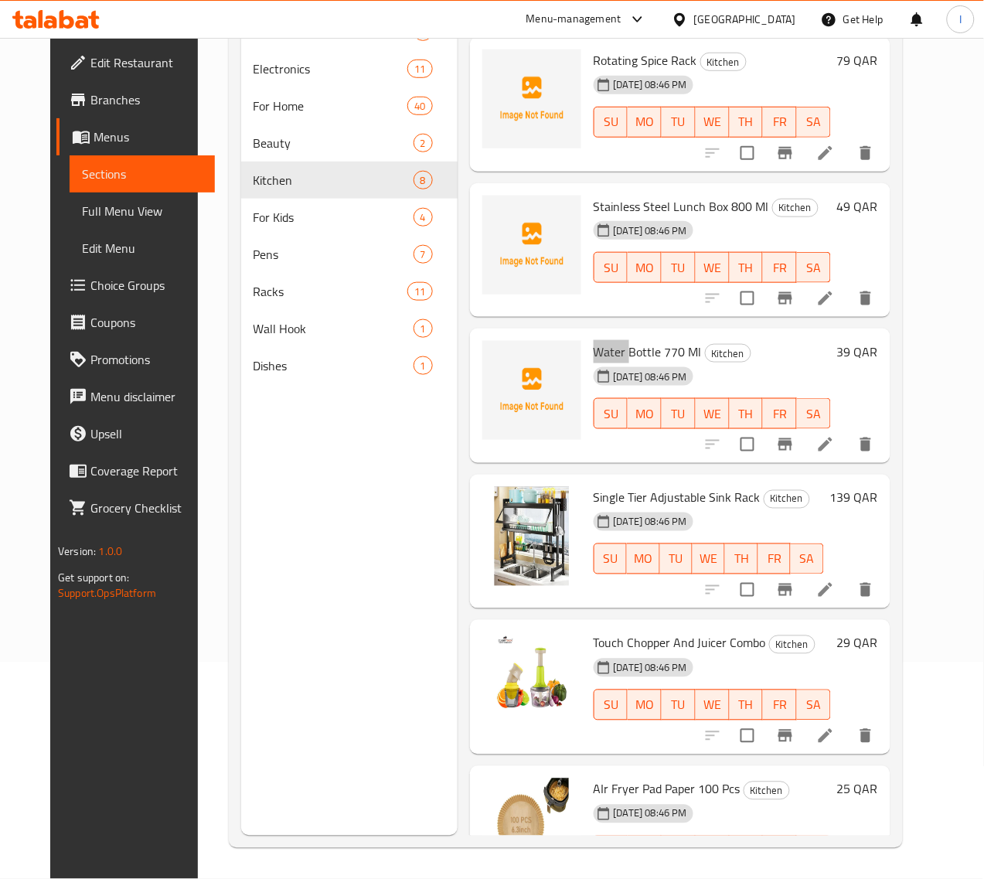
scroll to position [251, 0]
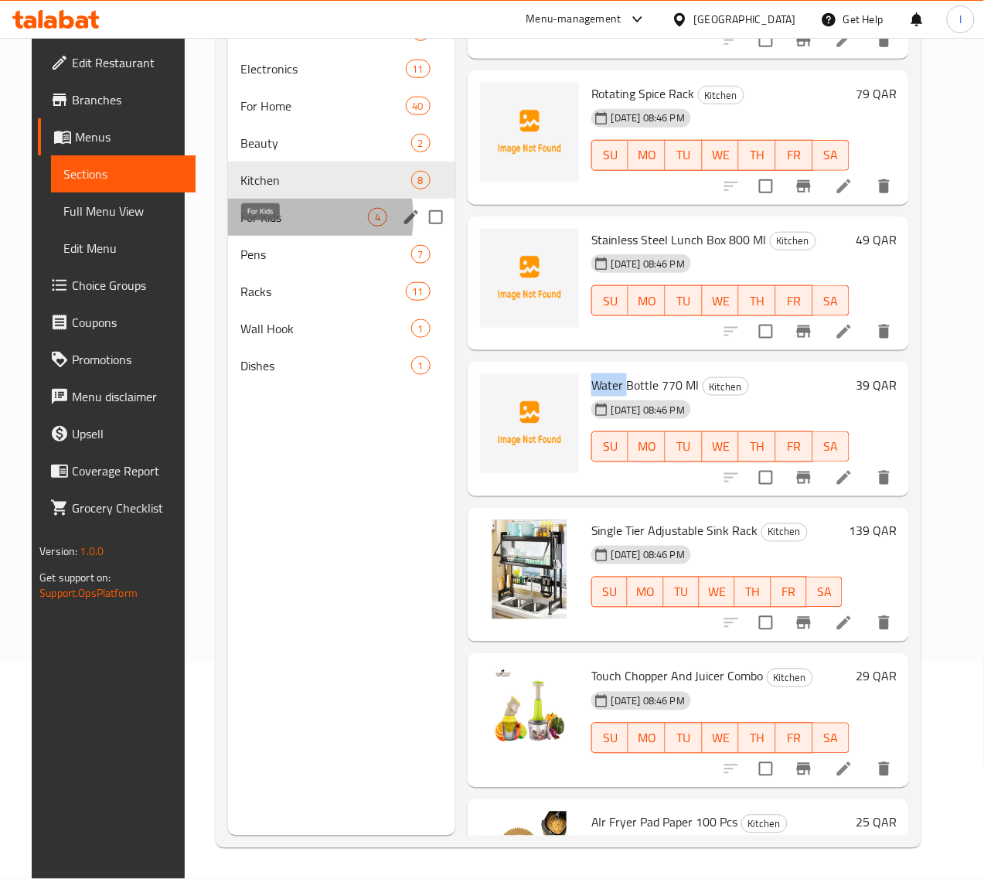
click at [260, 227] on span "For Kids" at bounding box center [304, 217] width 128 height 19
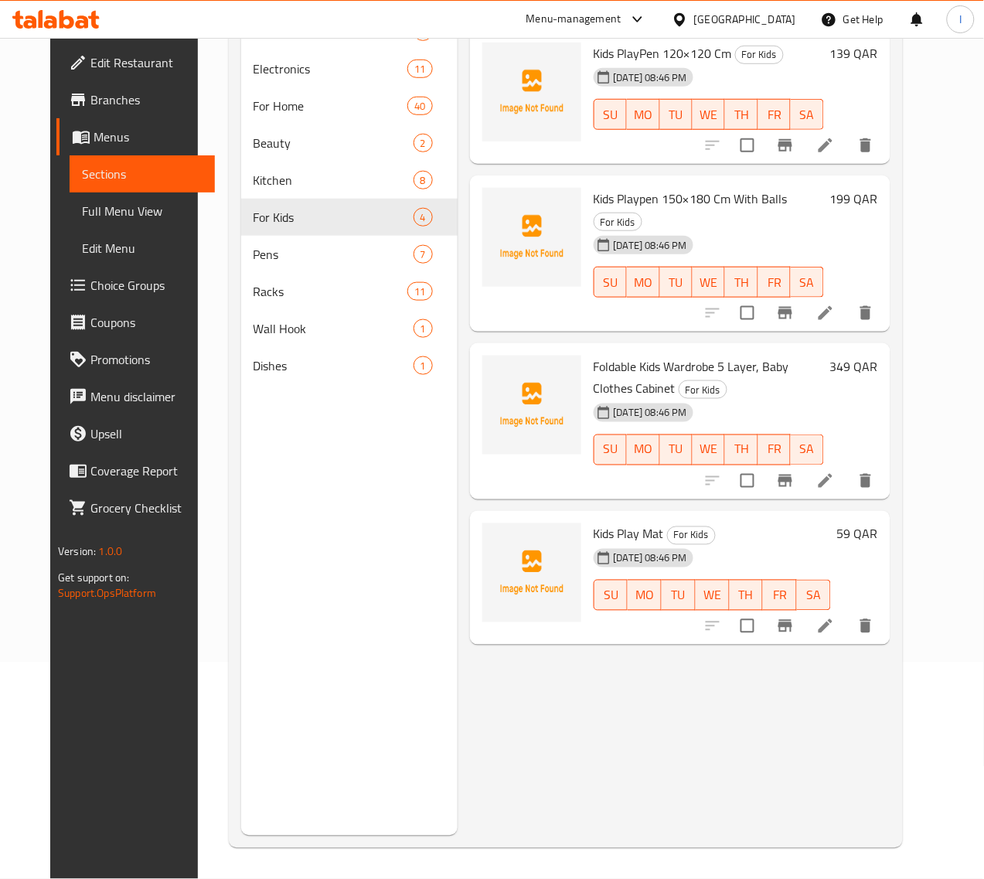
click at [594, 355] on span "Foldable Kids Wardrobe 5 Layer, Baby Clothes Cabinet" at bounding box center [692, 377] width 196 height 45
click at [619, 355] on span "Foldable Kids Wardrobe 5 Layer, Baby Clothes Cabinet" at bounding box center [692, 377] width 196 height 45
click at [594, 523] on span "Kids Play Mat" at bounding box center [629, 534] width 70 height 23
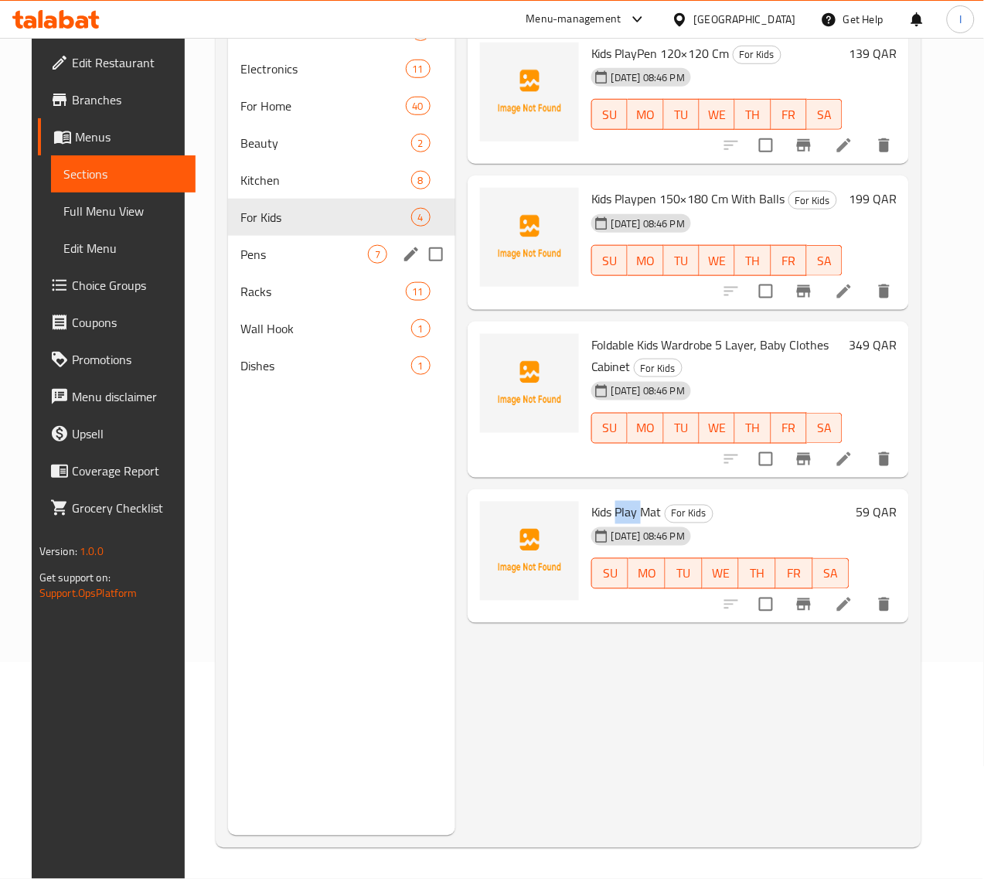
click at [228, 263] on div "Pens 7" at bounding box center [341, 254] width 227 height 37
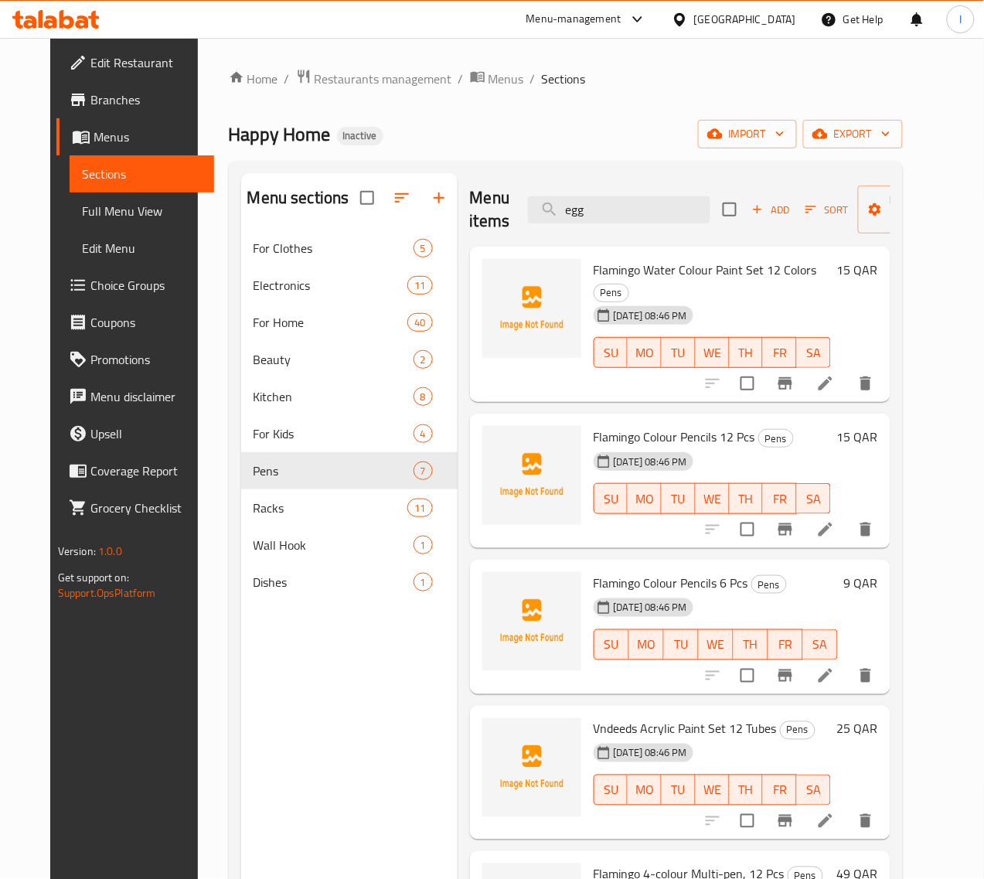
click at [594, 272] on span "Flamingo Water Colour Paint Set 12 Colors" at bounding box center [705, 269] width 223 height 23
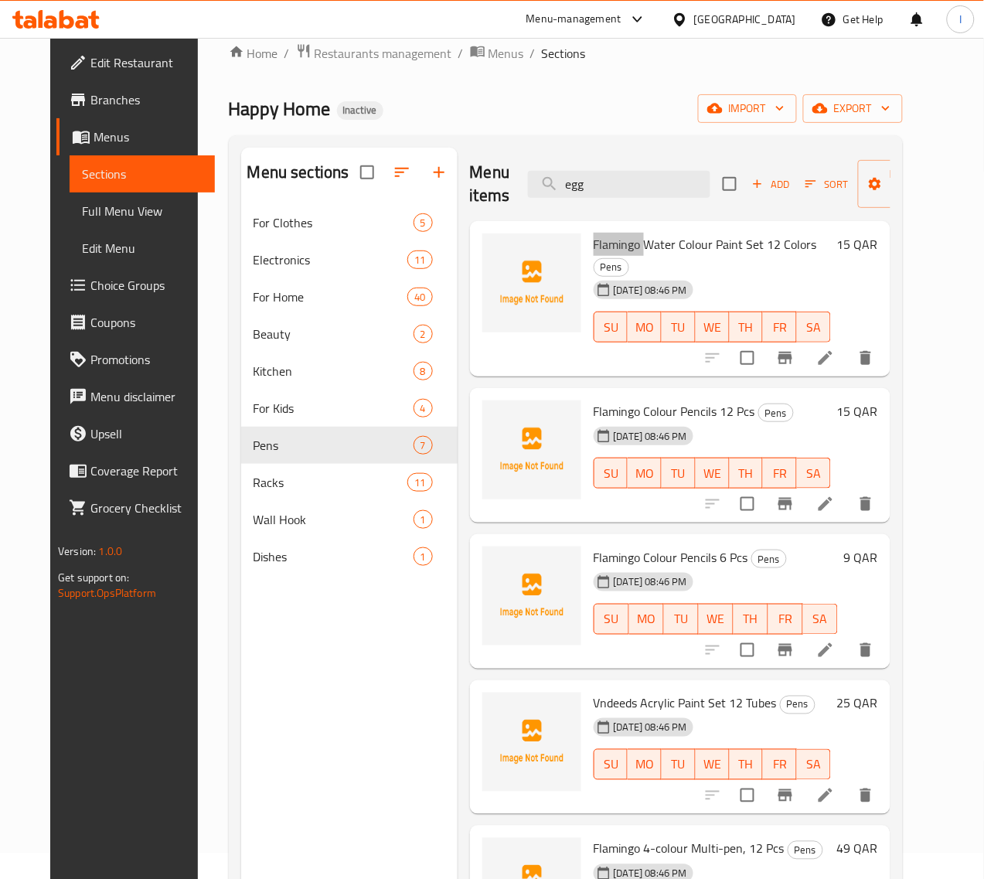
scroll to position [24, 0]
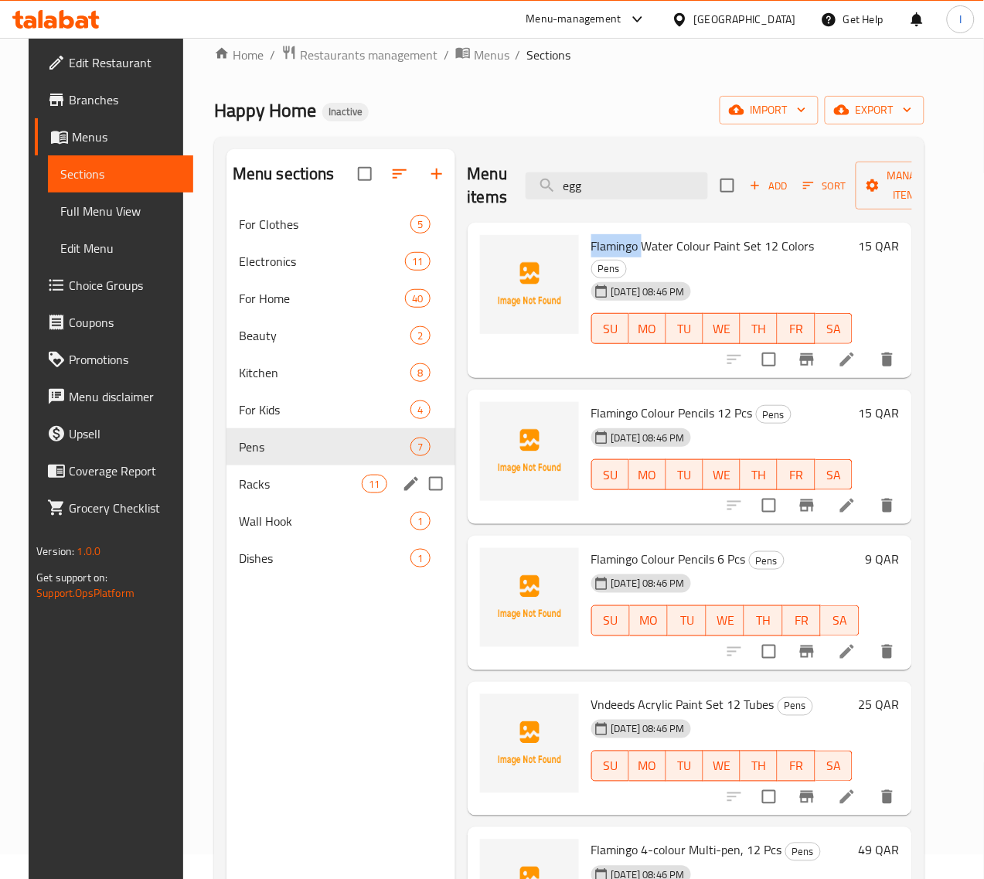
click at [268, 493] on span "Racks" at bounding box center [300, 484] width 123 height 19
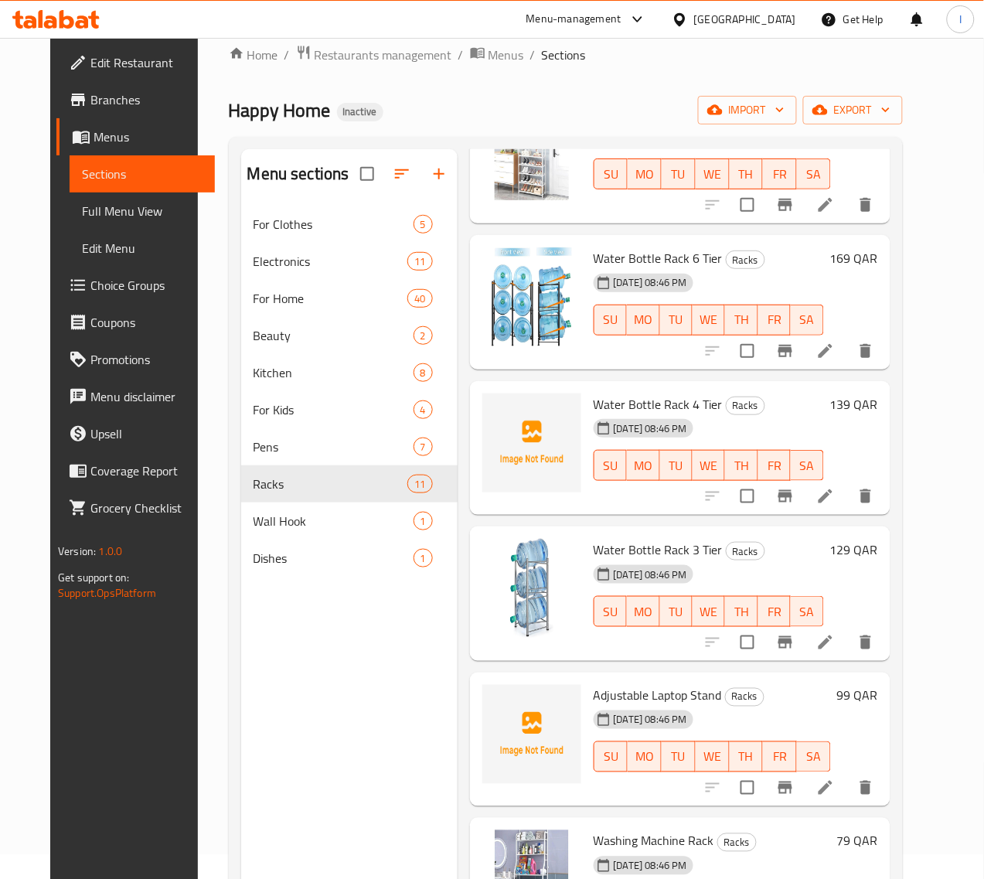
scroll to position [290, 0]
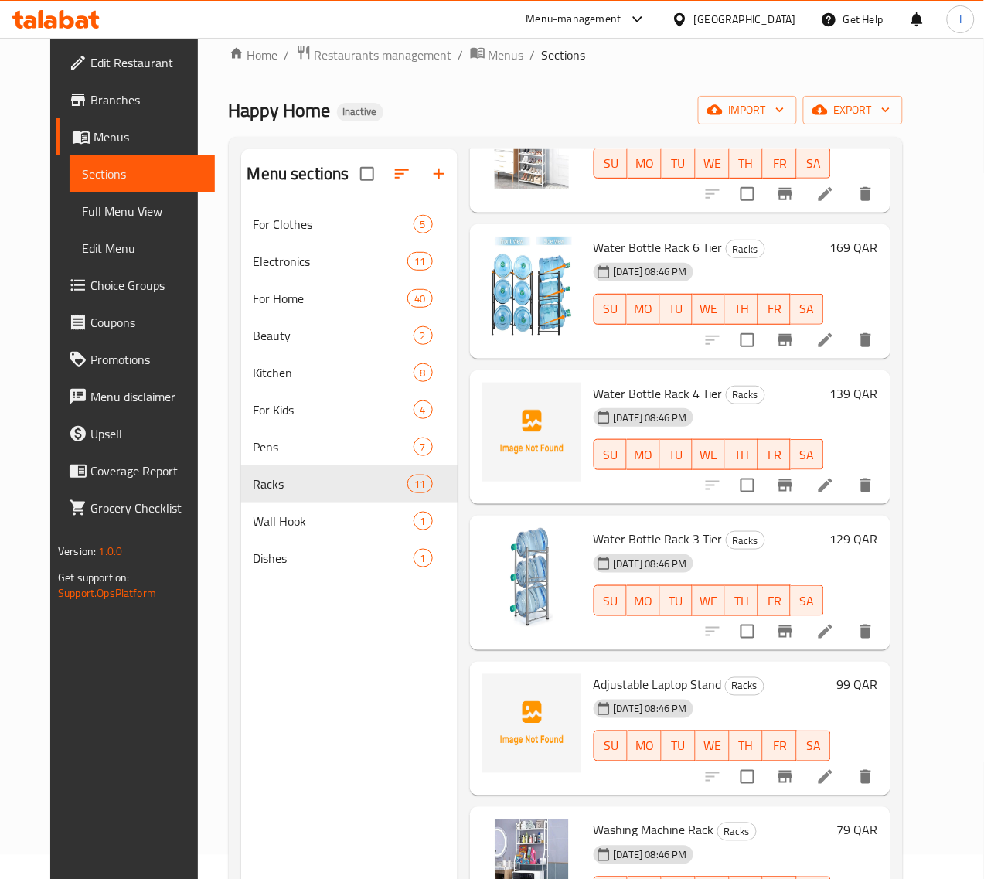
click at [594, 685] on span "Adjustable Laptop Stand" at bounding box center [658, 685] width 128 height 23
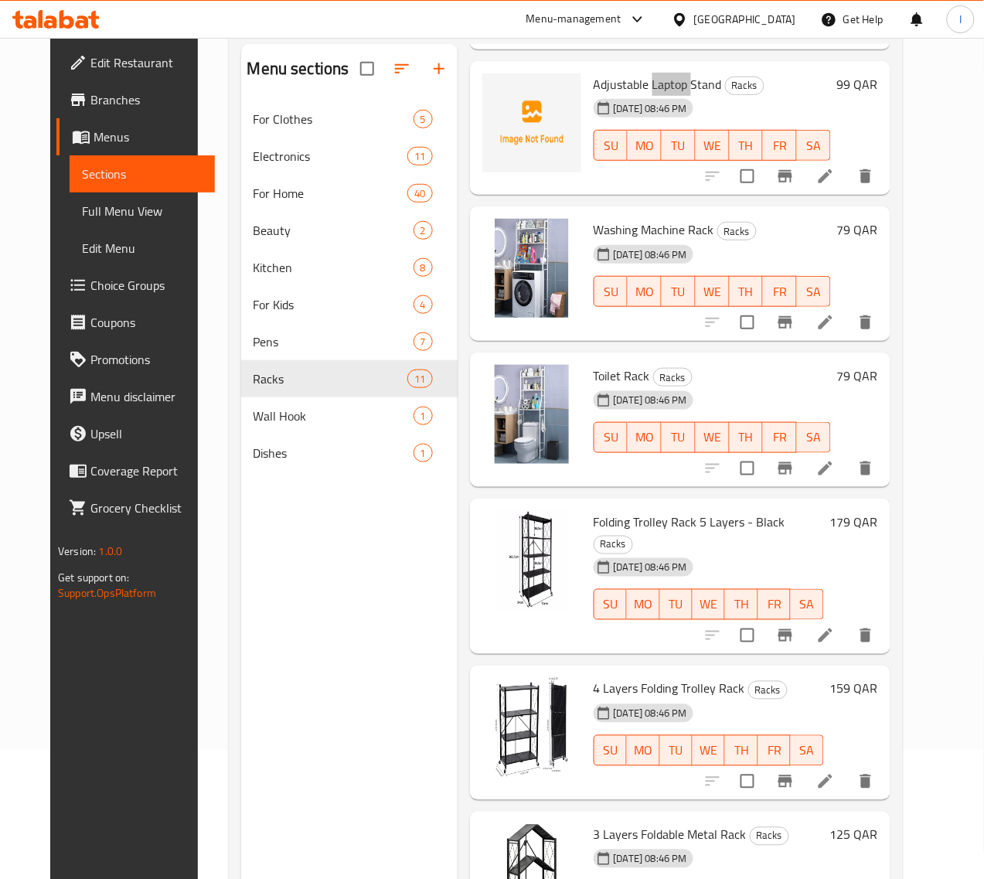
scroll to position [217, 0]
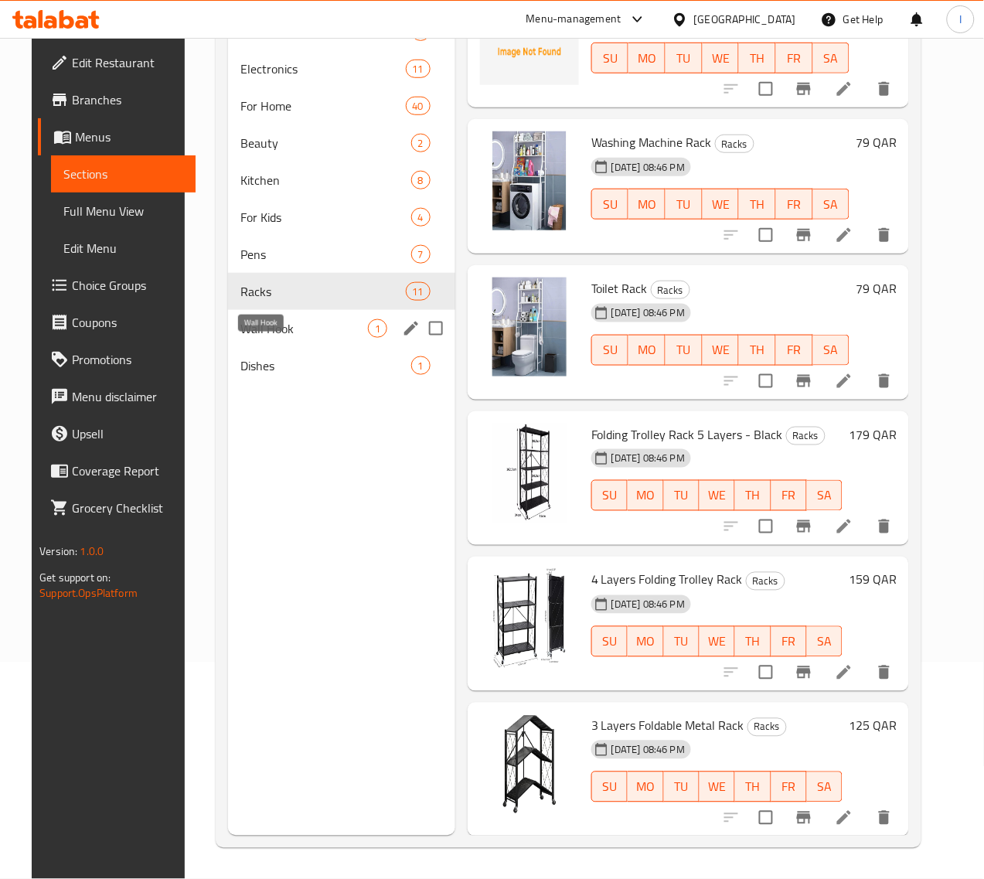
click at [245, 338] on span "Wall Hook" at bounding box center [304, 328] width 128 height 19
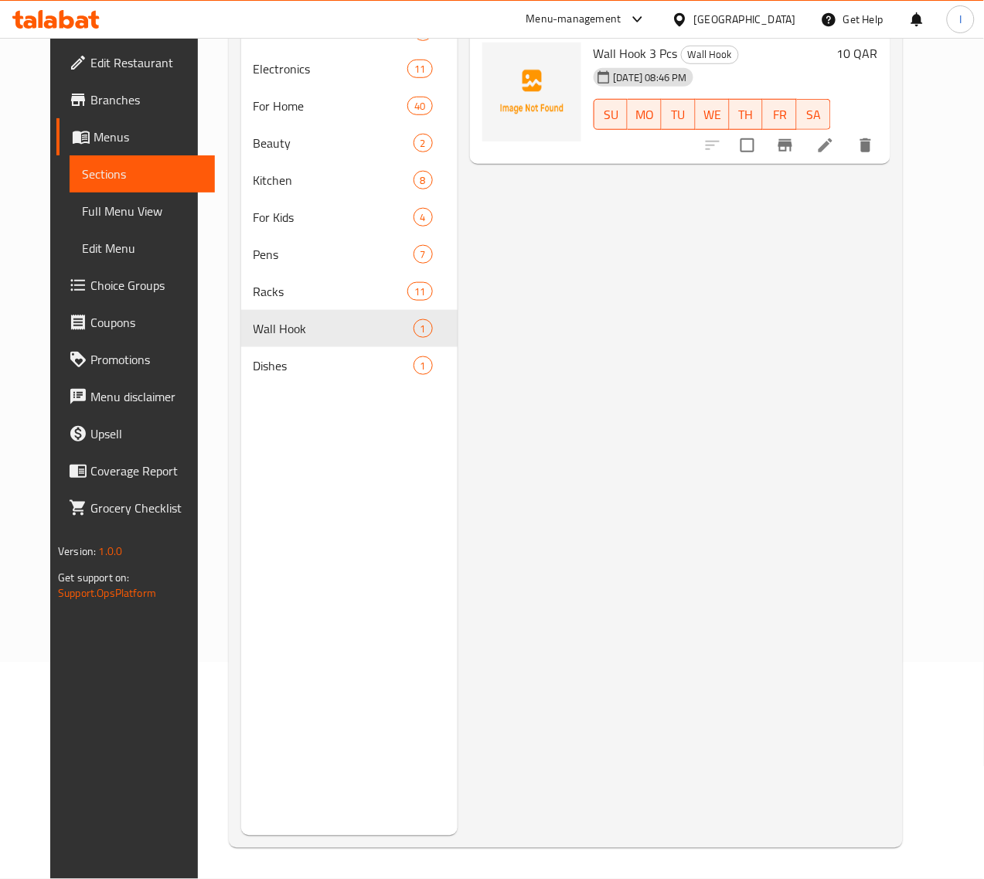
click at [588, 62] on div "08-10-2025 08:46 PM" at bounding box center [619, 77] width 63 height 31
click at [594, 50] on span "Wall Hook 3 Pcs" at bounding box center [636, 53] width 84 height 23
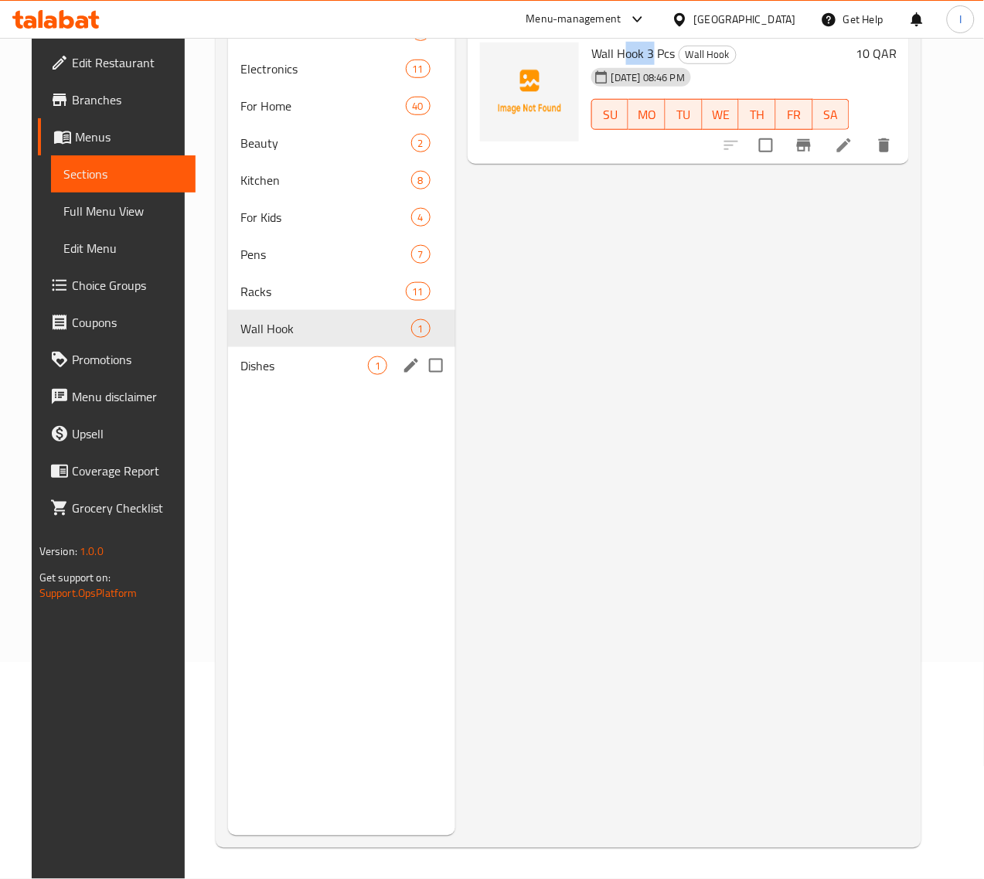
click at [264, 375] on span "Dishes" at bounding box center [304, 365] width 128 height 19
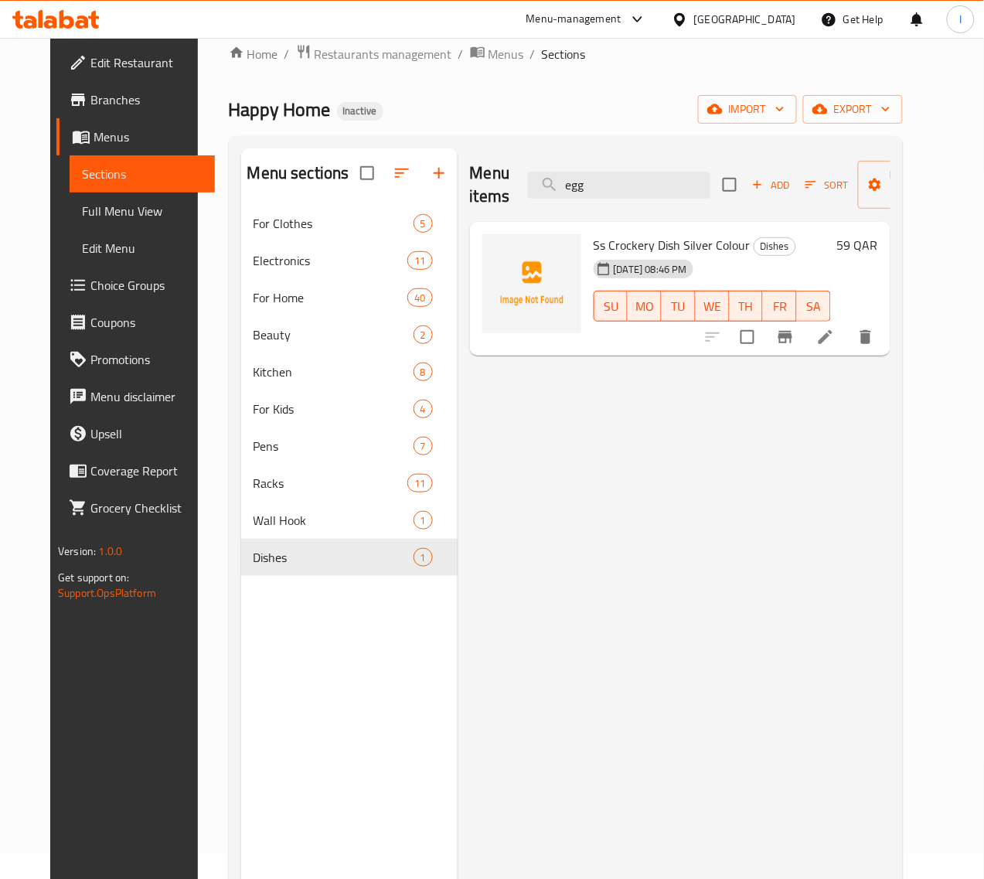
scroll to position [24, 0]
click at [594, 237] on span "Ss Crockery Dish Silver Colour" at bounding box center [672, 245] width 157 height 23
click at [97, 211] on span "Full Menu View" at bounding box center [142, 211] width 121 height 19
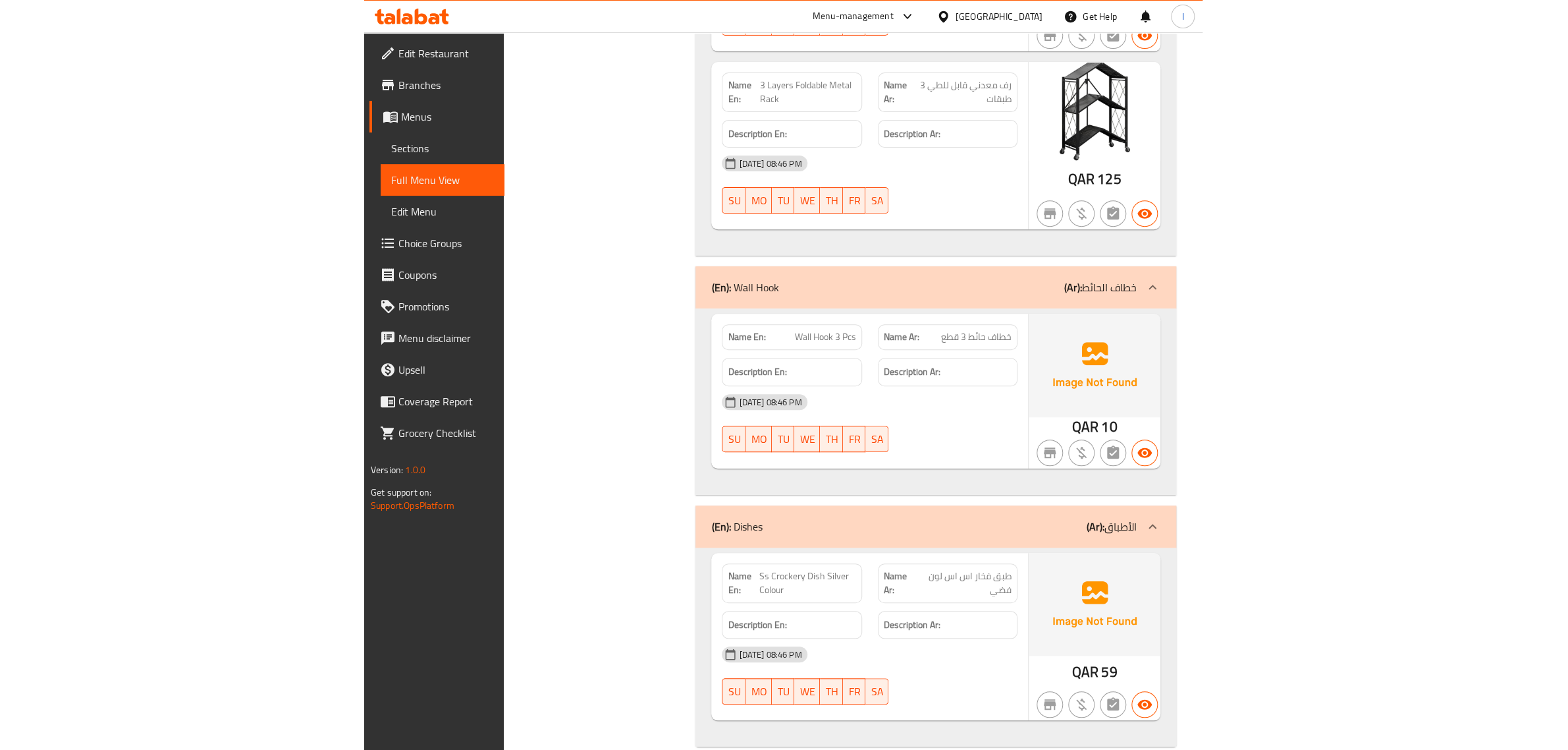
scroll to position [15032, 0]
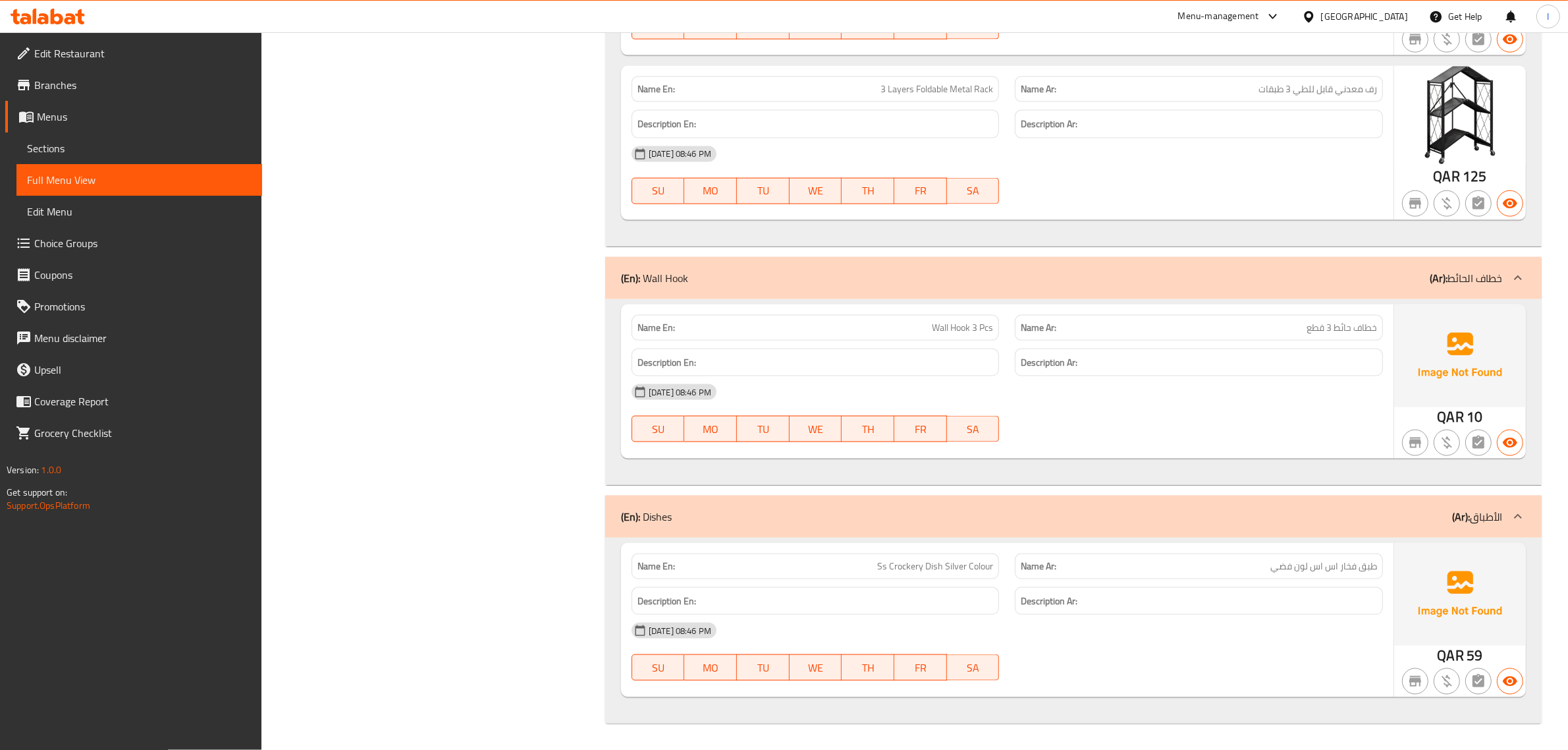
click at [83, 89] on span "Branches" at bounding box center [142, 84] width 217 height 16
